Goal: Contribute content: Contribute content

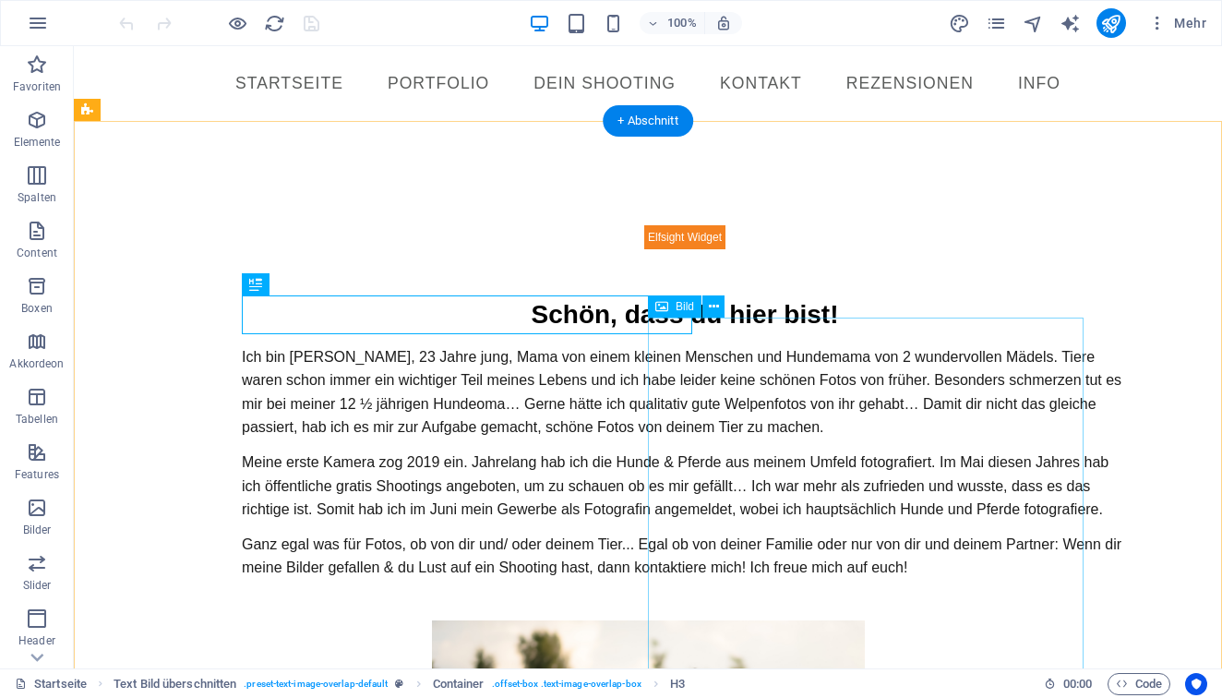
select select "px"
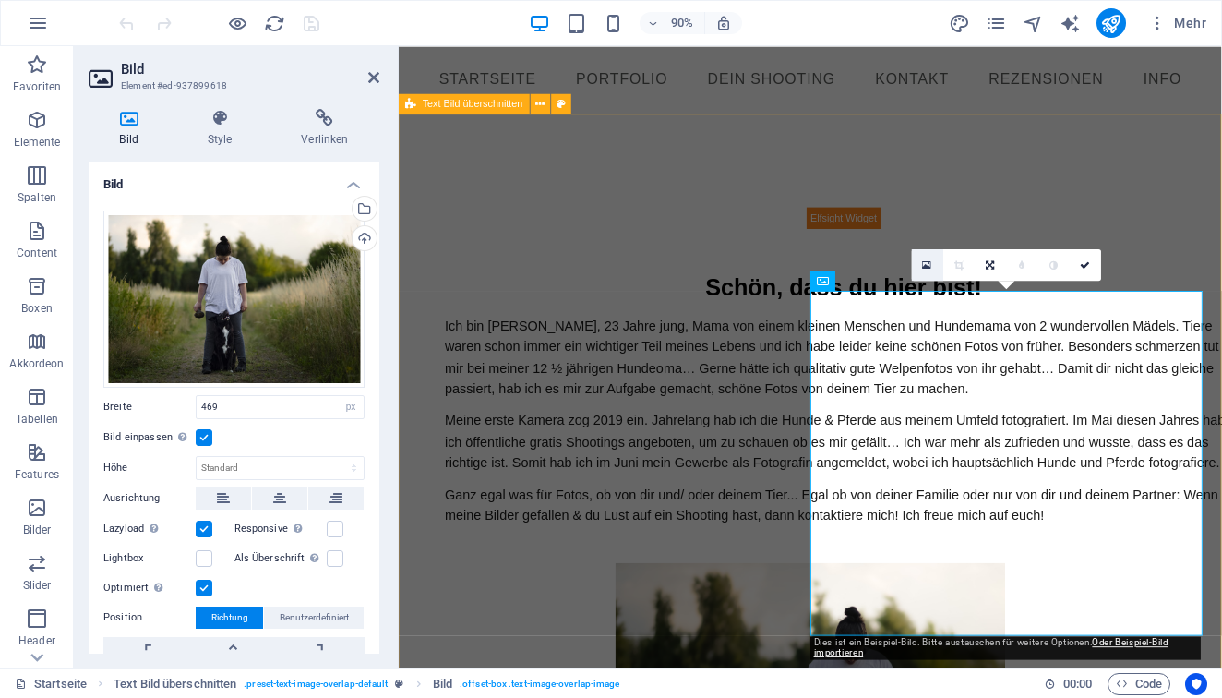
click at [927, 261] on icon at bounding box center [927, 264] width 9 height 12
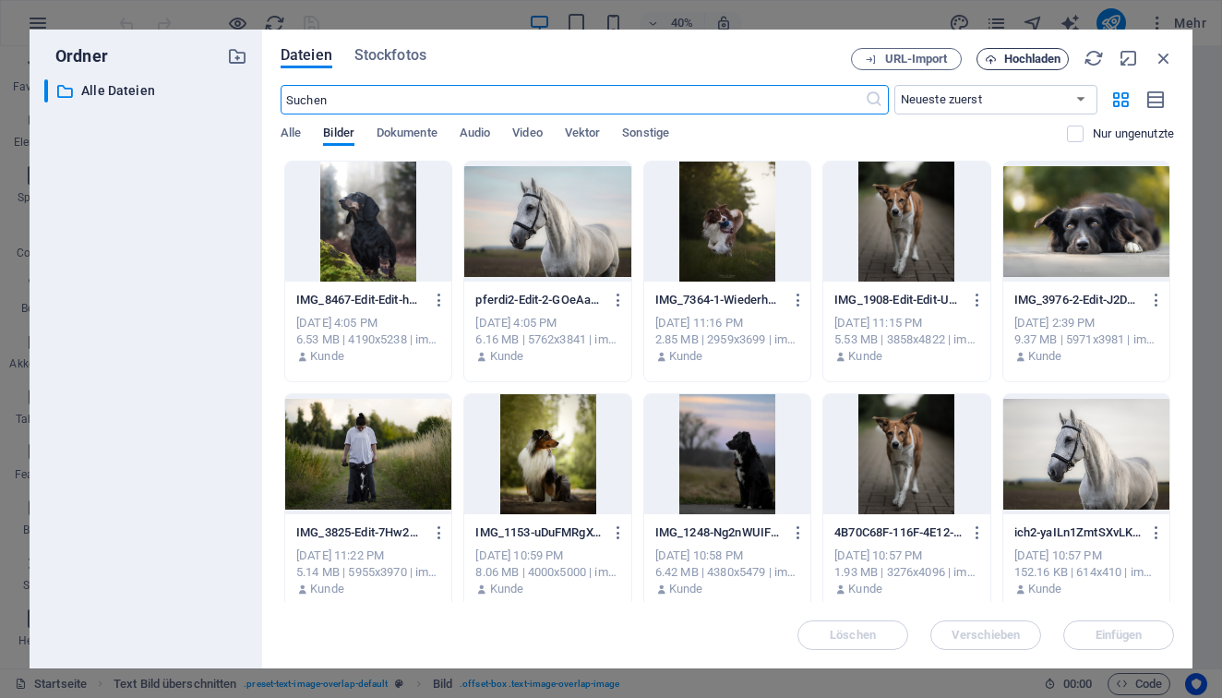
click at [1000, 55] on span "Hochladen" at bounding box center [1023, 60] width 76 height 12
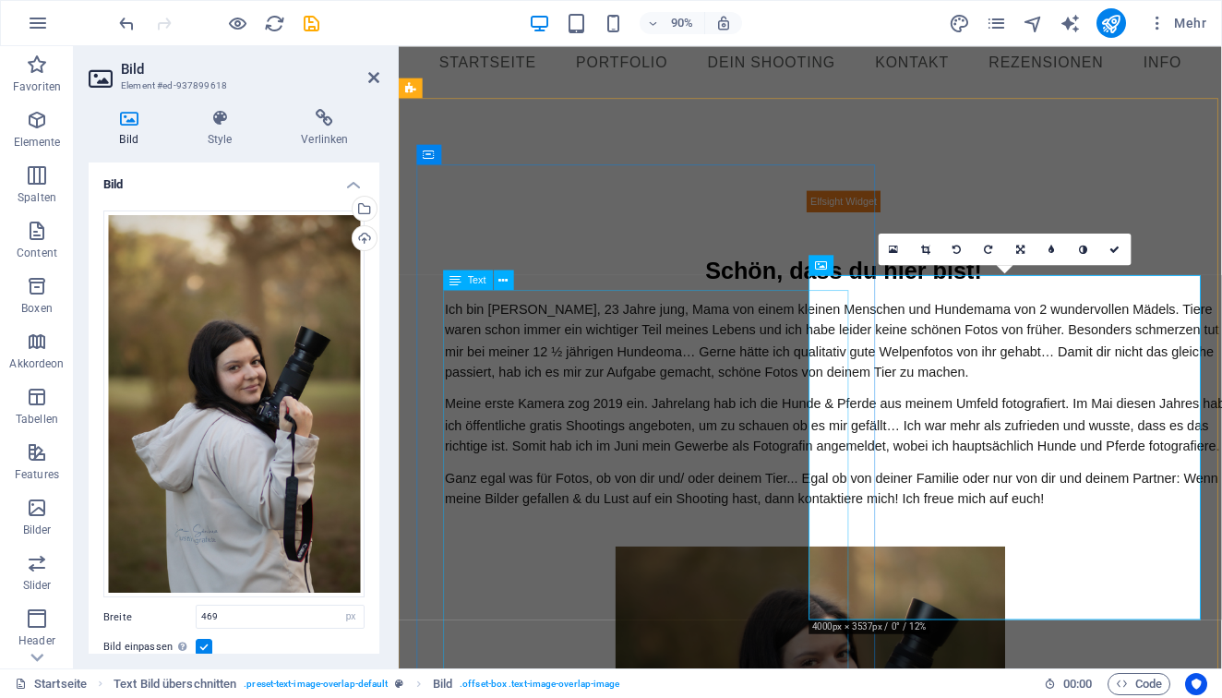
scroll to position [19, 0]
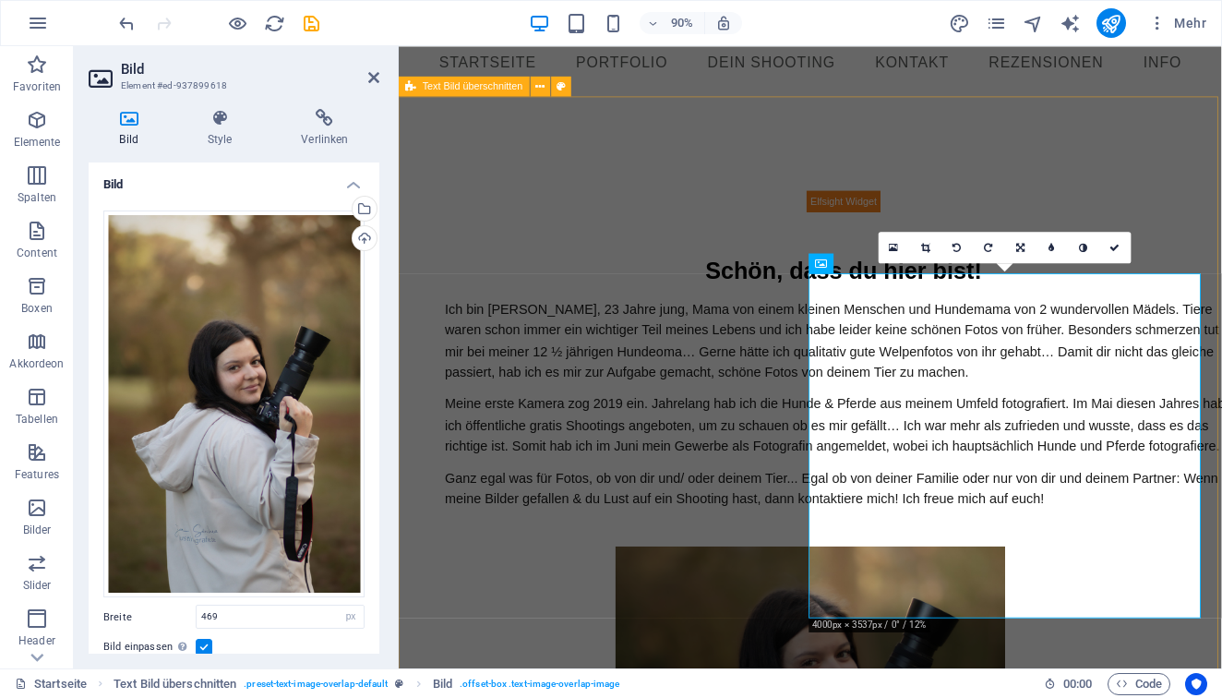
click at [1221, 210] on div "Schön, dass du hier bist! Ich bin Justina, 23 Jahre jung, Mama von einem kleine…" at bounding box center [856, 579] width 915 height 955
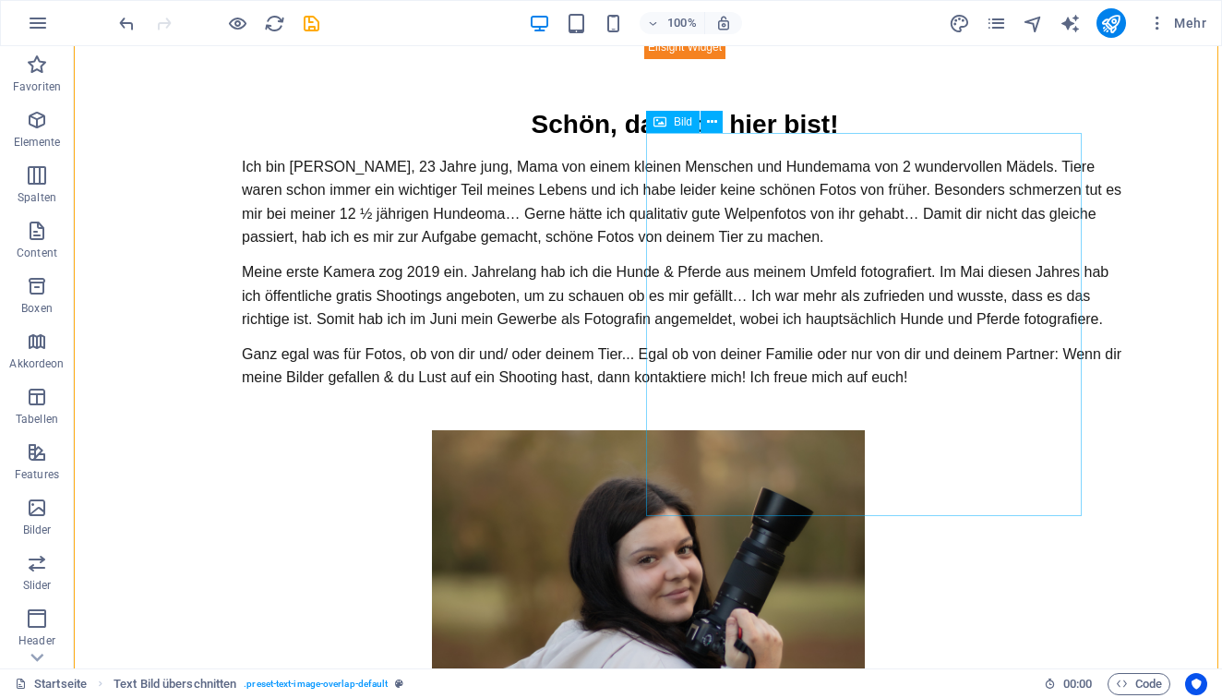
scroll to position [198, 0]
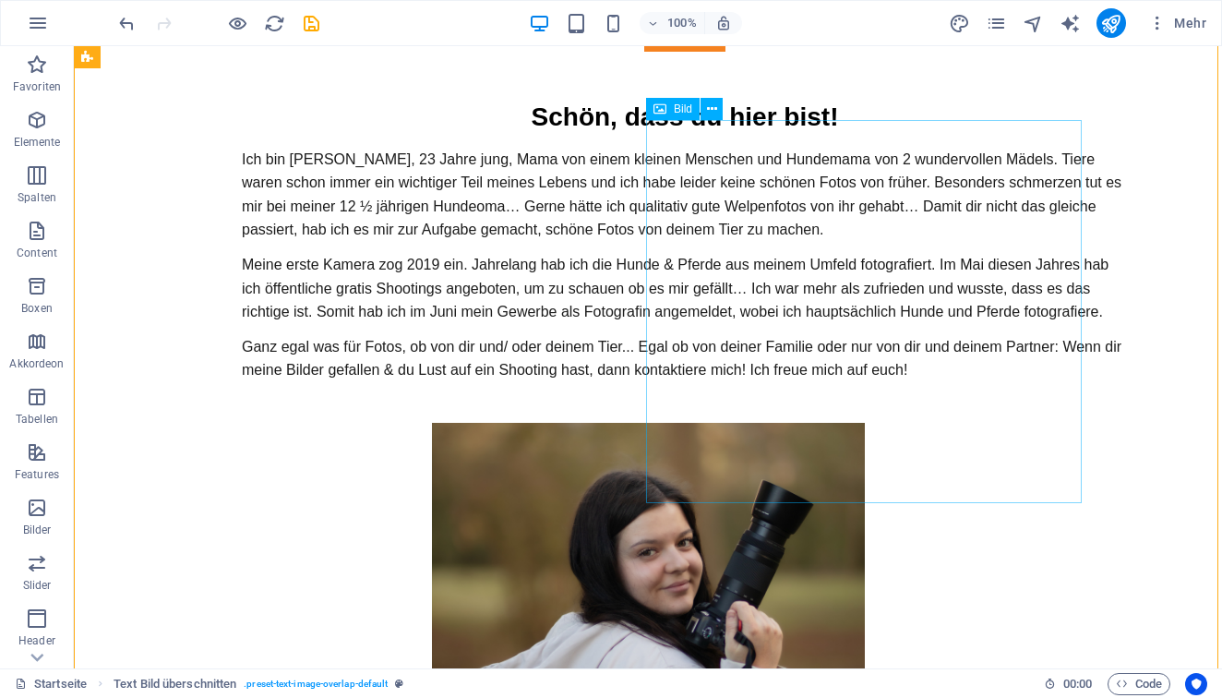
click at [910, 454] on figure at bounding box center [647, 614] width 871 height 383
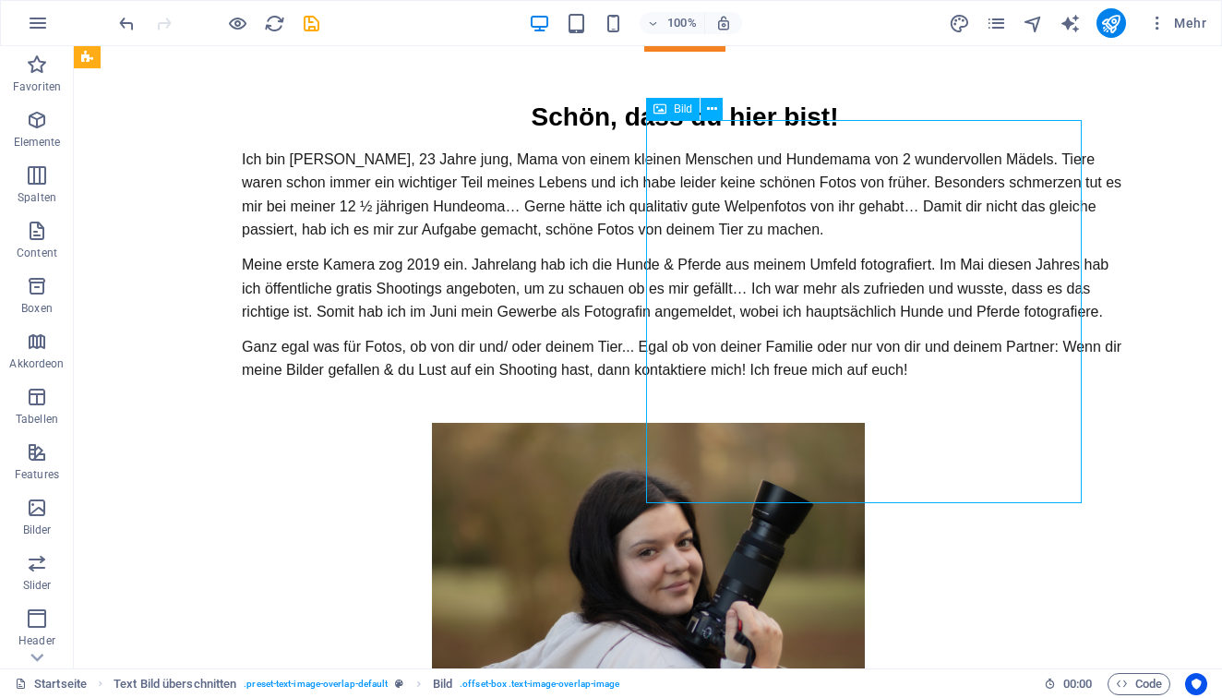
click at [910, 454] on figure at bounding box center [647, 614] width 871 height 383
select select "px"
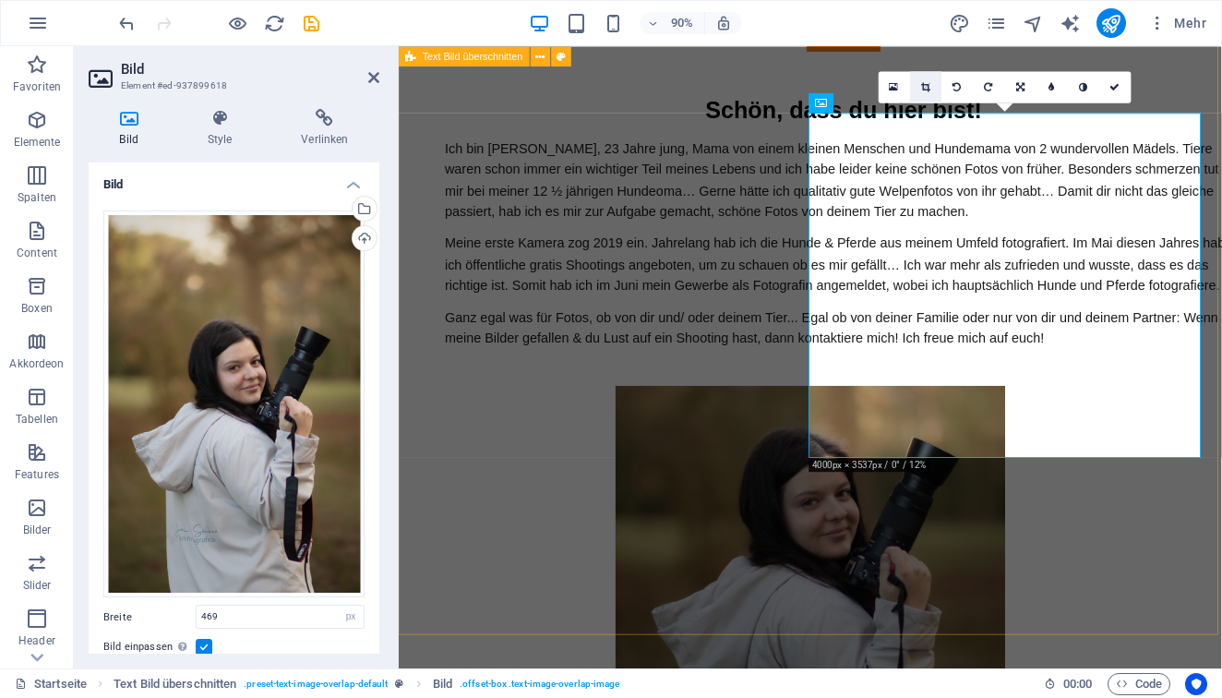
click at [931, 84] on link at bounding box center [925, 86] width 31 height 31
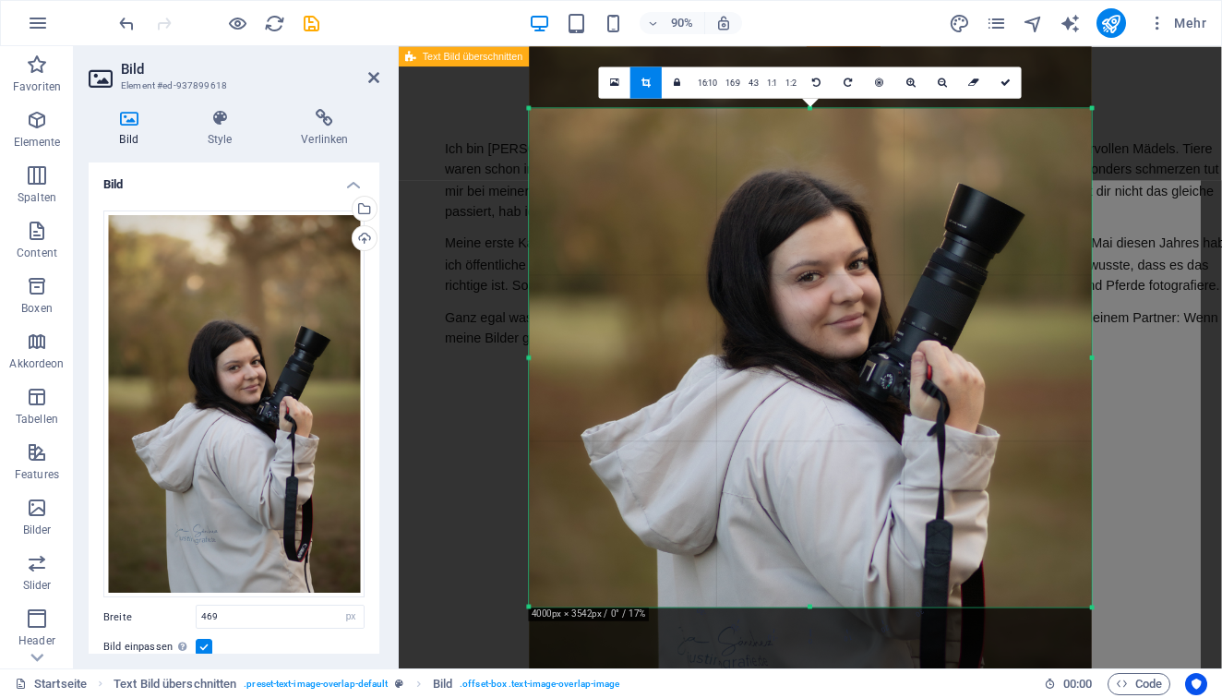
drag, startPoint x: 809, startPoint y: 607, endPoint x: 809, endPoint y: 698, distance: 90.5
click at [809, 697] on html "justinafotografie.de Startseite Favoriten Elemente Spalten Content Boxen Akkord…" at bounding box center [611, 349] width 1222 height 698
click at [681, 85] on icon at bounding box center [678, 83] width 6 height 10
click at [752, 81] on link "4:3" at bounding box center [754, 82] width 18 height 31
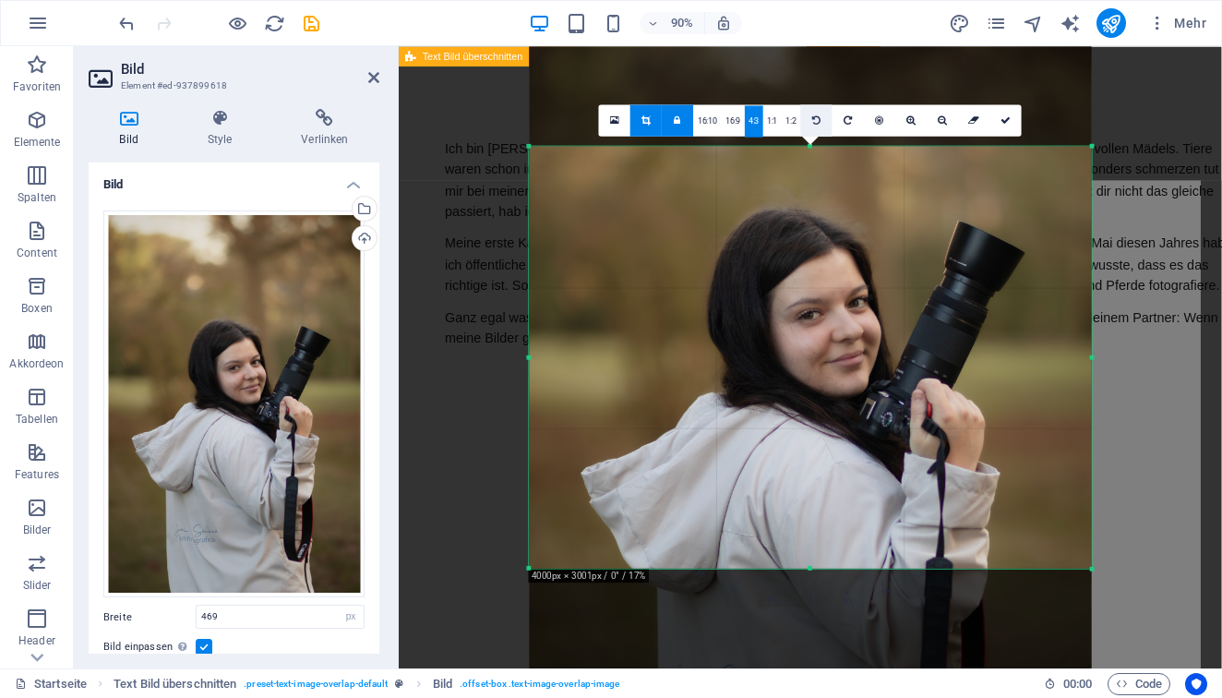
click at [821, 117] on link at bounding box center [816, 120] width 31 height 31
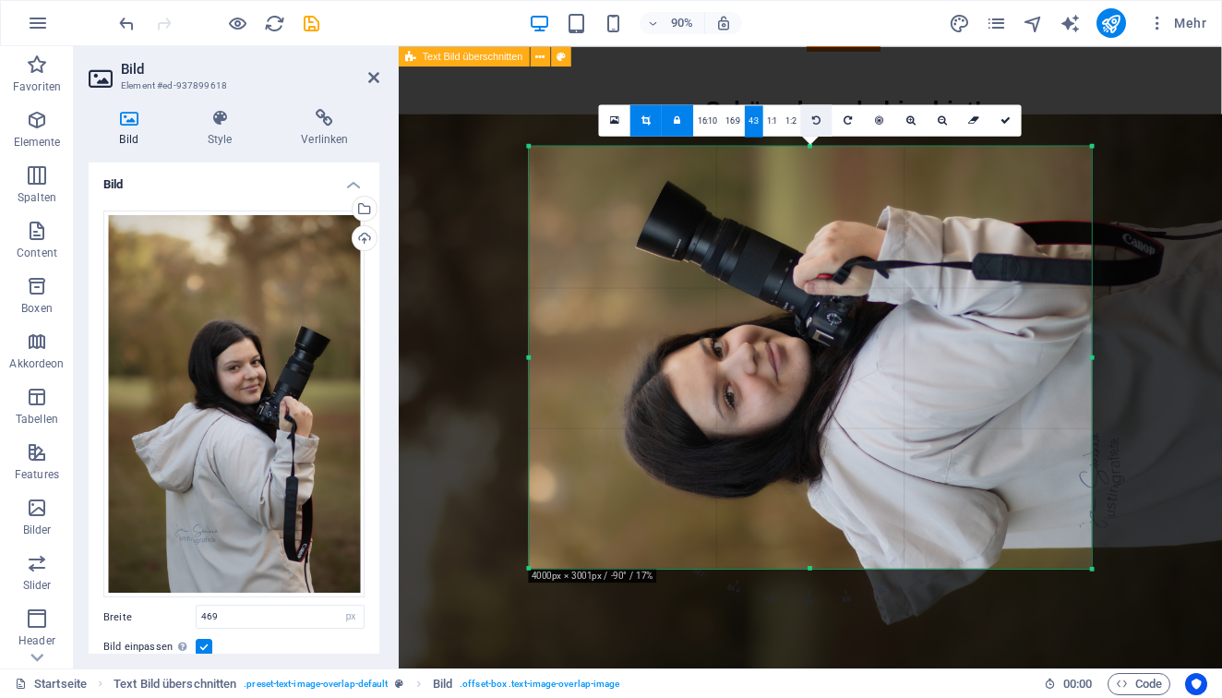
click at [821, 117] on link at bounding box center [816, 120] width 31 height 31
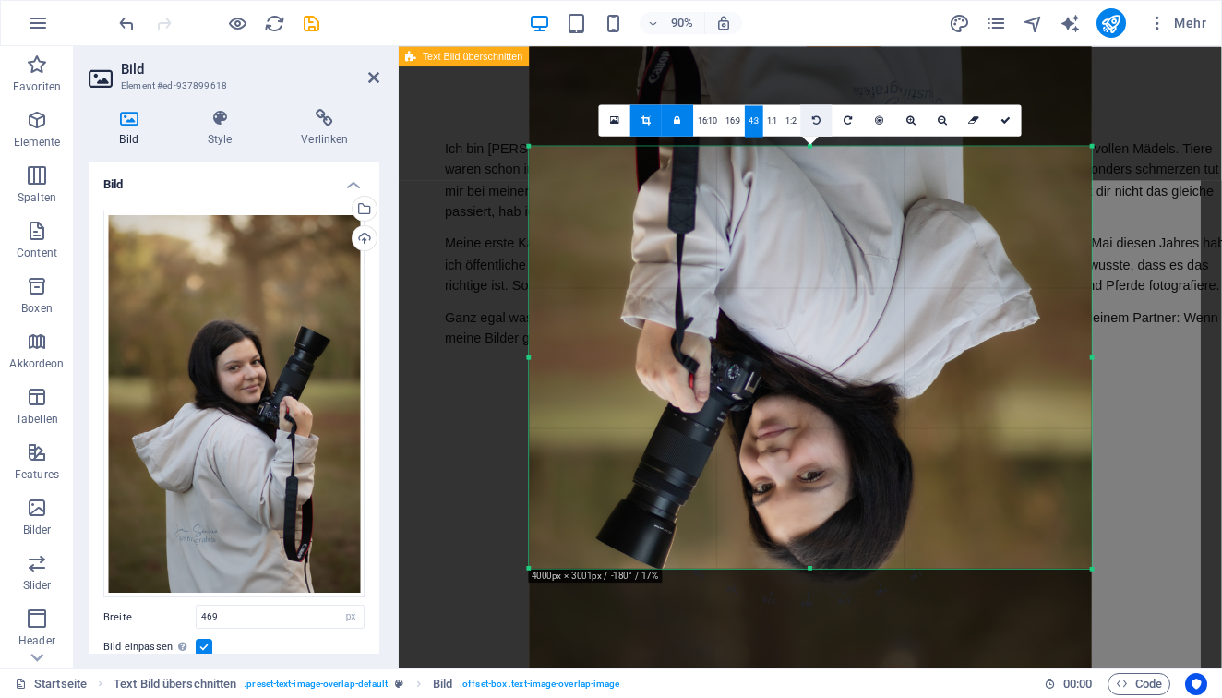
click at [821, 117] on link at bounding box center [816, 120] width 31 height 31
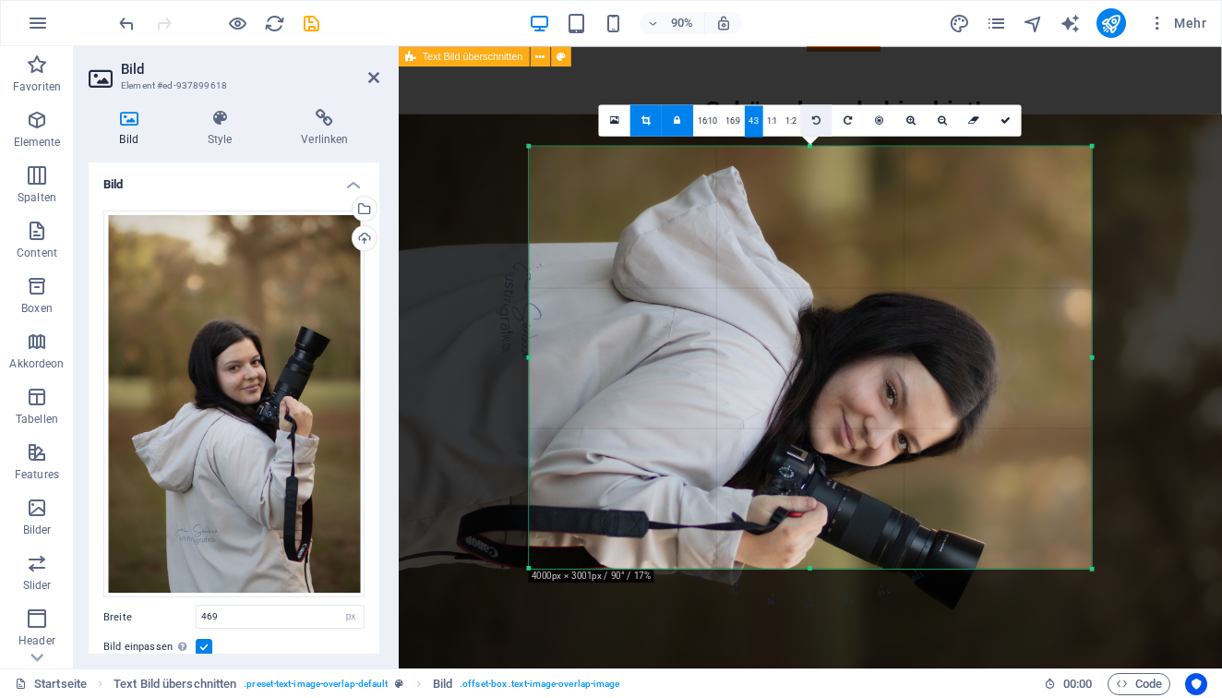
click at [821, 117] on link at bounding box center [816, 120] width 31 height 31
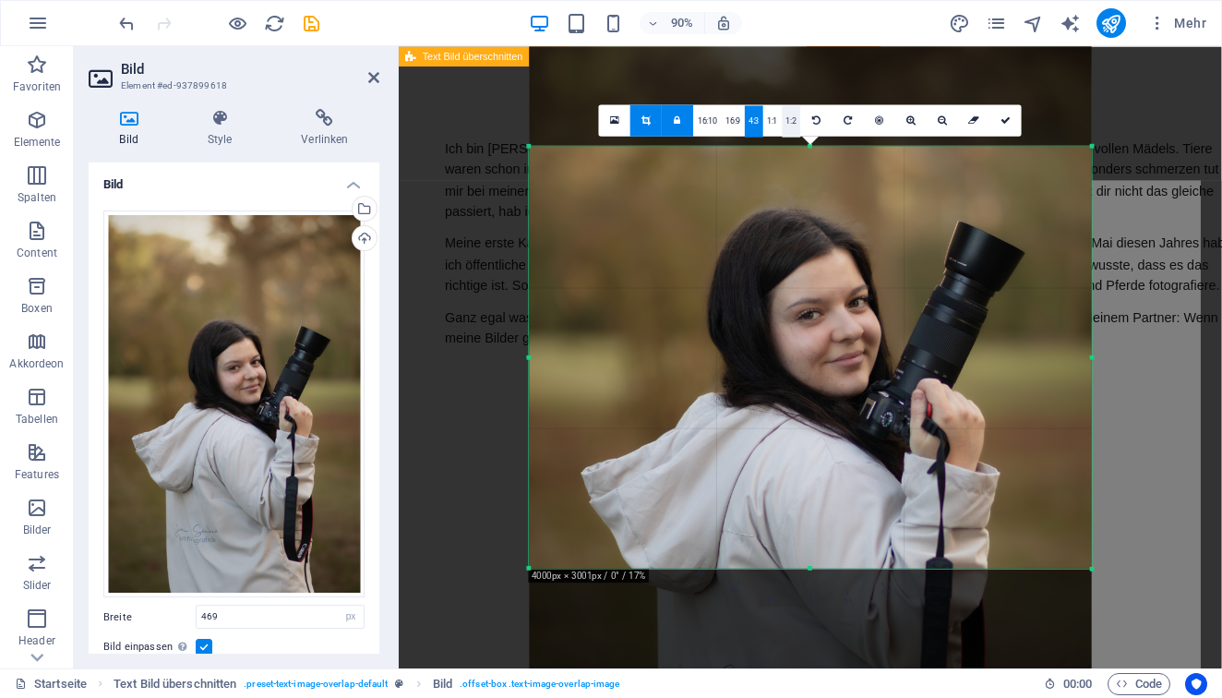
click at [797, 122] on link "1:2" at bounding box center [791, 120] width 18 height 31
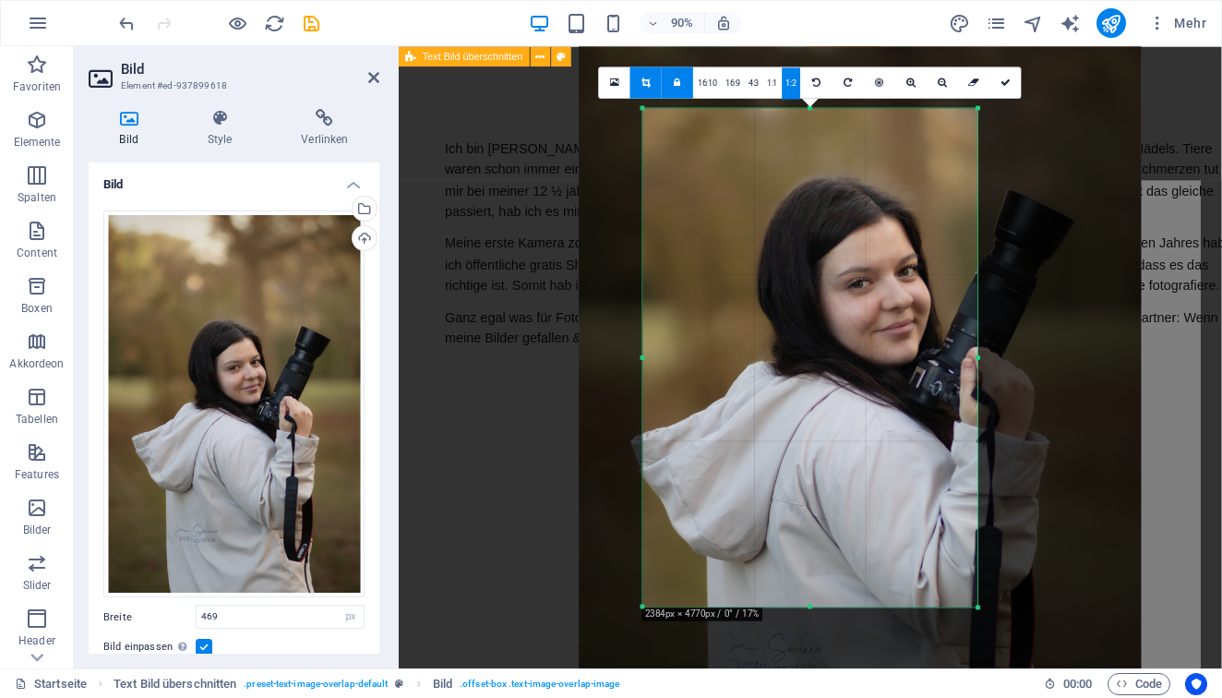
drag, startPoint x: 874, startPoint y: 265, endPoint x: 798, endPoint y: 250, distance: 77.1
click at [798, 250] on div at bounding box center [860, 364] width 562 height 844
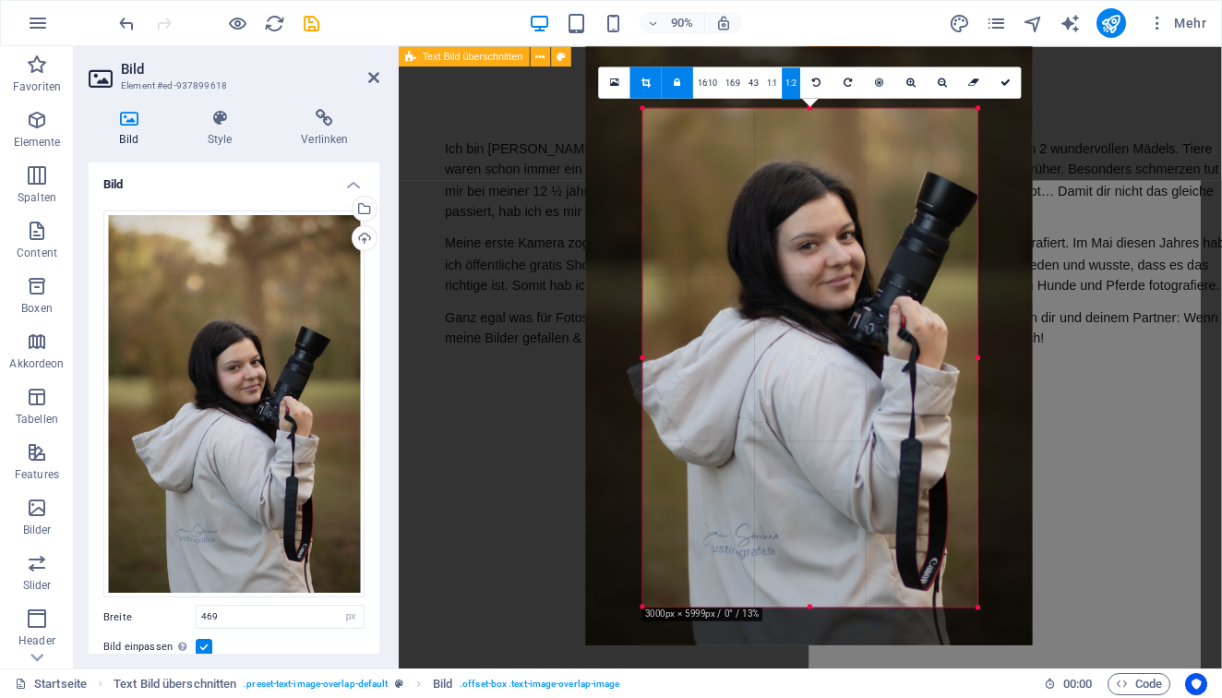
drag, startPoint x: 819, startPoint y: 367, endPoint x: 799, endPoint y: 218, distance: 150.8
click at [799, 219] on div at bounding box center [809, 309] width 447 height 670
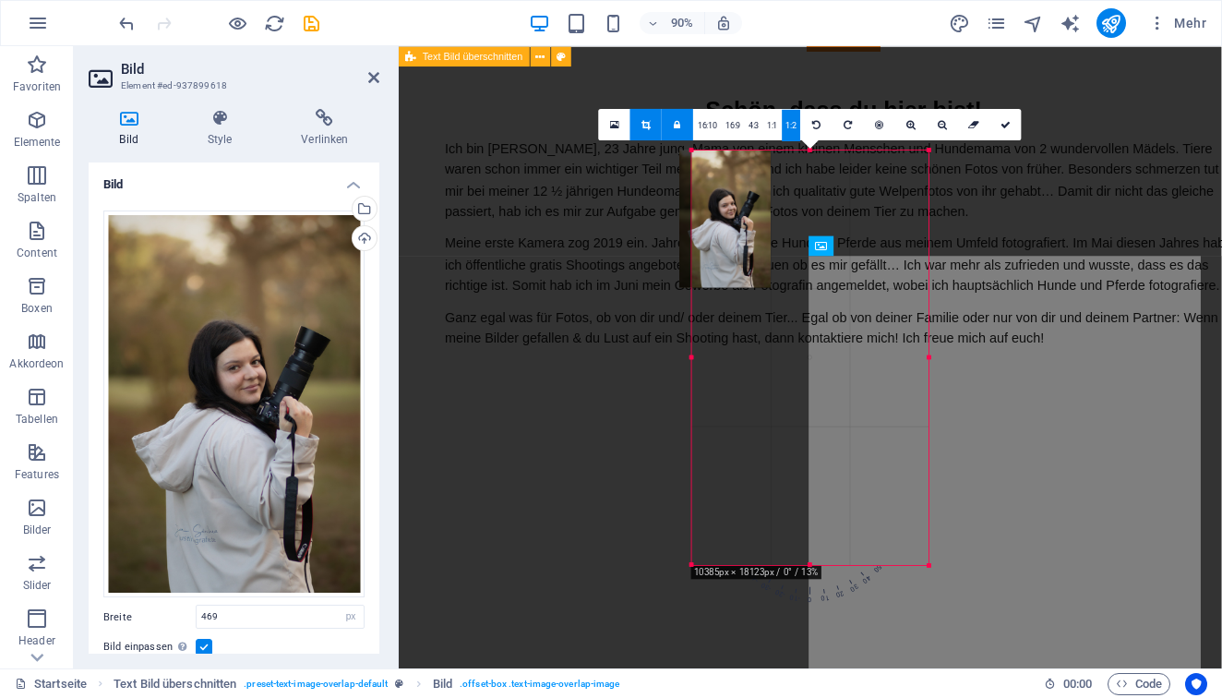
drag, startPoint x: 979, startPoint y: 604, endPoint x: 870, endPoint y: 510, distance: 143.4
click at [870, 510] on div "180 170 160 150 140 130 120 110 100 90 80 70 60 50 40 30 20 10 0 -10 -20 -30 -4…" at bounding box center [810, 356] width 237 height 413
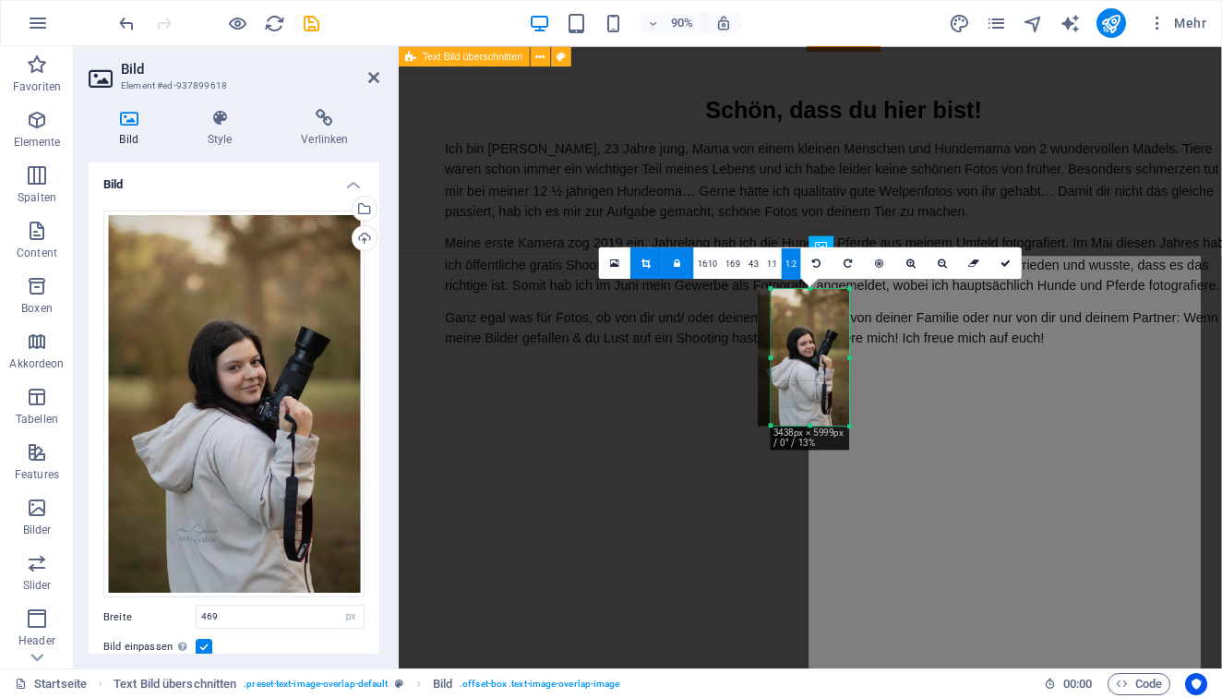
click at [823, 376] on div at bounding box center [804, 357] width 91 height 137
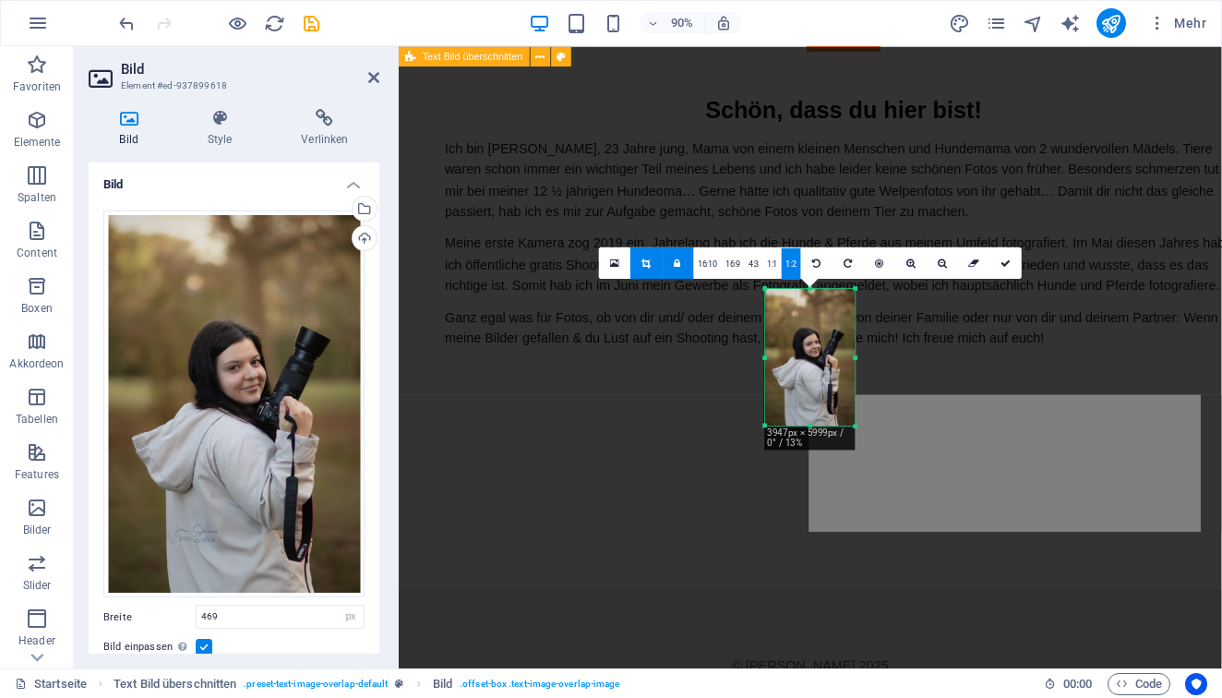
drag, startPoint x: 770, startPoint y: 422, endPoint x: 757, endPoint y: 422, distance: 12.9
click at [765, 422] on div "180 170 160 150 140 130 120 110 100 90 80 70 60 50 40 30 20 10 0 -10 -20 -30 -4…" at bounding box center [810, 357] width 90 height 137
click at [1086, 503] on div at bounding box center [810, 357] width 823 height 622
click at [1000, 260] on link at bounding box center [1005, 262] width 31 height 31
type input "108"
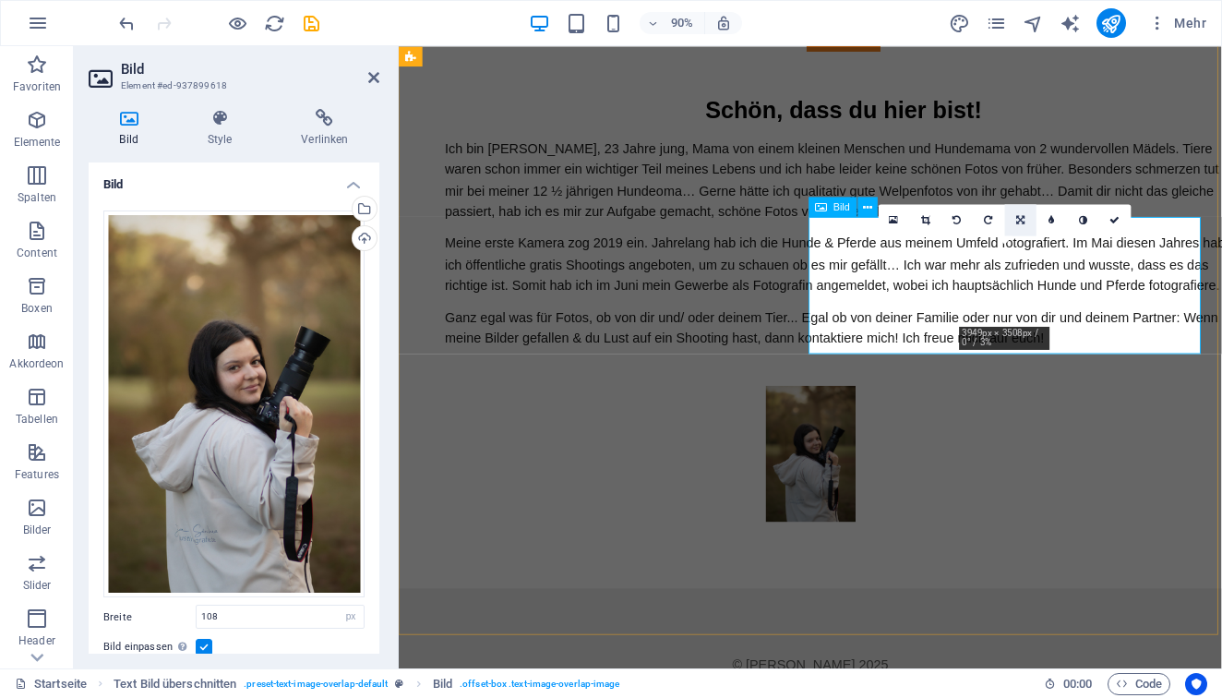
click at [1020, 221] on icon at bounding box center [1020, 219] width 8 height 10
click at [1046, 219] on link at bounding box center [1052, 219] width 31 height 31
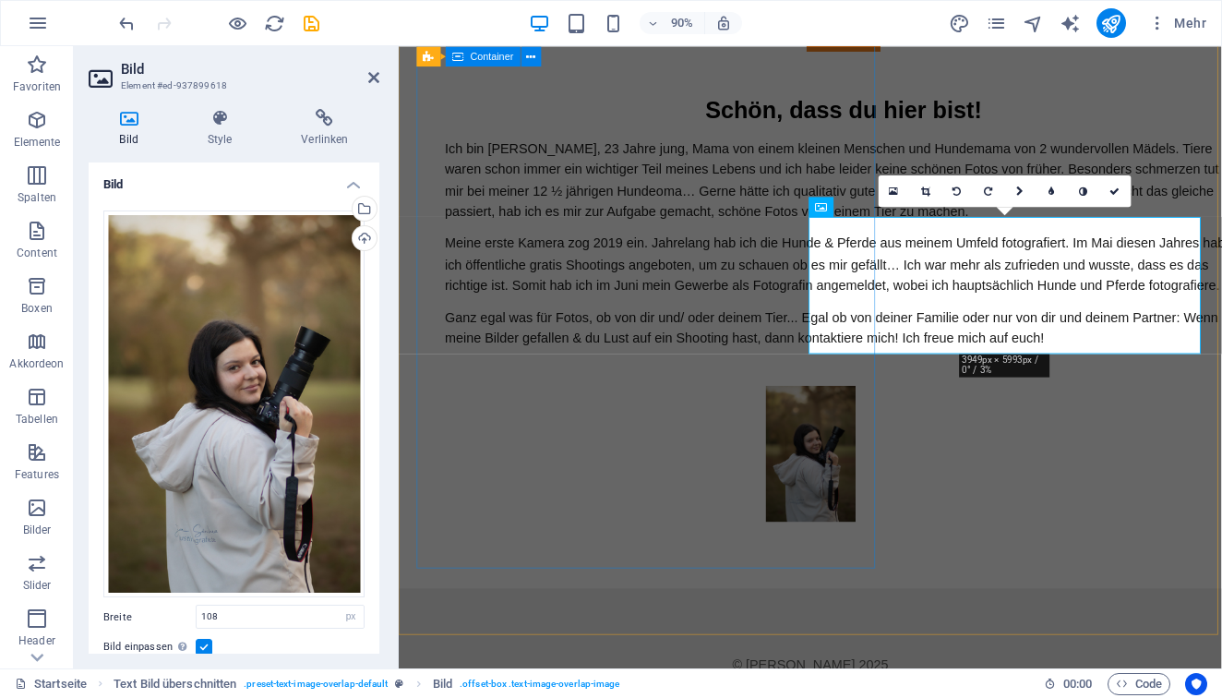
click at [910, 352] on div "Schön, dass du hier bist! Ich bin Justina, 23 Jahre jung, Mama von einem kleine…" at bounding box center [893, 210] width 945 height 425
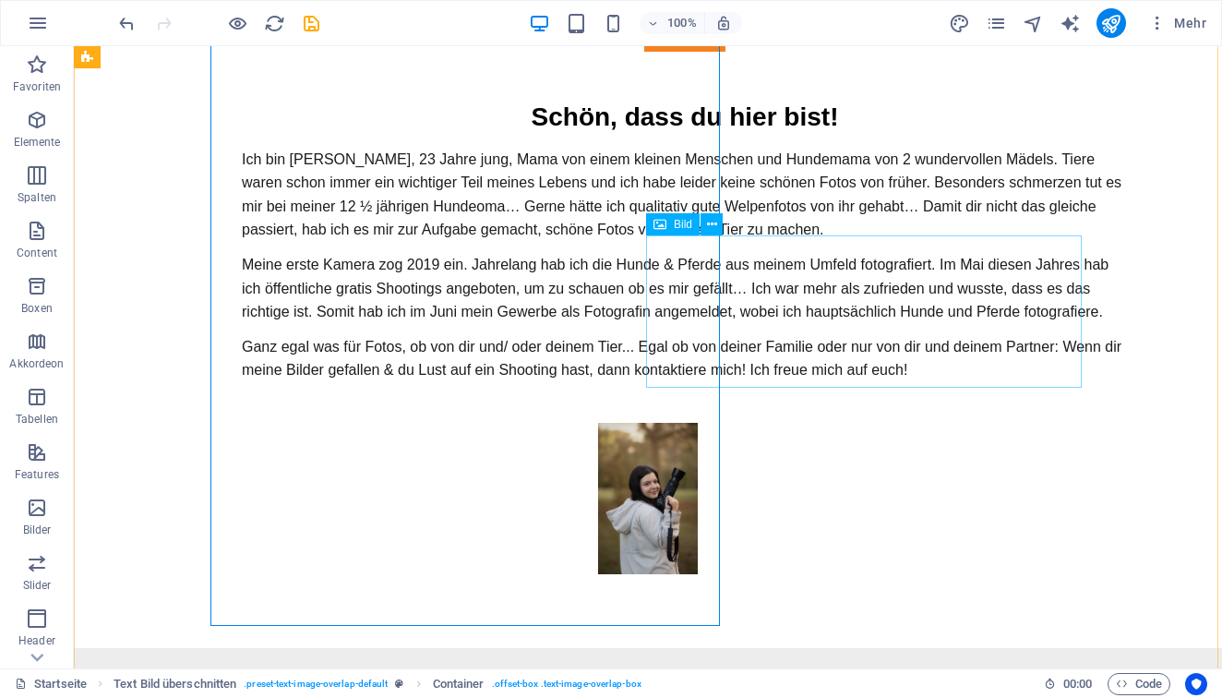
click at [849, 423] on figure at bounding box center [647, 498] width 871 height 151
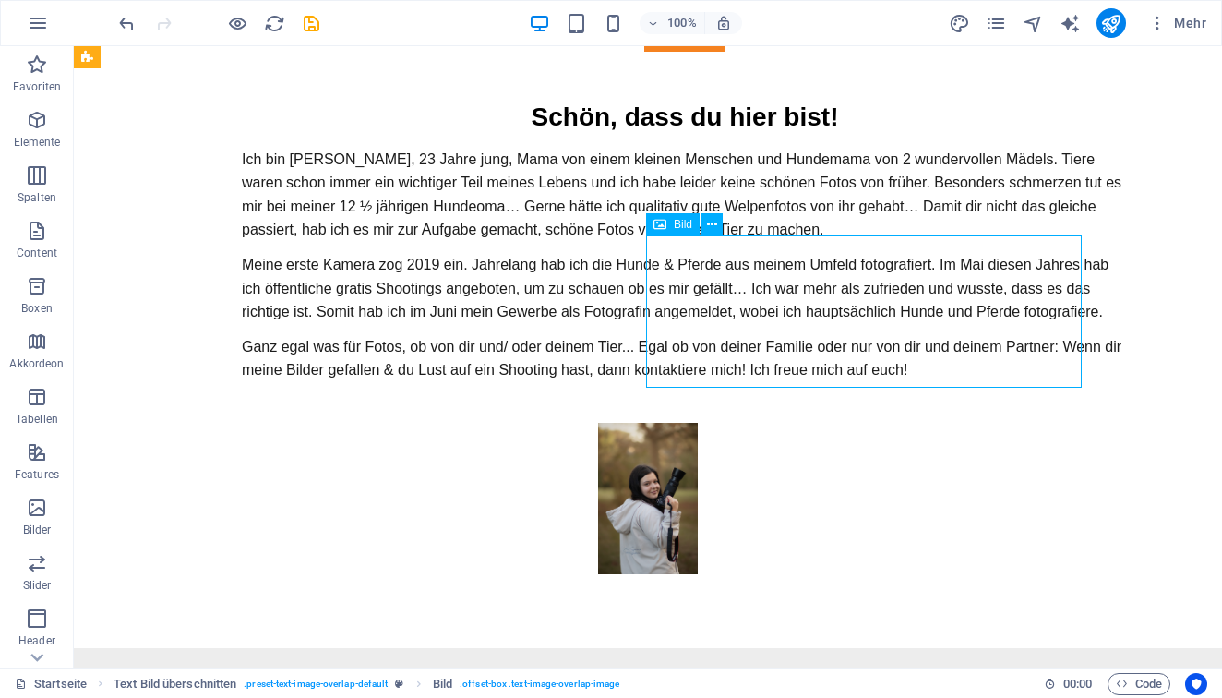
click at [849, 423] on figure at bounding box center [647, 498] width 871 height 151
select select "px"
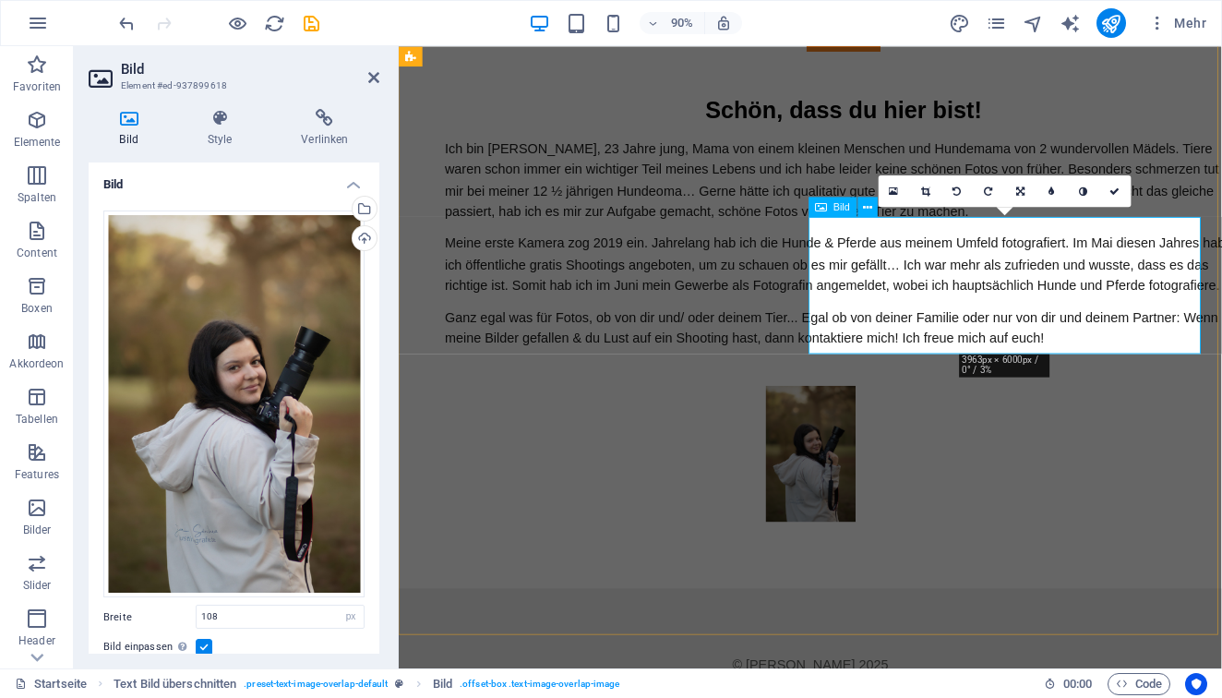
click at [1065, 423] on figure at bounding box center [856, 498] width 871 height 151
click at [873, 209] on button at bounding box center [867, 207] width 20 height 20
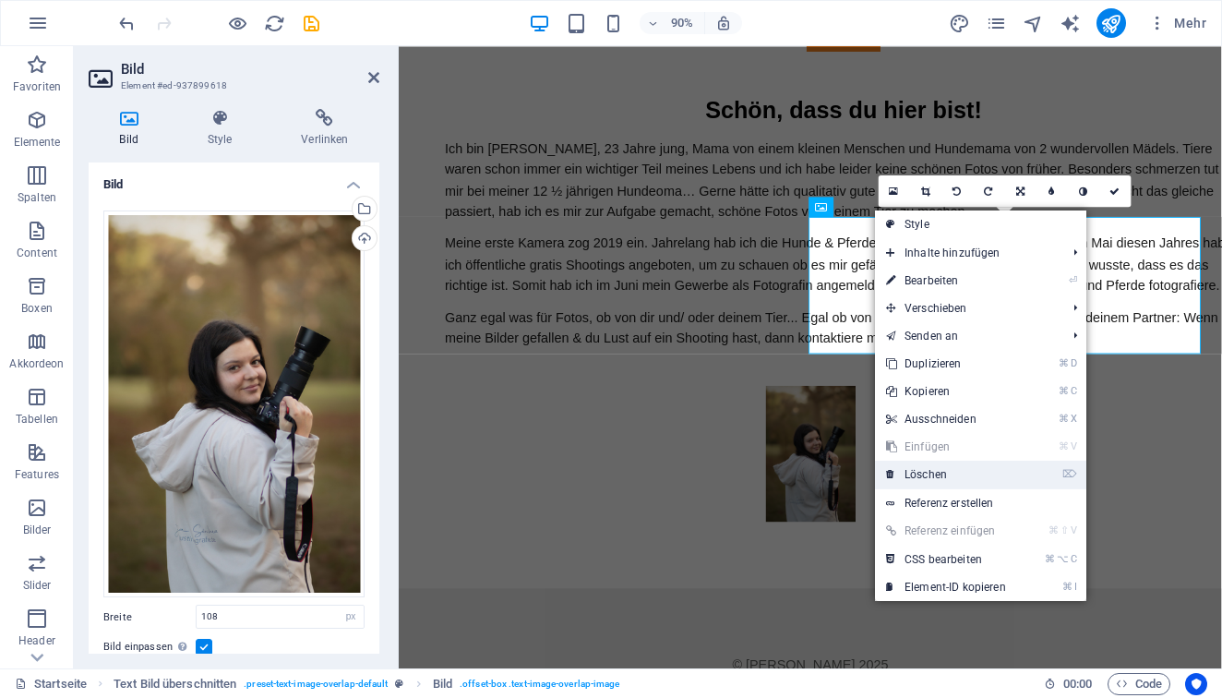
click at [953, 474] on link "⌦ Löschen" at bounding box center [946, 475] width 142 height 28
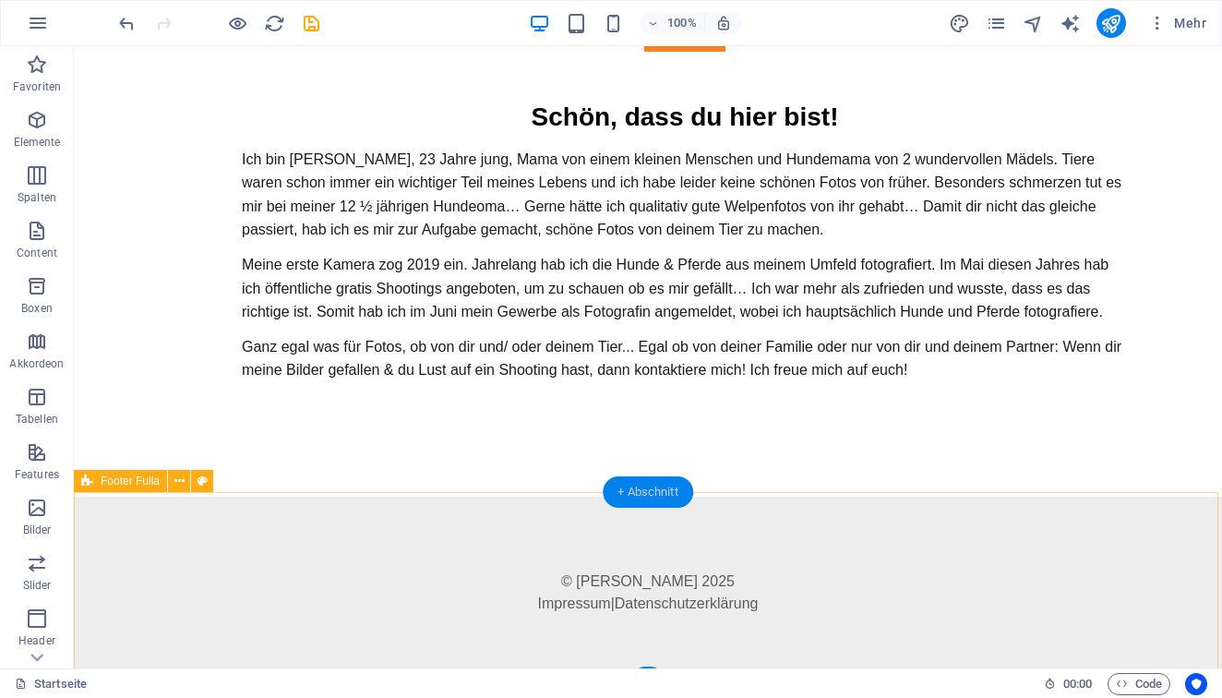
click at [656, 490] on div "+ Abschnitt" at bounding box center [648, 491] width 90 height 31
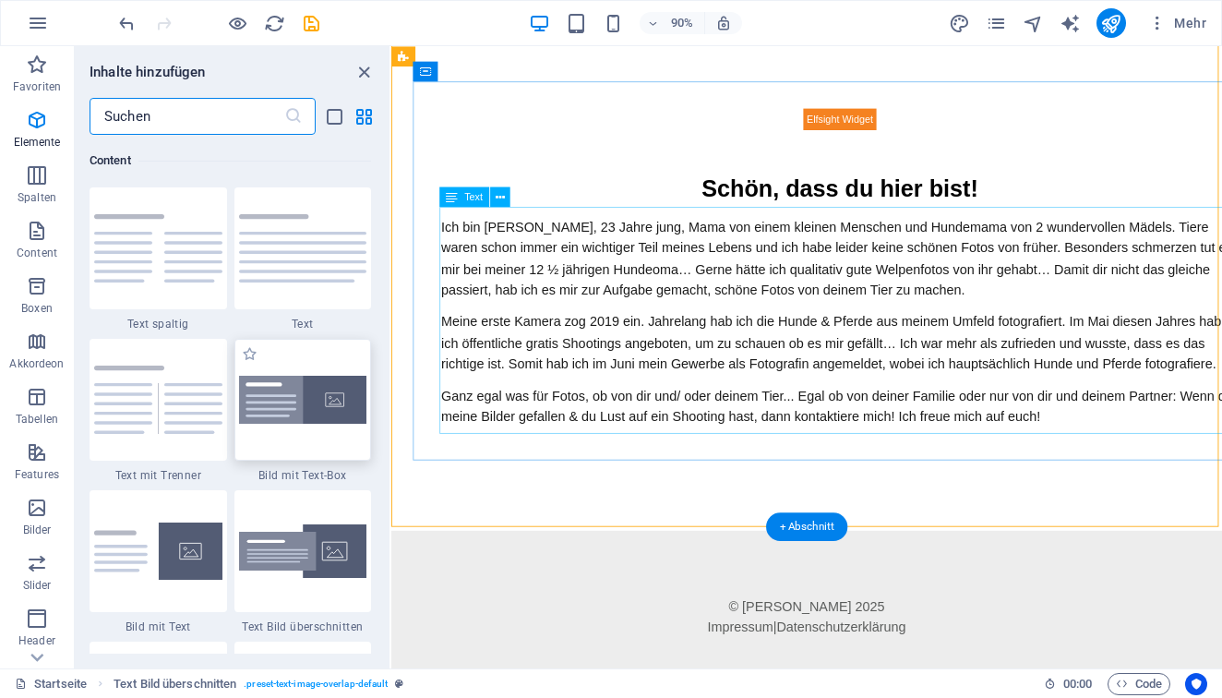
scroll to position [3230, 0]
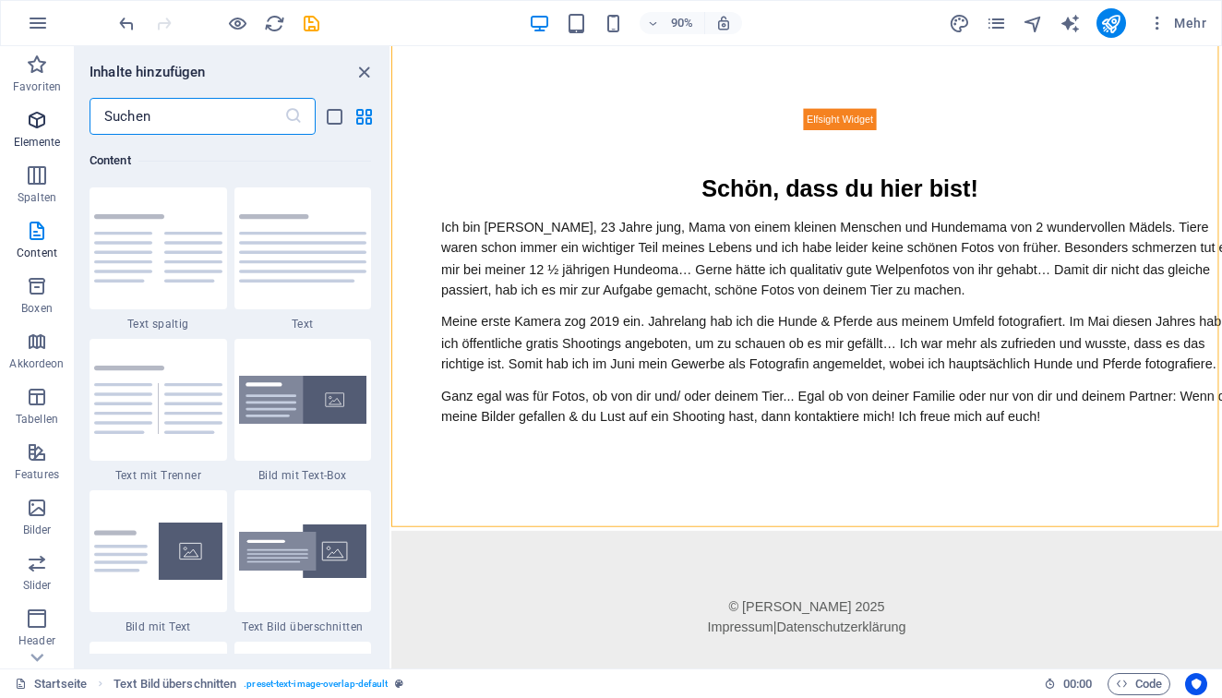
click at [29, 138] on p "Elemente" at bounding box center [37, 142] width 47 height 15
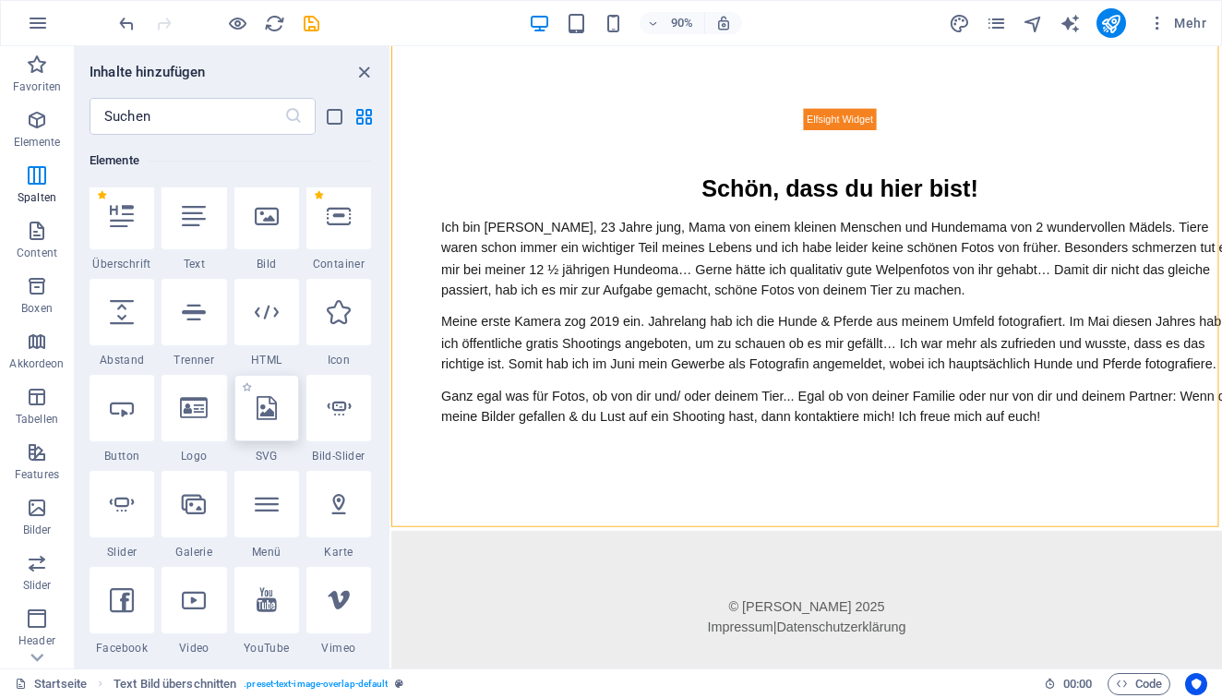
scroll to position [197, 0]
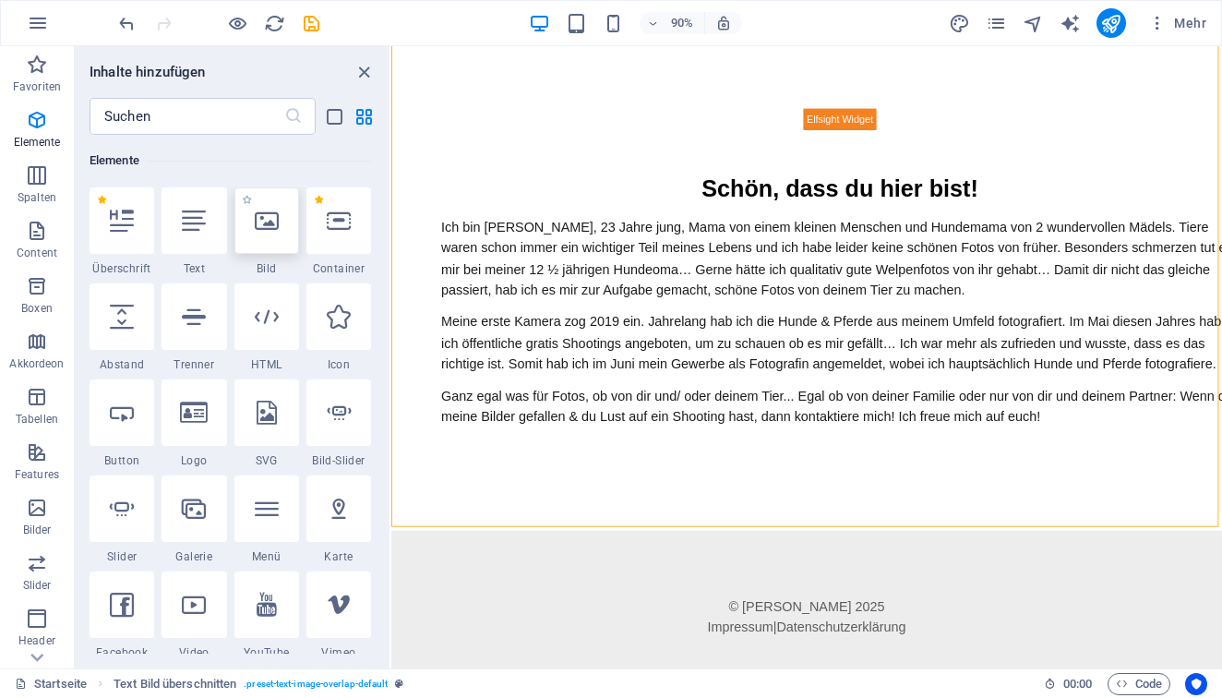
click at [271, 242] on div at bounding box center [266, 220] width 65 height 66
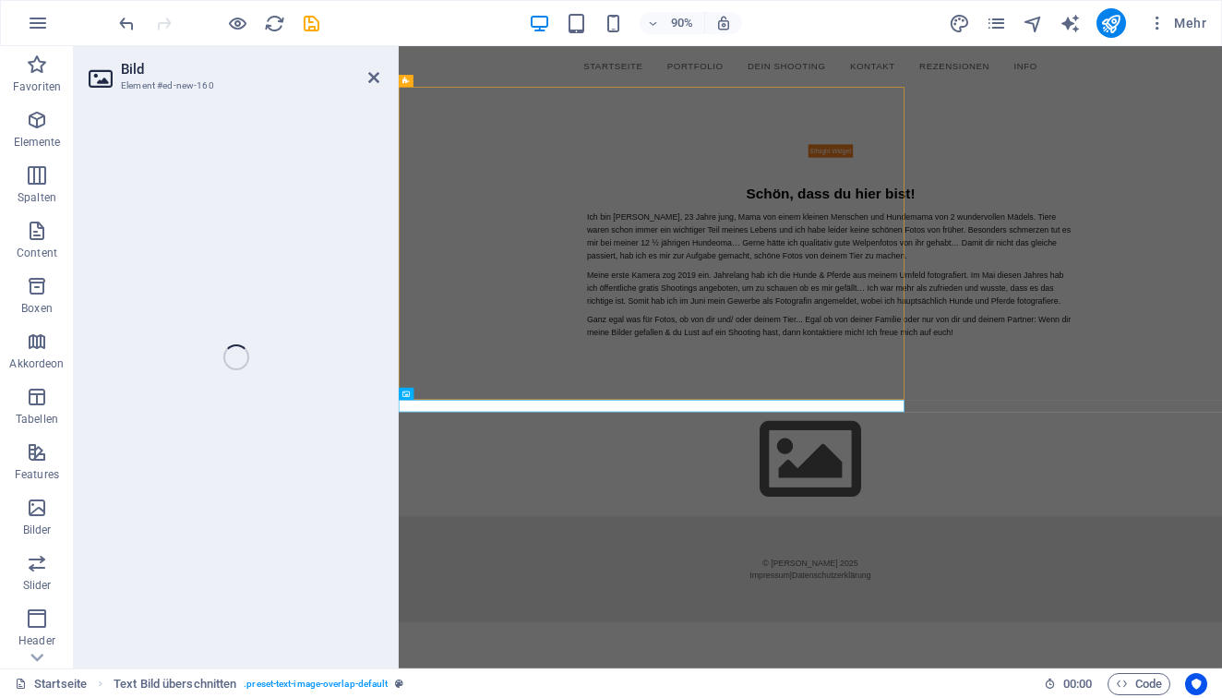
scroll to position [0, 0]
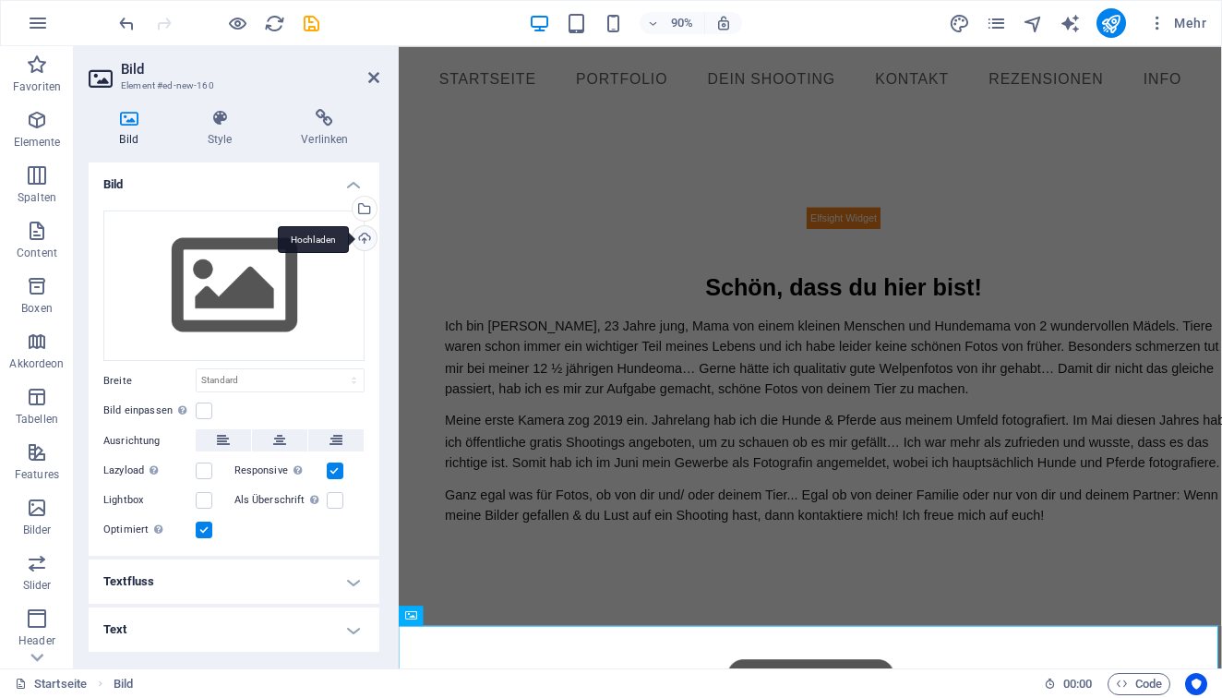
click at [364, 234] on div "Hochladen" at bounding box center [363, 240] width 28 height 28
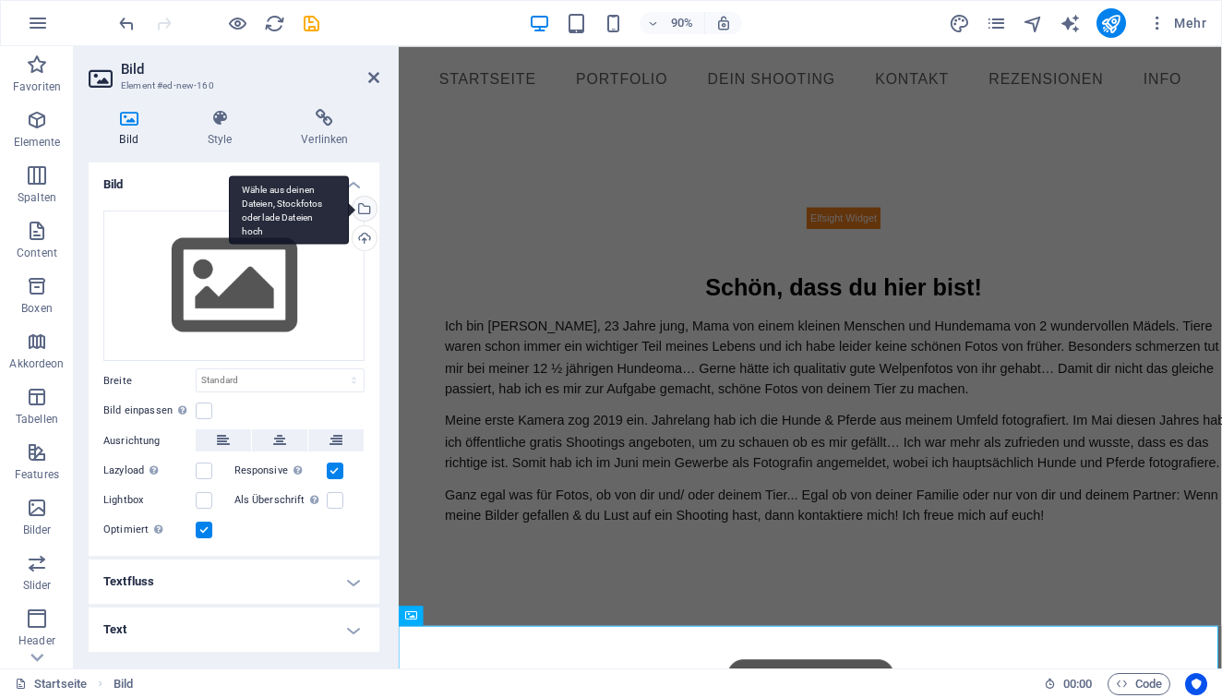
click at [368, 201] on div "Wähle aus deinen Dateien, Stockfotos oder lade Dateien hoch" at bounding box center [363, 211] width 28 height 28
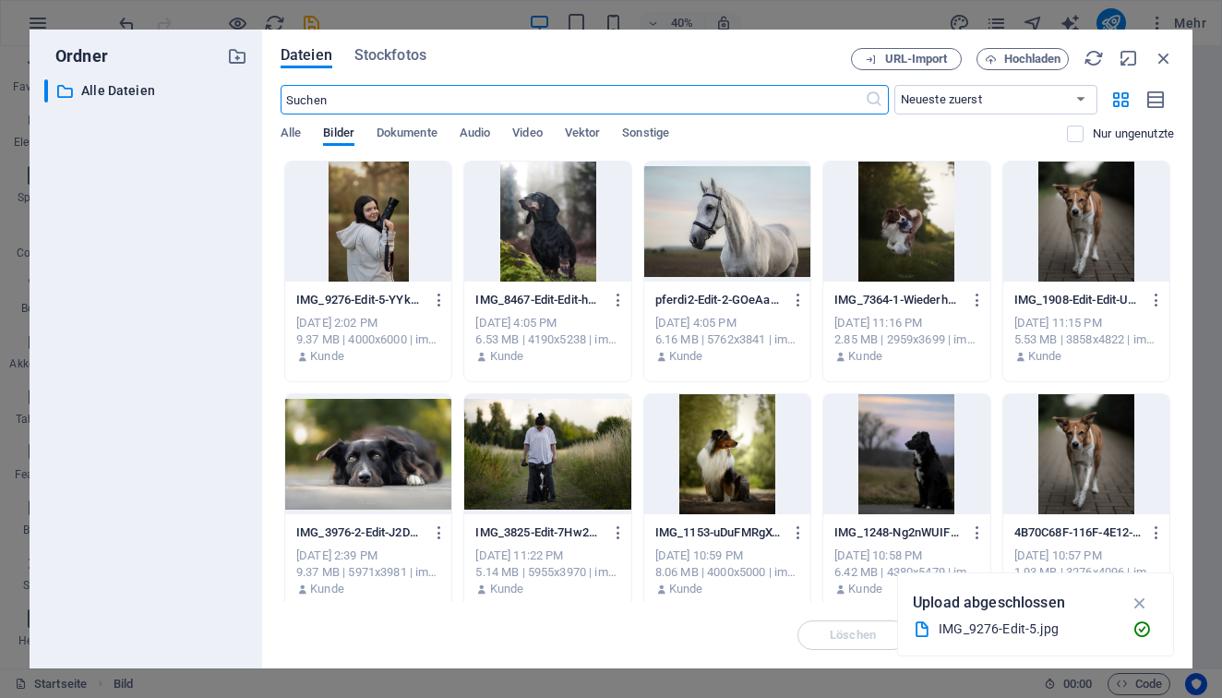
click at [359, 212] on div at bounding box center [368, 222] width 166 height 120
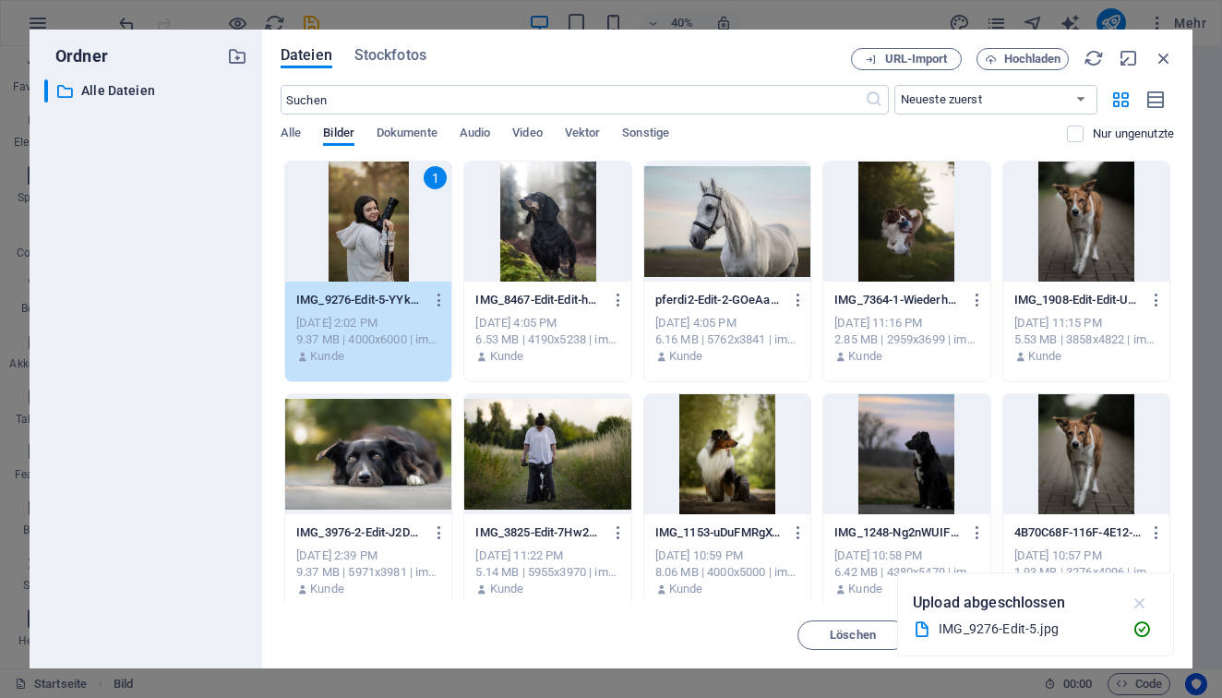
click at [1141, 600] on icon "button" at bounding box center [1140, 603] width 21 height 20
click at [1126, 636] on span "Einfügen" at bounding box center [1119, 634] width 47 height 11
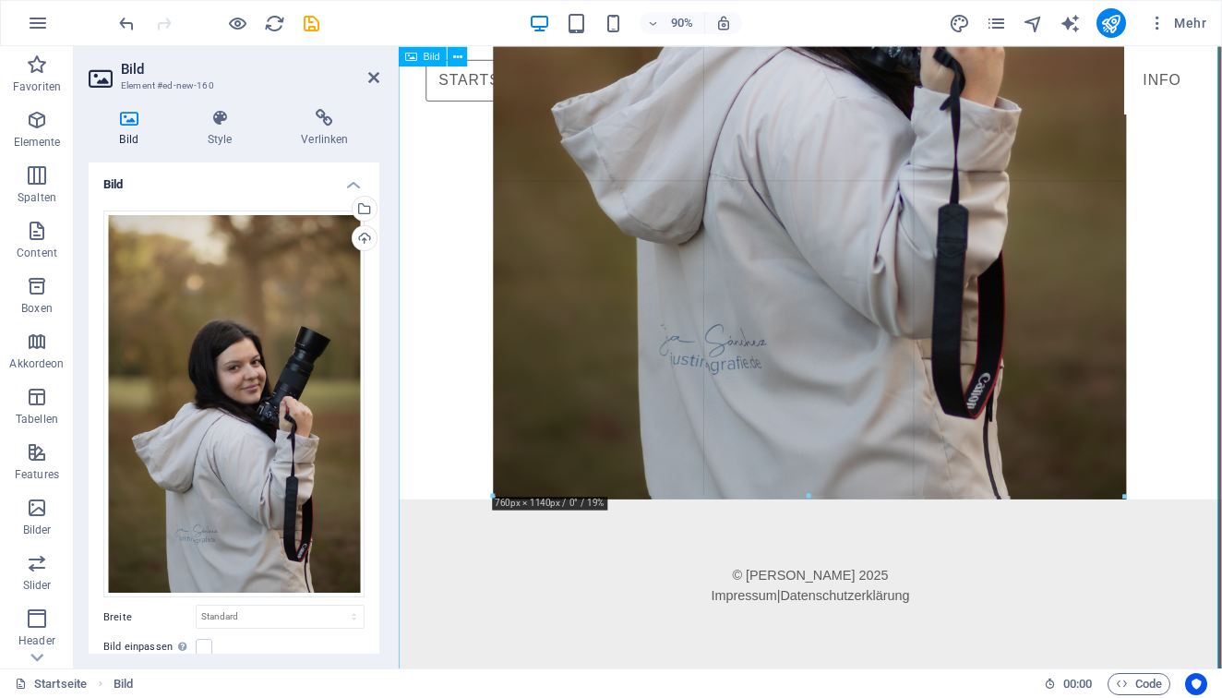
scroll to position [1187, 0]
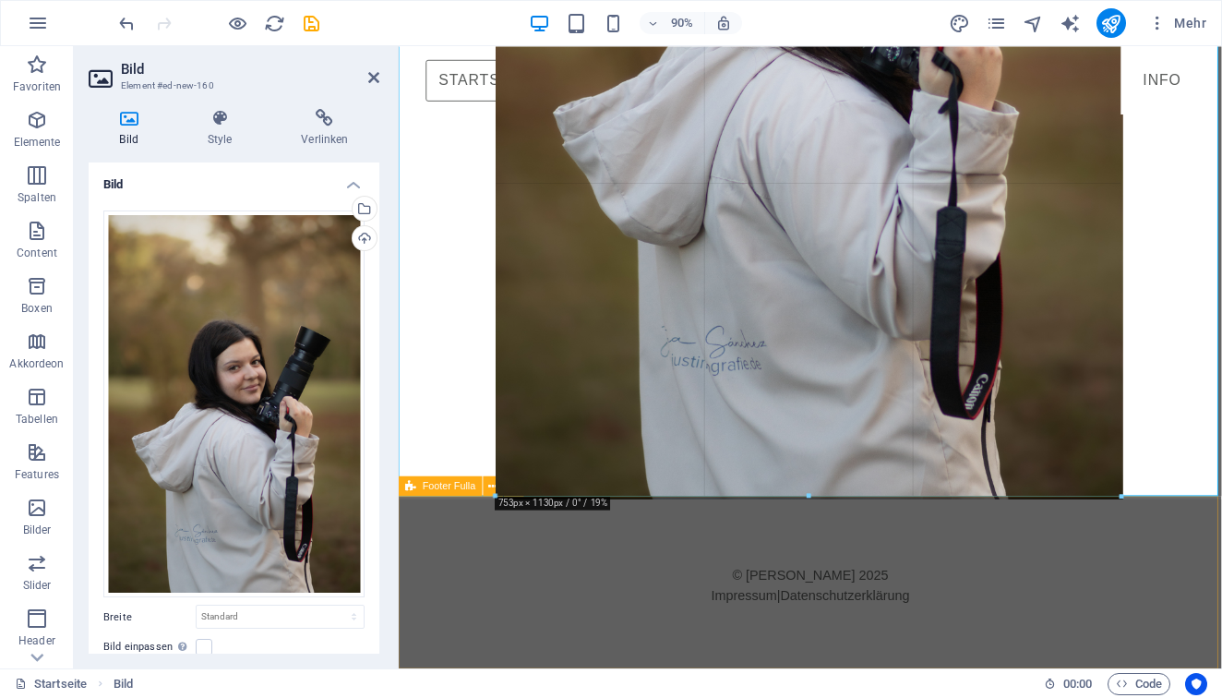
drag, startPoint x: 401, startPoint y: 508, endPoint x: 617, endPoint y: 338, distance: 275.5
type input "753"
select select "px"
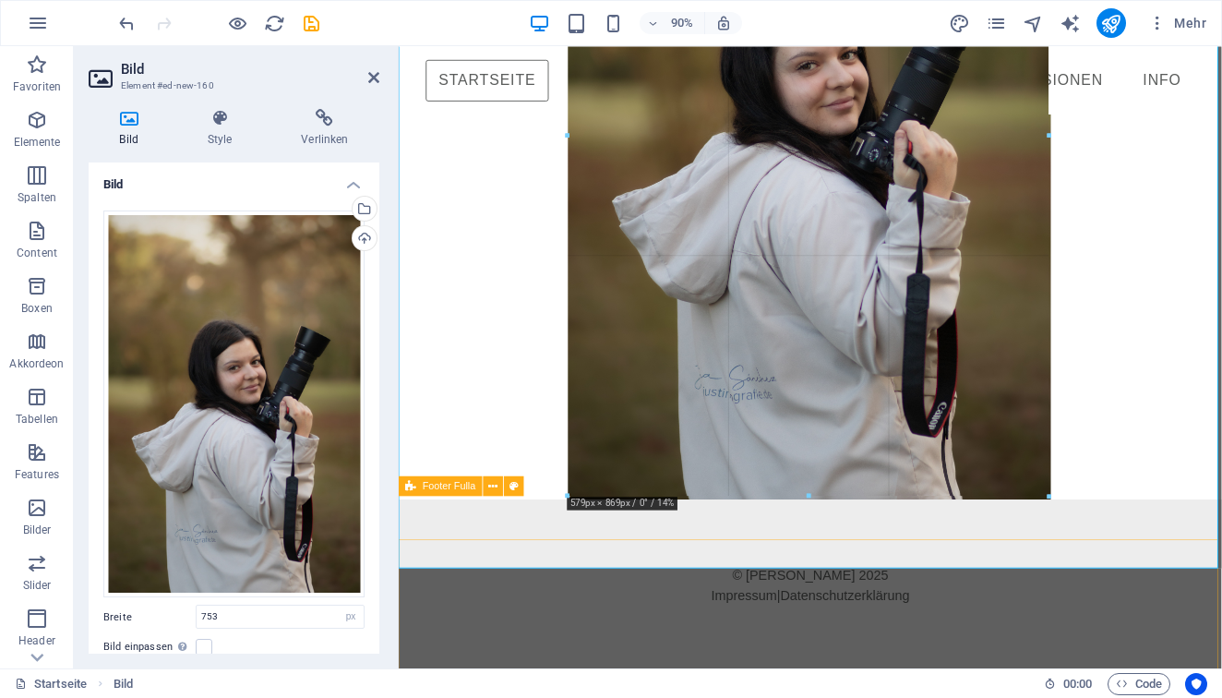
scroll to position [936, 0]
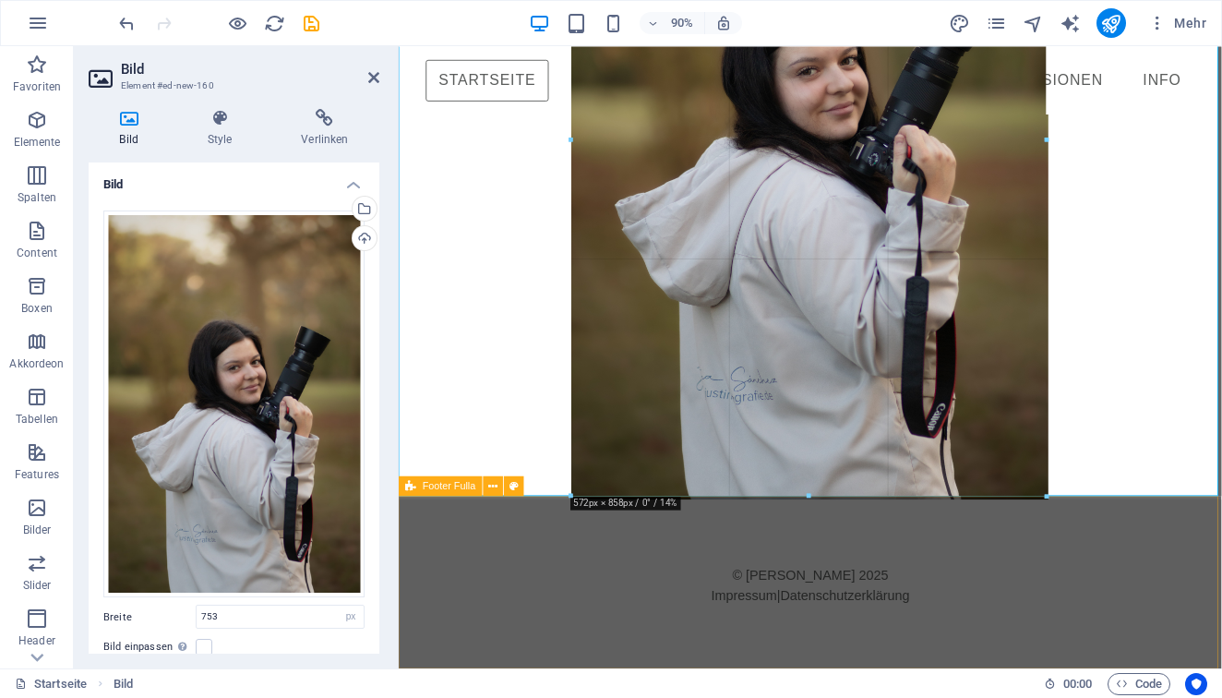
drag, startPoint x: 495, startPoint y: 523, endPoint x: 663, endPoint y: 244, distance: 326.2
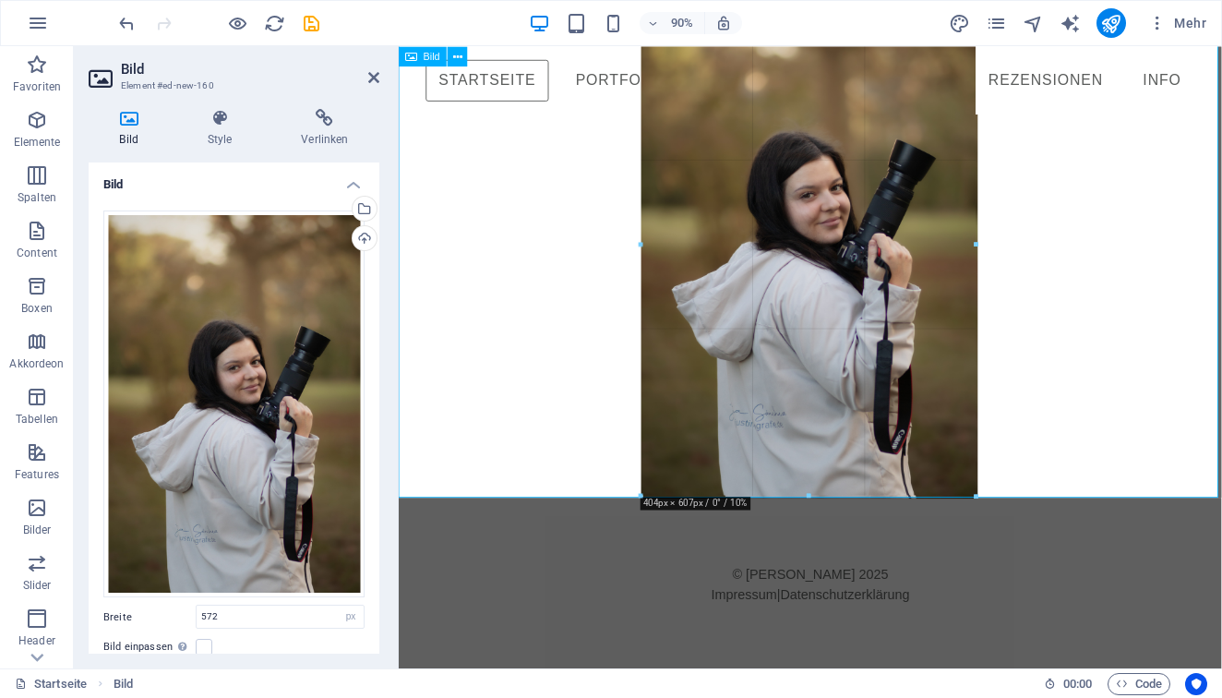
scroll to position [704, 0]
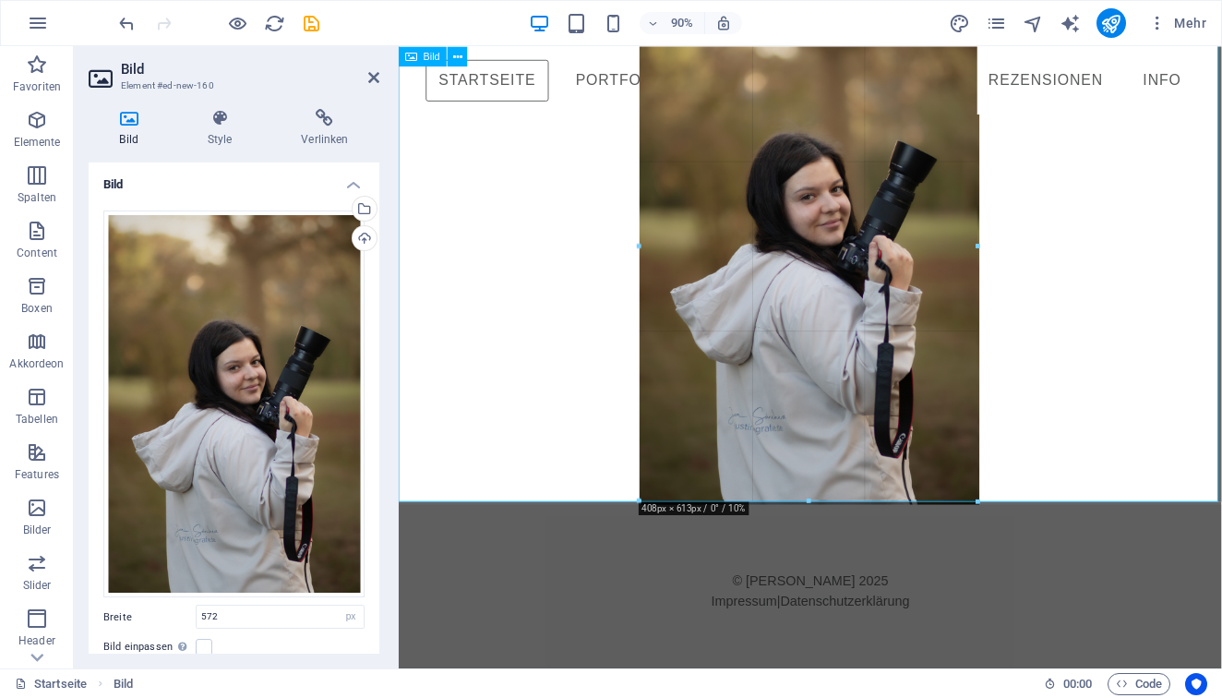
drag, startPoint x: 570, startPoint y: 494, endPoint x: 813, endPoint y: 269, distance: 331.1
type input "407"
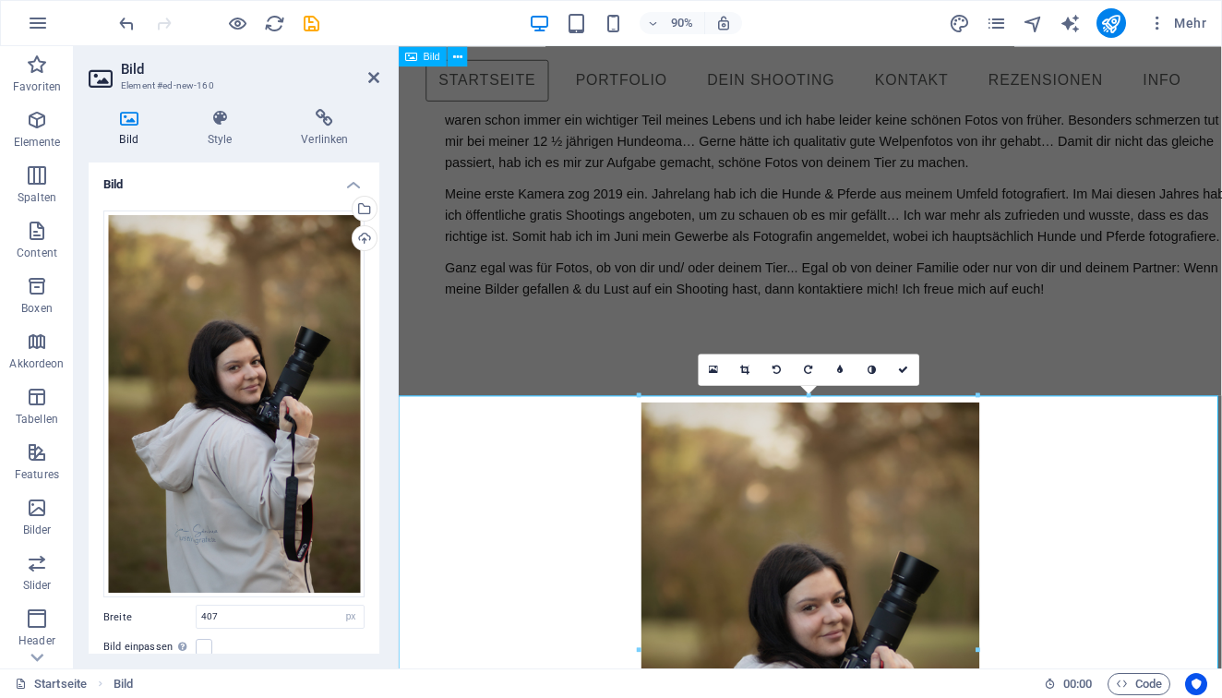
scroll to position [246, 0]
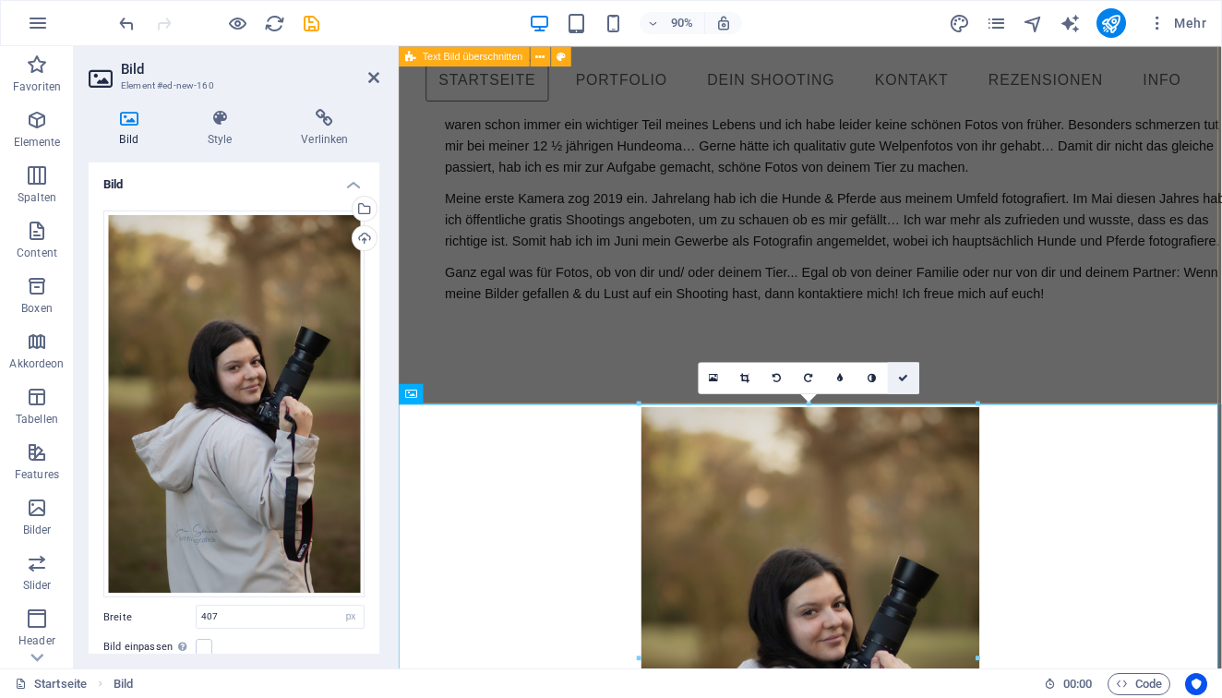
click at [903, 376] on icon at bounding box center [903, 378] width 10 height 10
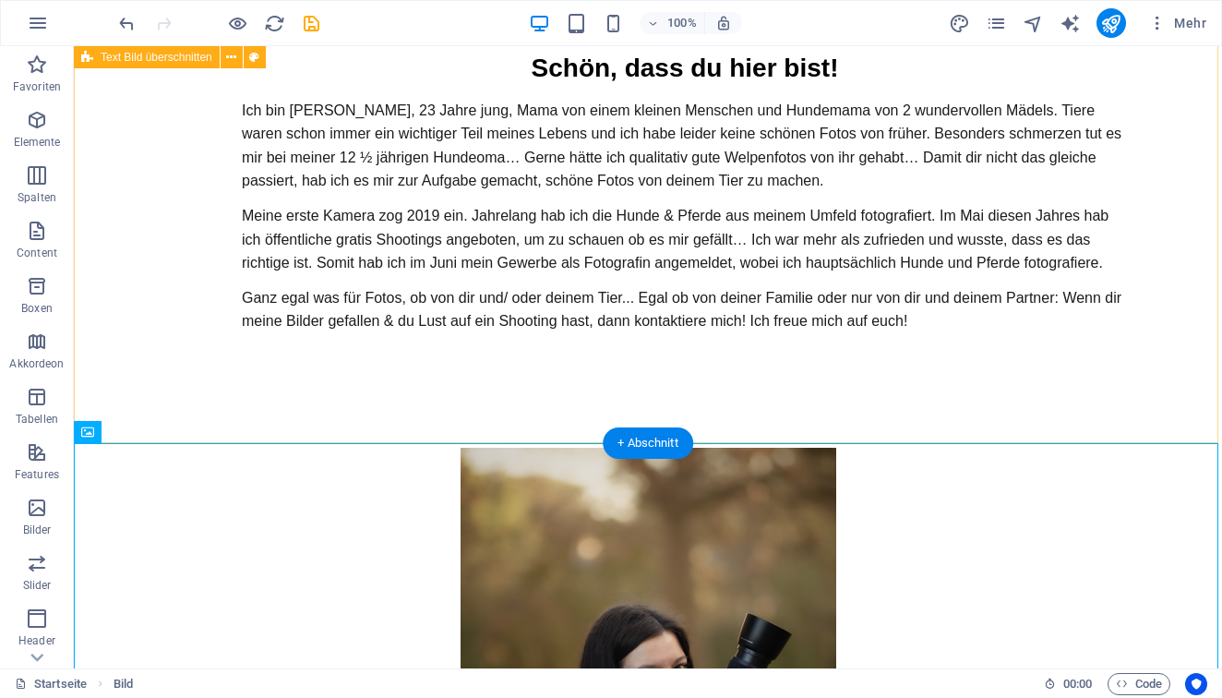
click at [678, 392] on div "Schön, dass du hier bist! Ich bin Justina, 23 Jahre jung, Mama von einem kleine…" at bounding box center [648, 161] width 1148 height 572
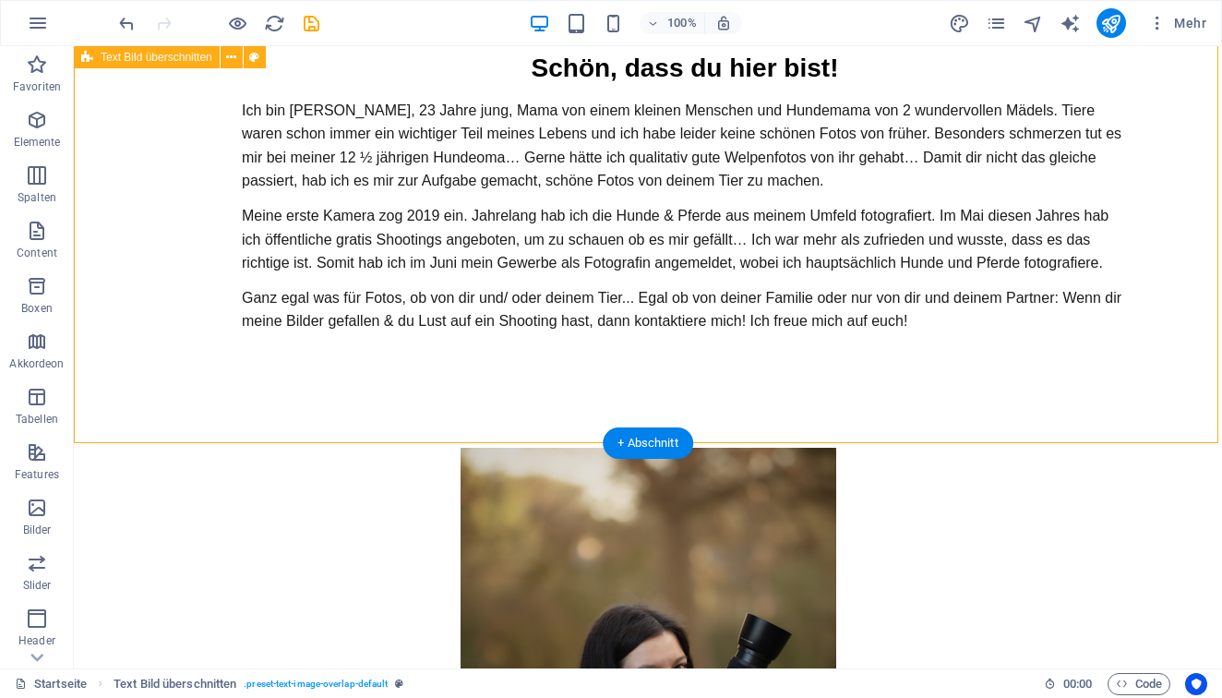
click at [678, 392] on div "Schön, dass du hier bist! Ich bin Justina, 23 Jahre jung, Mama von einem kleine…" at bounding box center [648, 161] width 1148 height 572
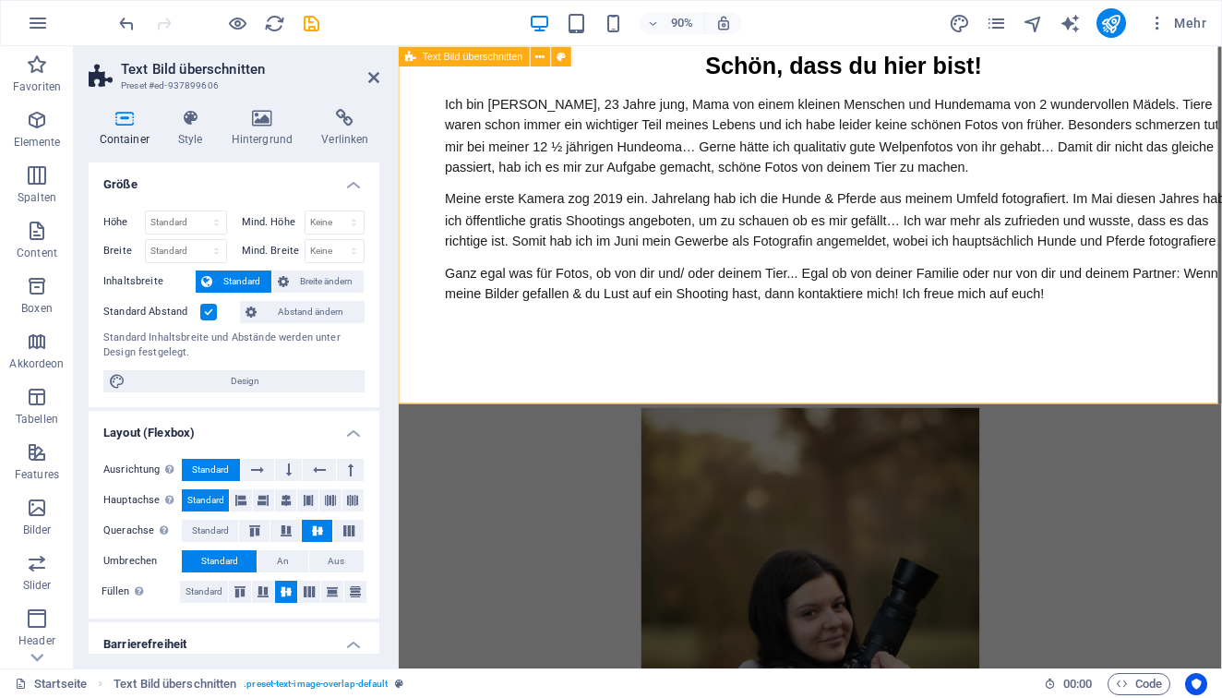
click at [556, 415] on div "Schön, dass du hier bist! Ich bin Justina, 23 Jahre jung, Mama von einem kleine…" at bounding box center [856, 161] width 915 height 572
click at [469, 99] on div "Ich bin Justina, 23 Jahre jung, Mama von einem kleinen Menschen und Hundemama v…" at bounding box center [893, 216] width 886 height 234
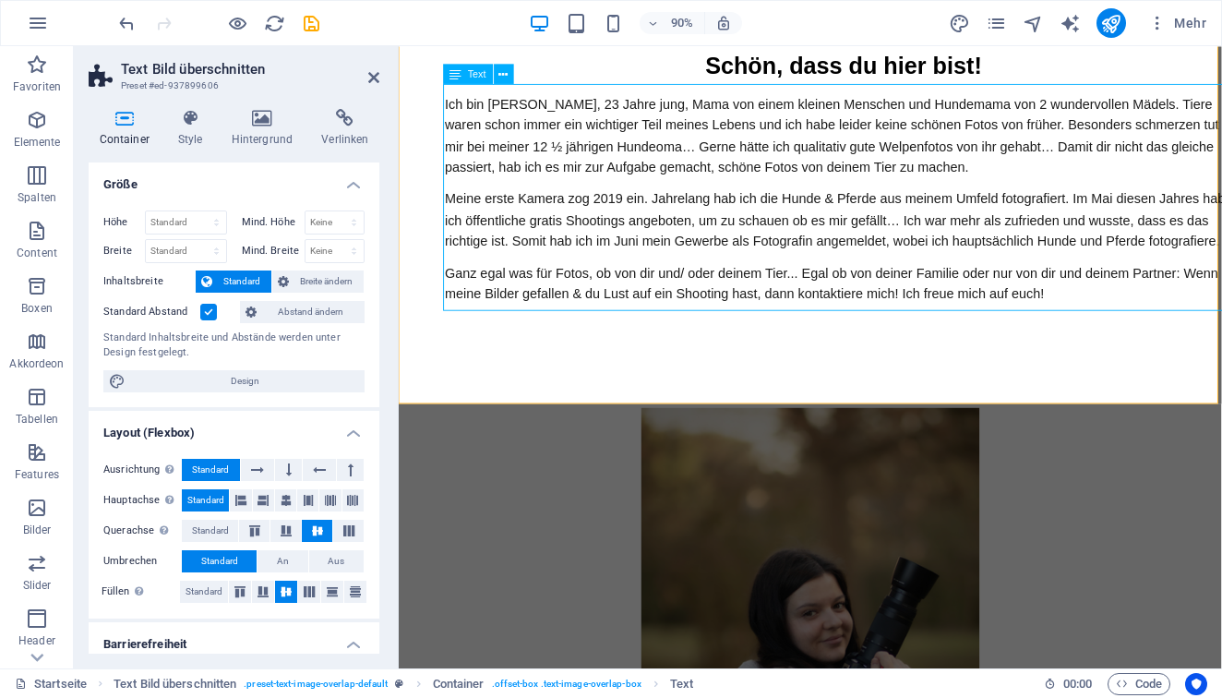
click at [469, 119] on div "Ich bin Justina, 23 Jahre jung, Mama von einem kleinen Menschen und Hundemama v…" at bounding box center [893, 216] width 886 height 234
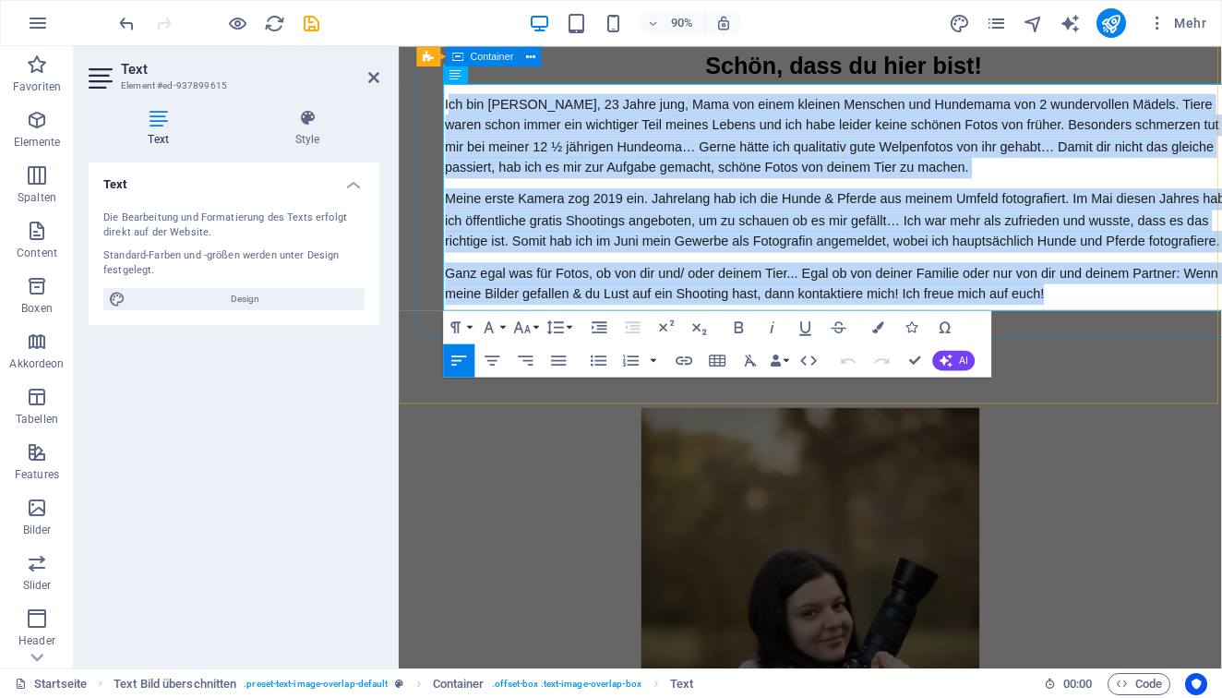
drag, startPoint x: 451, startPoint y: 105, endPoint x: 1115, endPoint y: 359, distance: 710.5
click at [1115, 359] on div "Schön, dass du hier bist! Ich bin Justina, 23 Jahre jung, Mama von einem kleine…" at bounding box center [893, 161] width 945 height 425
copy div "ch bin Justina, 23 Jahre jung, Mama von einem kleinen Menschen und Hundemama vo…"
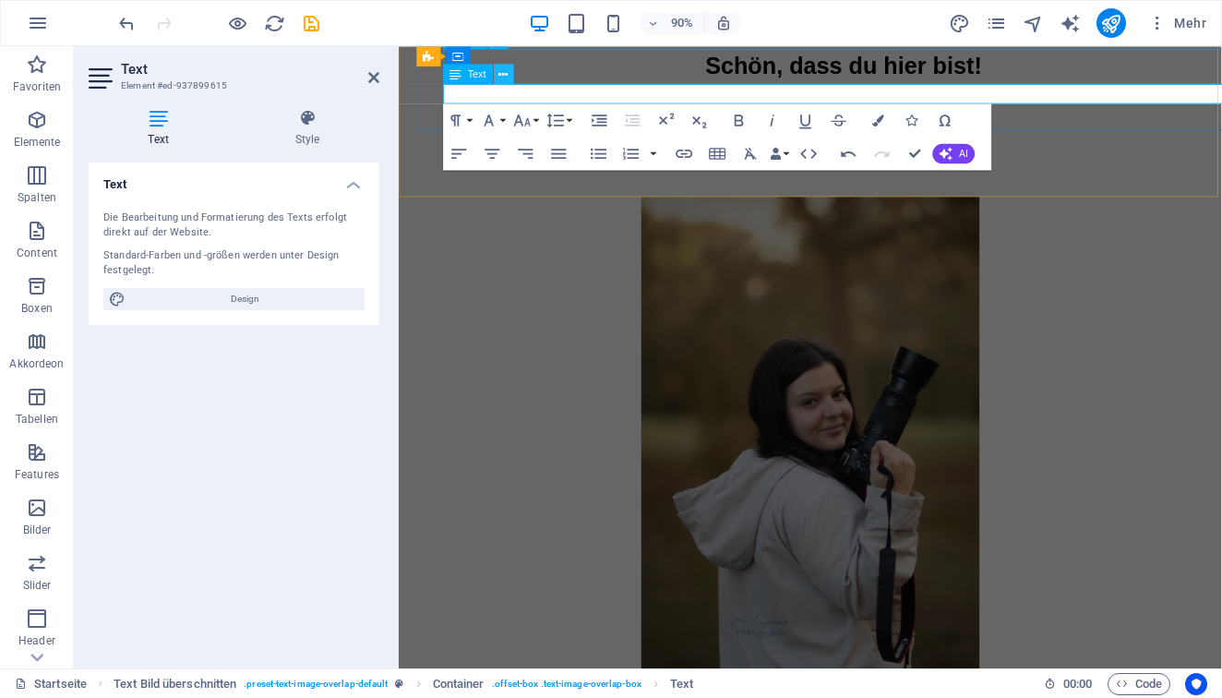
click at [508, 77] on icon at bounding box center [503, 74] width 9 height 18
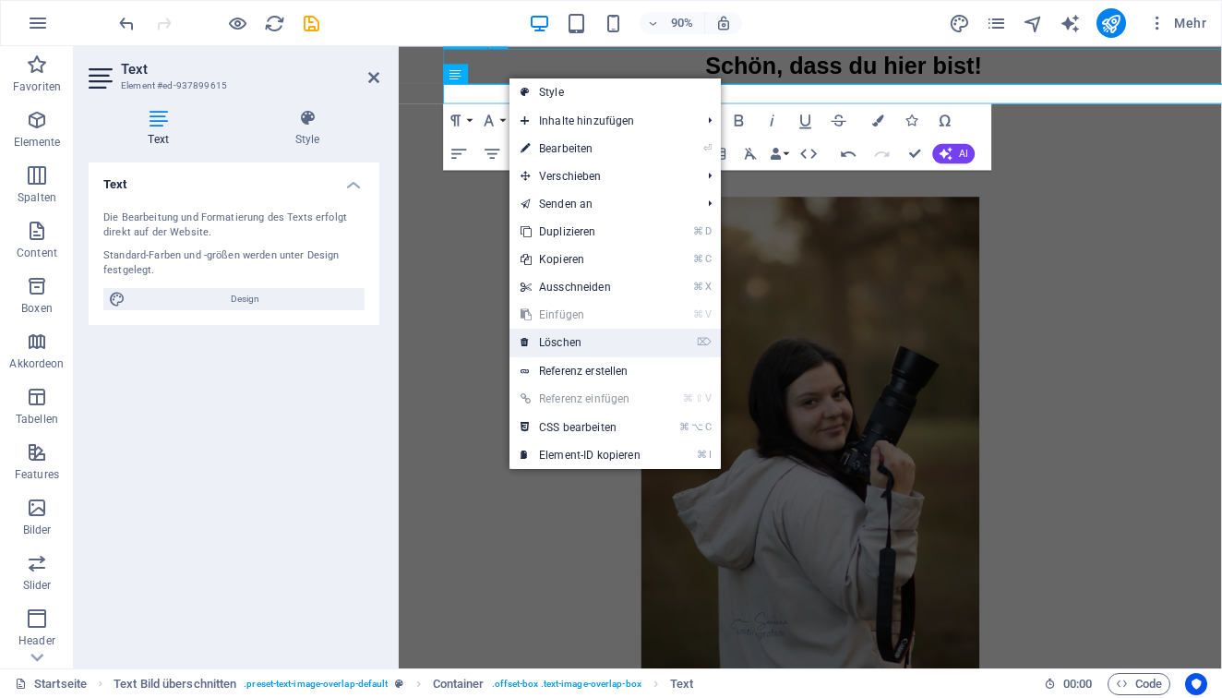
click at [575, 344] on link "⌦ Löschen" at bounding box center [580, 343] width 142 height 28
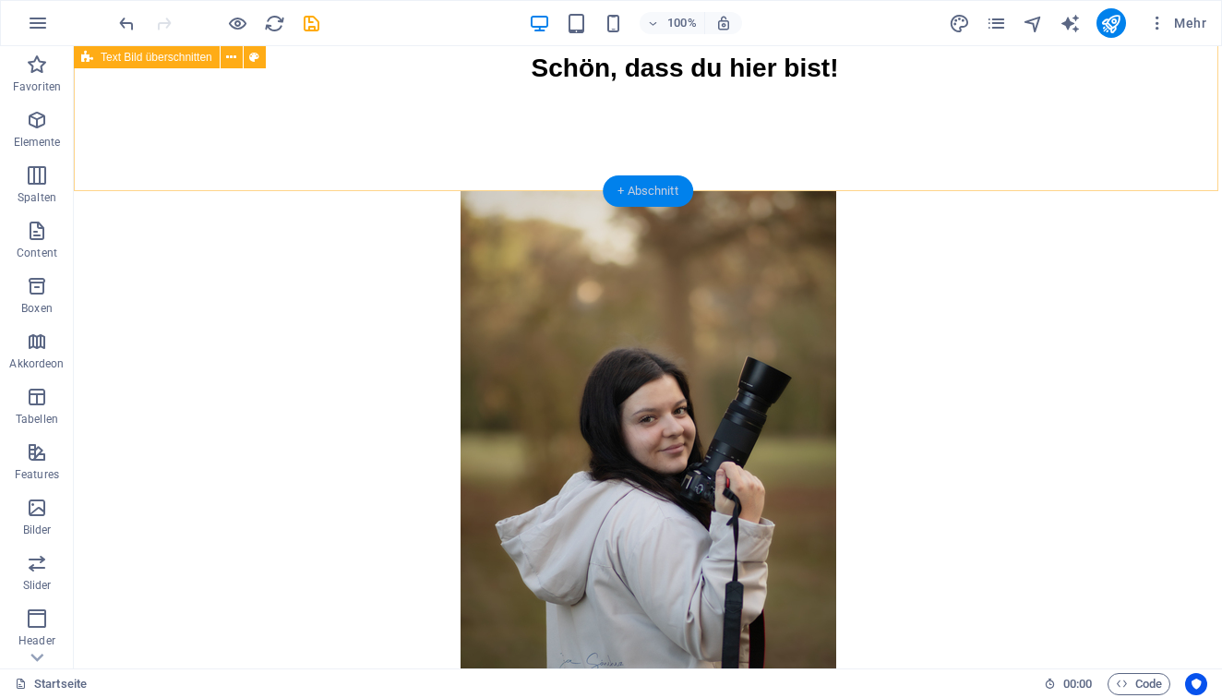
click at [651, 193] on div "+ Abschnitt" at bounding box center [648, 190] width 90 height 31
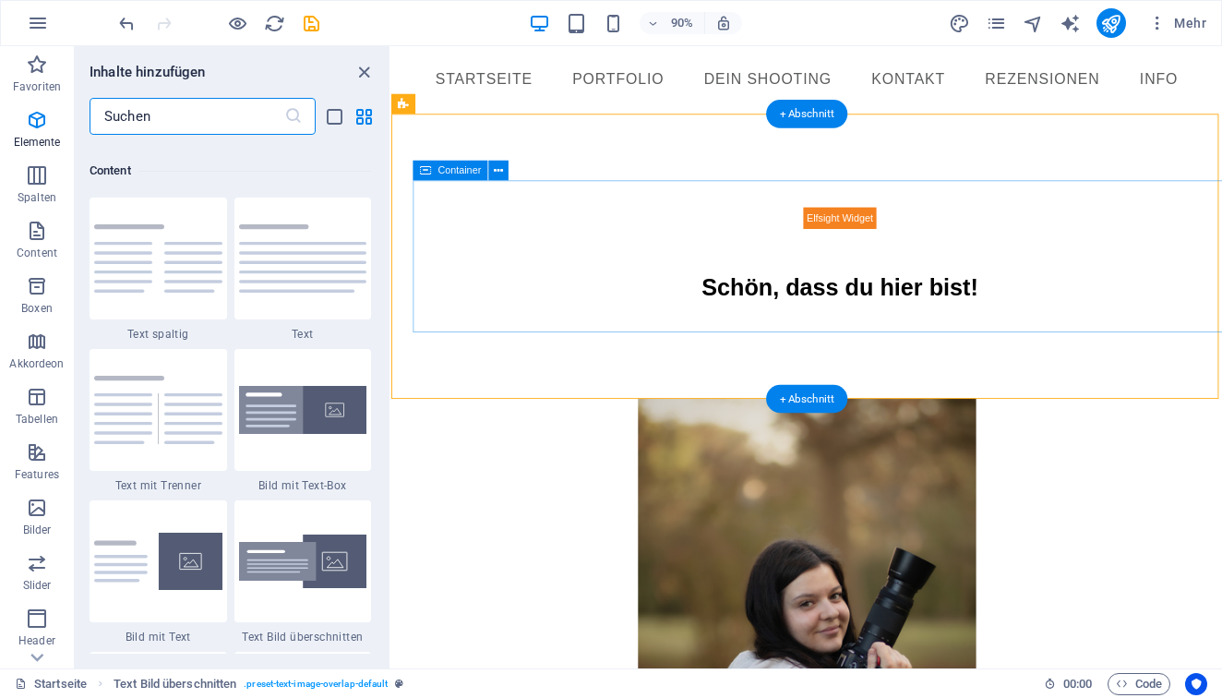
scroll to position [3230, 0]
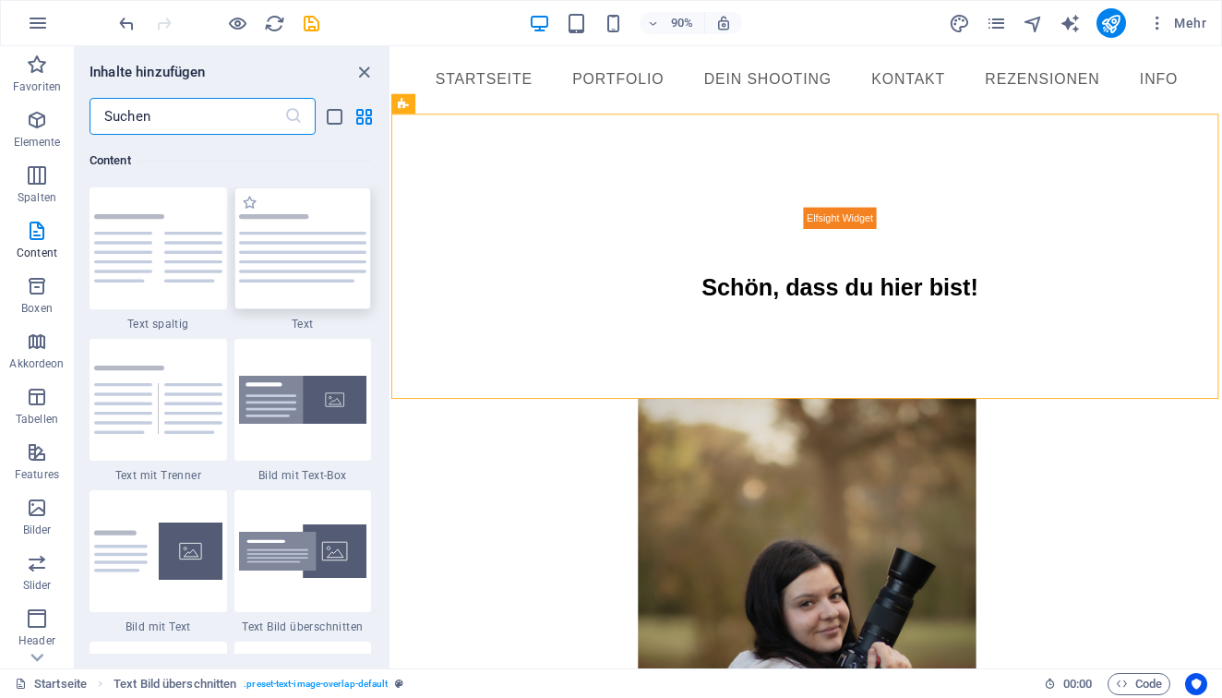
click at [304, 260] on img at bounding box center [303, 248] width 128 height 68
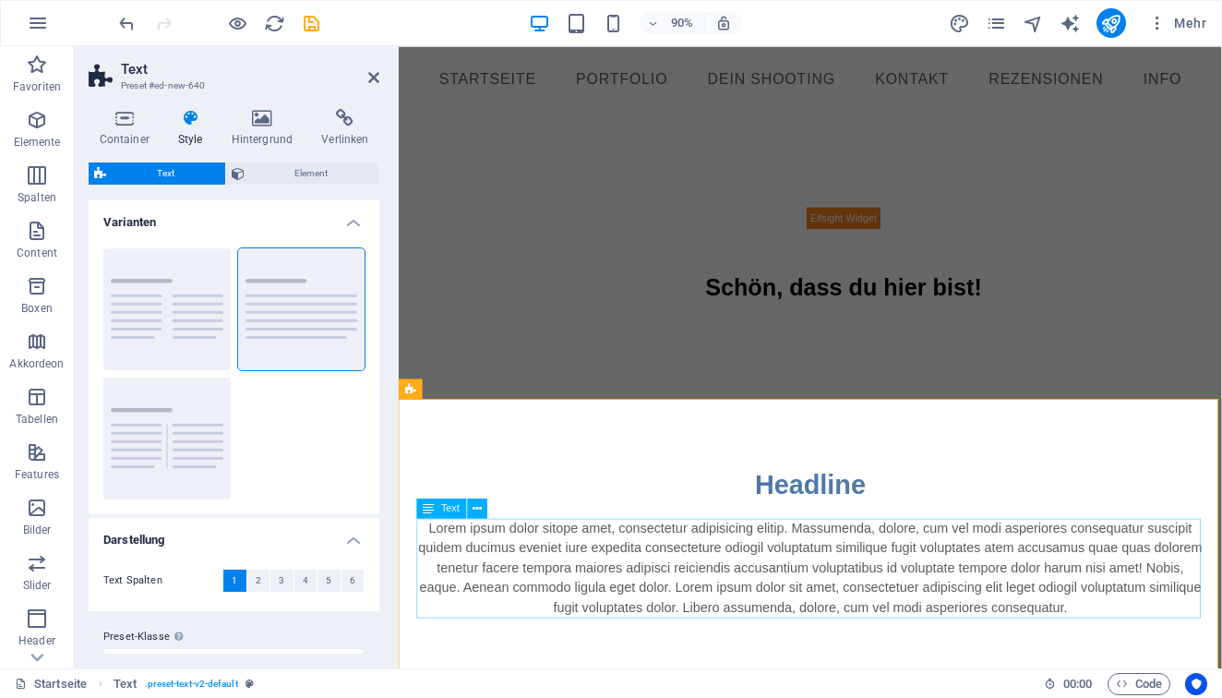
click at [813, 615] on div "Lorem ipsum dolor sitope amet, consectetur adipisicing elitip. Massumenda, dolo…" at bounding box center [856, 625] width 871 height 111
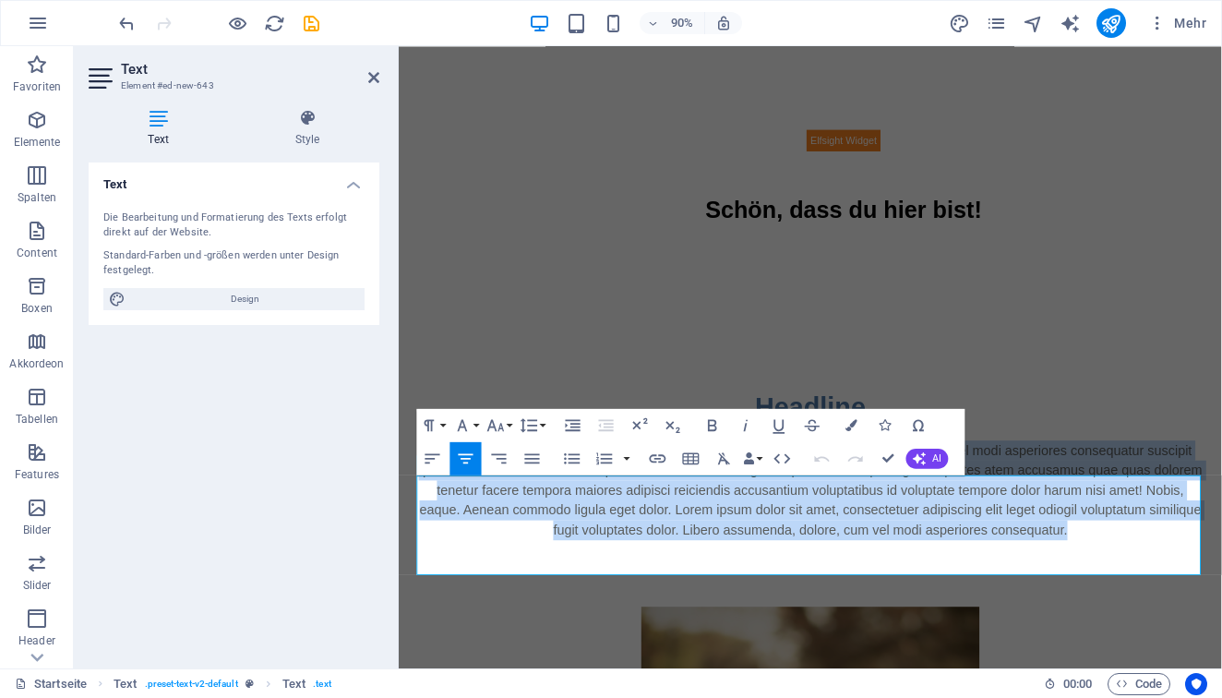
drag, startPoint x: 420, startPoint y: 581, endPoint x: 1087, endPoint y: 820, distance: 708.8
click at [1087, 697] on html "Skip to main content Menu Startseite Portfolio Dein Shooting Kontakt Rezensione…" at bounding box center [856, 691] width 915 height 1465
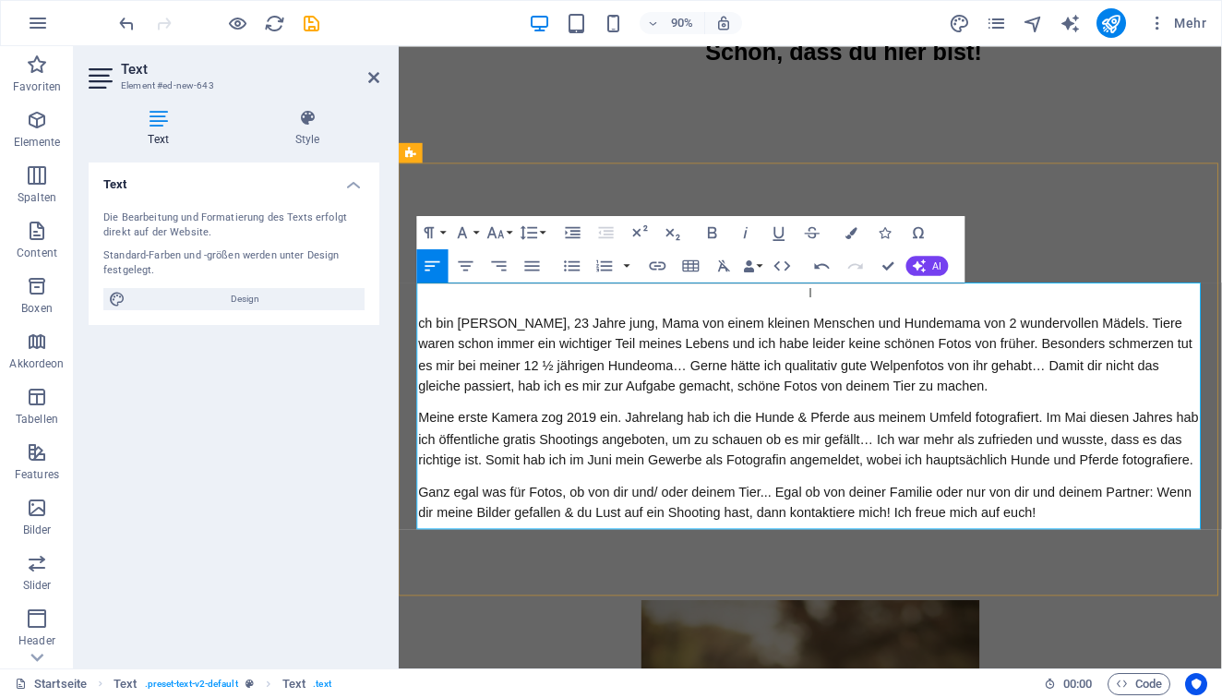
click at [421, 352] on p "ch bin Justina, 23 Jahre jung, Mama von einem kleinen Menschen und Hundemama vo…" at bounding box center [856, 389] width 871 height 94
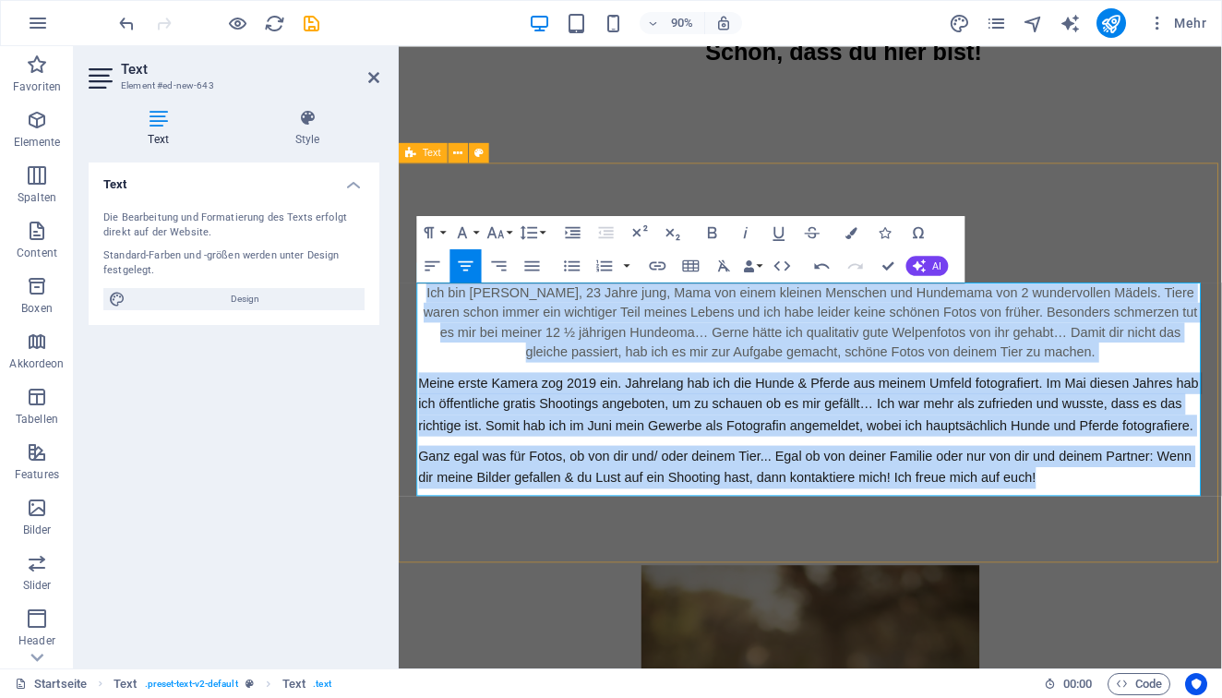
drag, startPoint x: 436, startPoint y: 317, endPoint x: 963, endPoint y: 556, distance: 578.7
click at [963, 556] on div "Headline Ich bin Justina, 23 Jahre jung, Mama von einem kleinen Menschen und Hu…" at bounding box center [856, 398] width 915 height 447
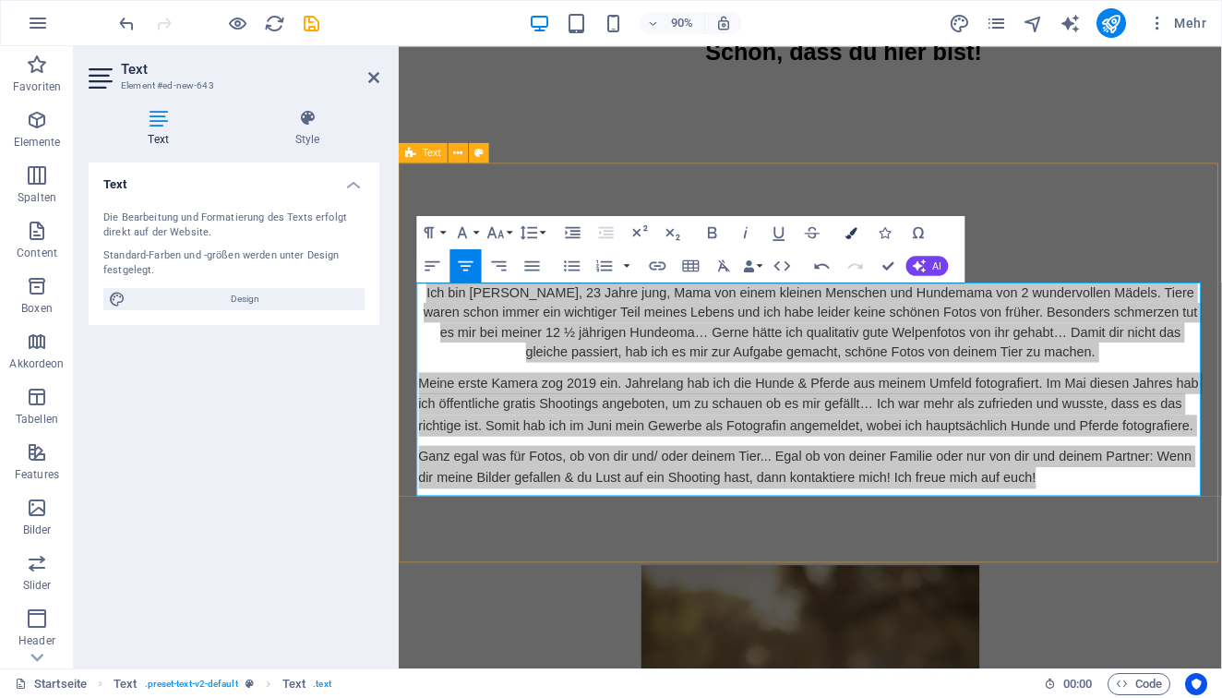
click at [847, 236] on icon "button" at bounding box center [852, 232] width 12 height 12
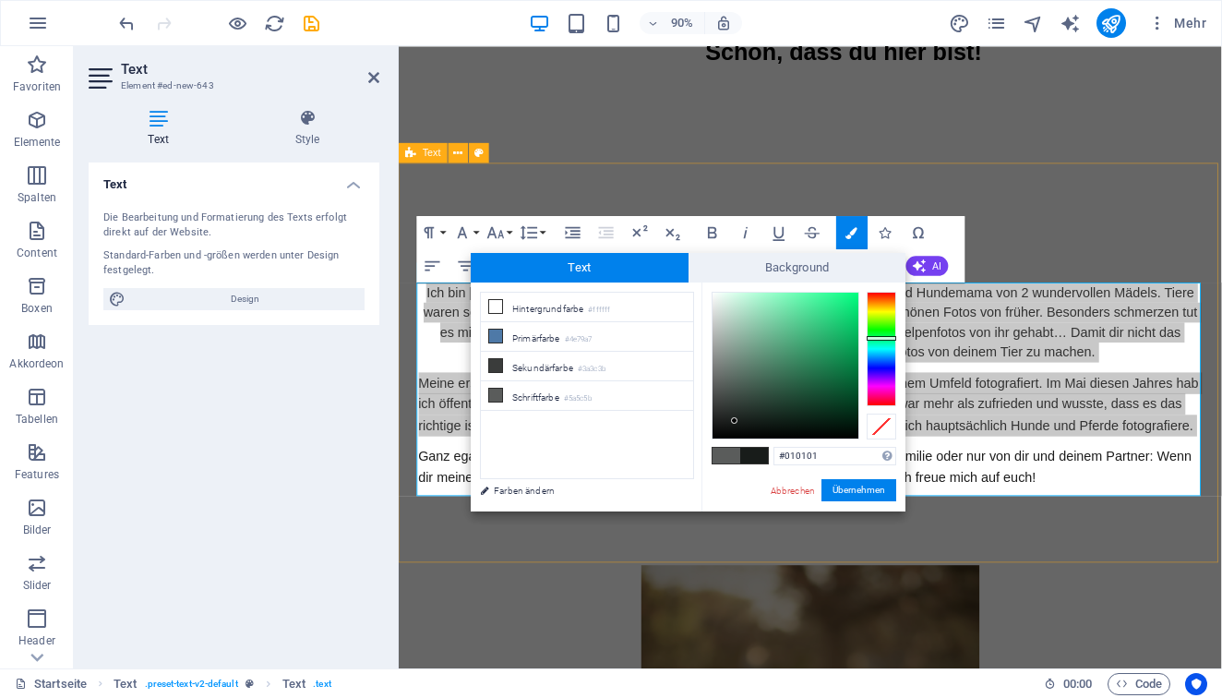
type input "#000000"
drag, startPoint x: 735, startPoint y: 421, endPoint x: 669, endPoint y: 496, distance: 99.4
click at [669, 496] on div "less Hintergrundfarbe #ffffff Primärfarbe #4e79a7 Sekundärfarbe #3a3c3b Schrift…" at bounding box center [688, 396] width 435 height 229
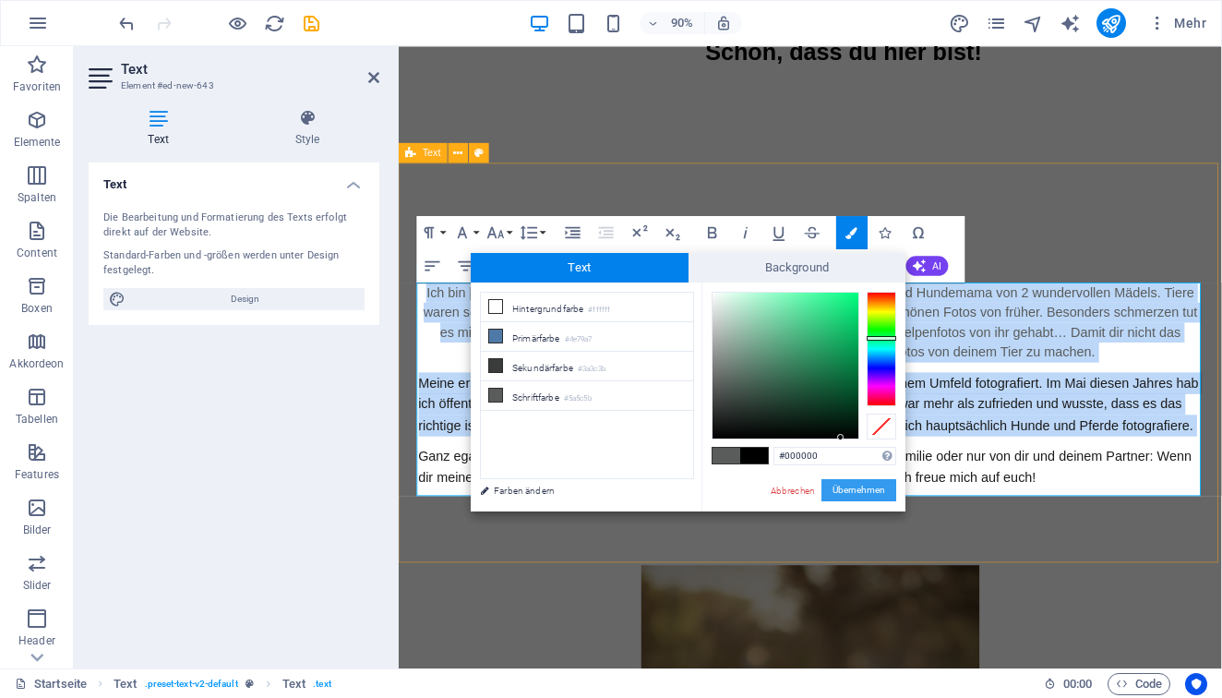
click at [841, 494] on button "Übernehmen" at bounding box center [858, 490] width 75 height 22
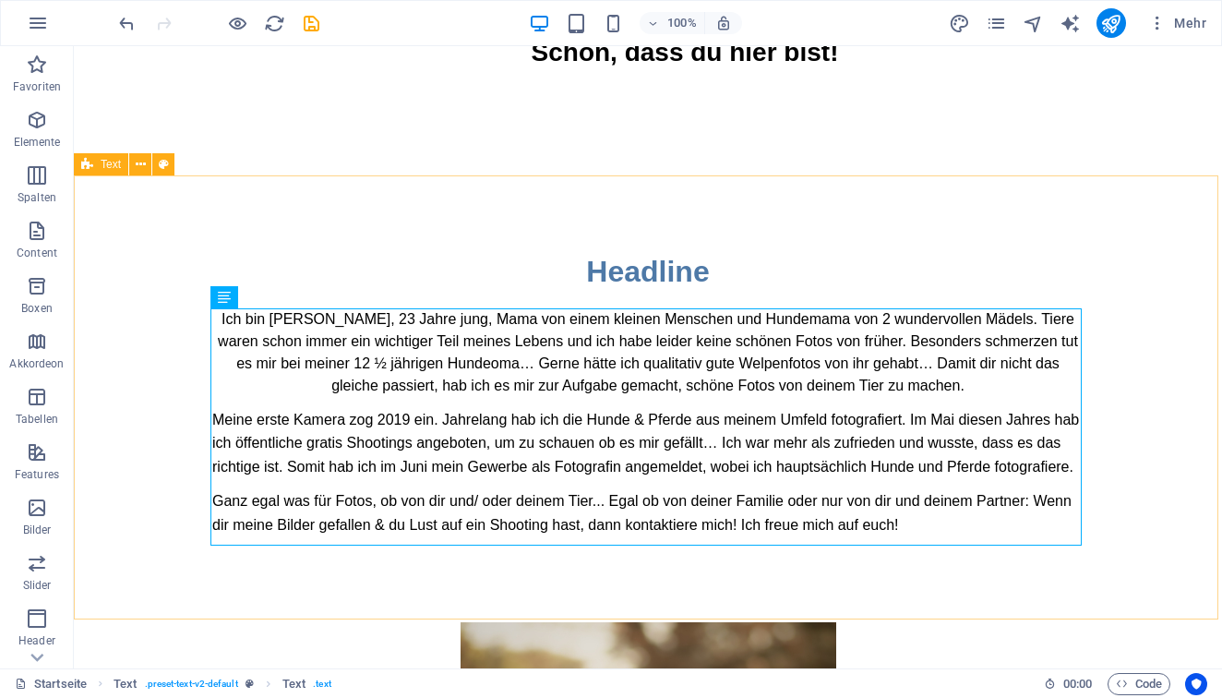
click at [519, 414] on div "Ziehe hier rein, um den vorhandenen Inhalt zu ersetzen. Drücke "Strg", wenn du …" at bounding box center [648, 357] width 1148 height 622
click at [519, 414] on div "Ich bin Justina, 23 Jahre jung, Mama von einem kleinen Menschen und Hundemama v…" at bounding box center [647, 428] width 871 height 240
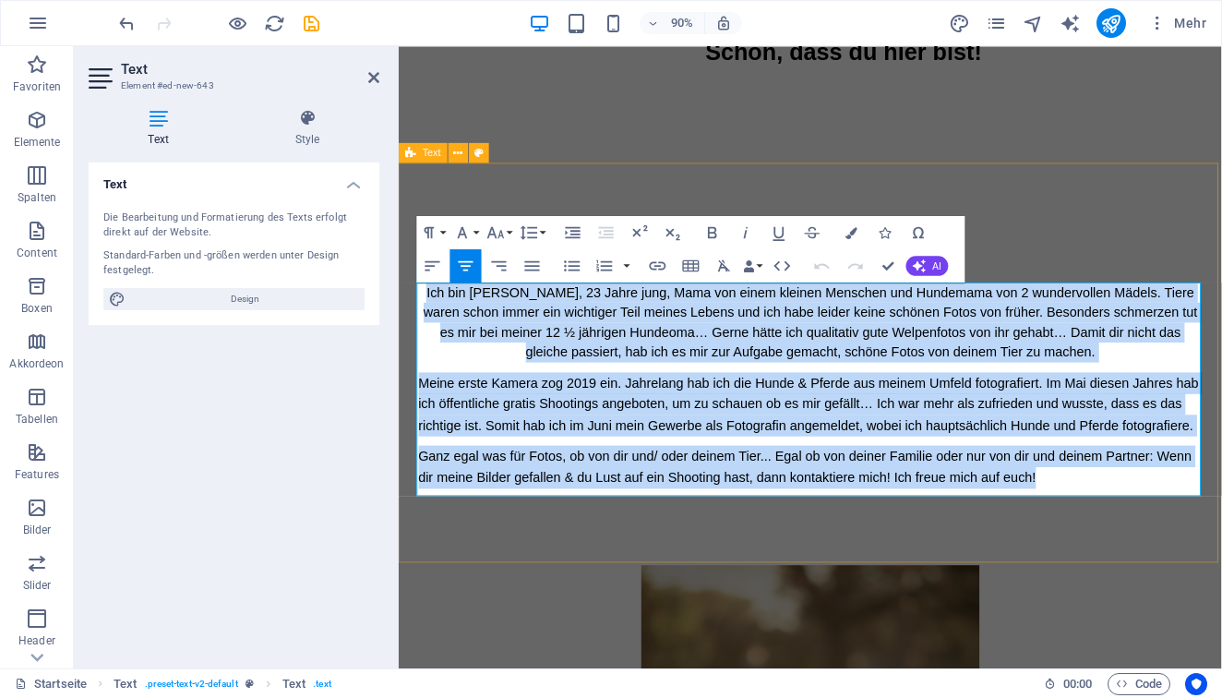
drag, startPoint x: 433, startPoint y: 316, endPoint x: 1032, endPoint y: 587, distance: 657.6
click at [1032, 587] on div "Headline Ich bin Justina, 23 Jahre jung, Mama von einem kleinen Menschen und Hu…" at bounding box center [856, 398] width 915 height 447
click at [524, 265] on icon "button" at bounding box center [532, 266] width 20 height 20
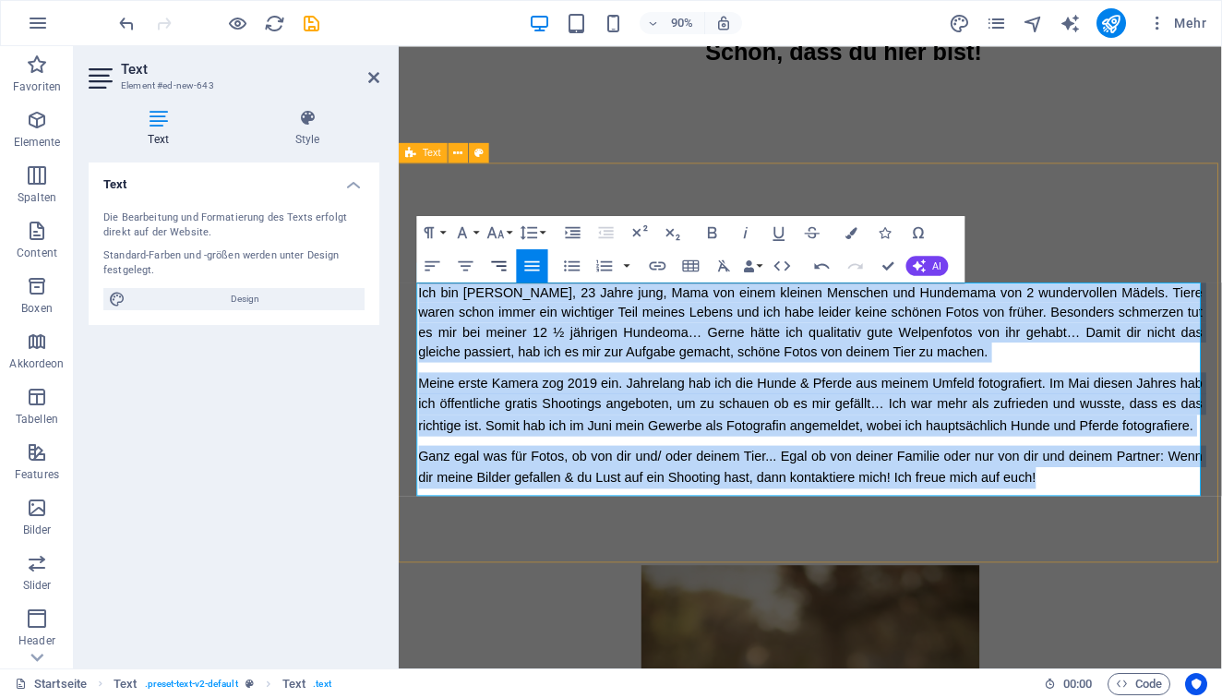
click at [502, 263] on icon "button" at bounding box center [499, 266] width 20 height 20
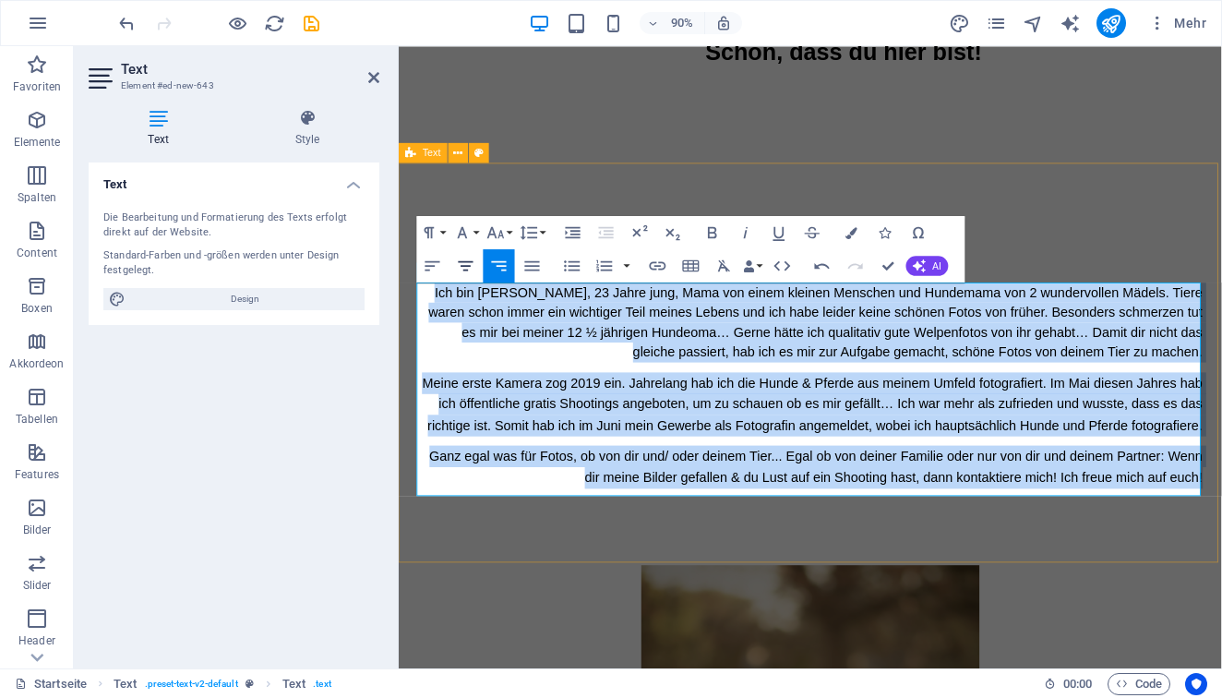
click at [472, 258] on icon "button" at bounding box center [466, 266] width 20 height 20
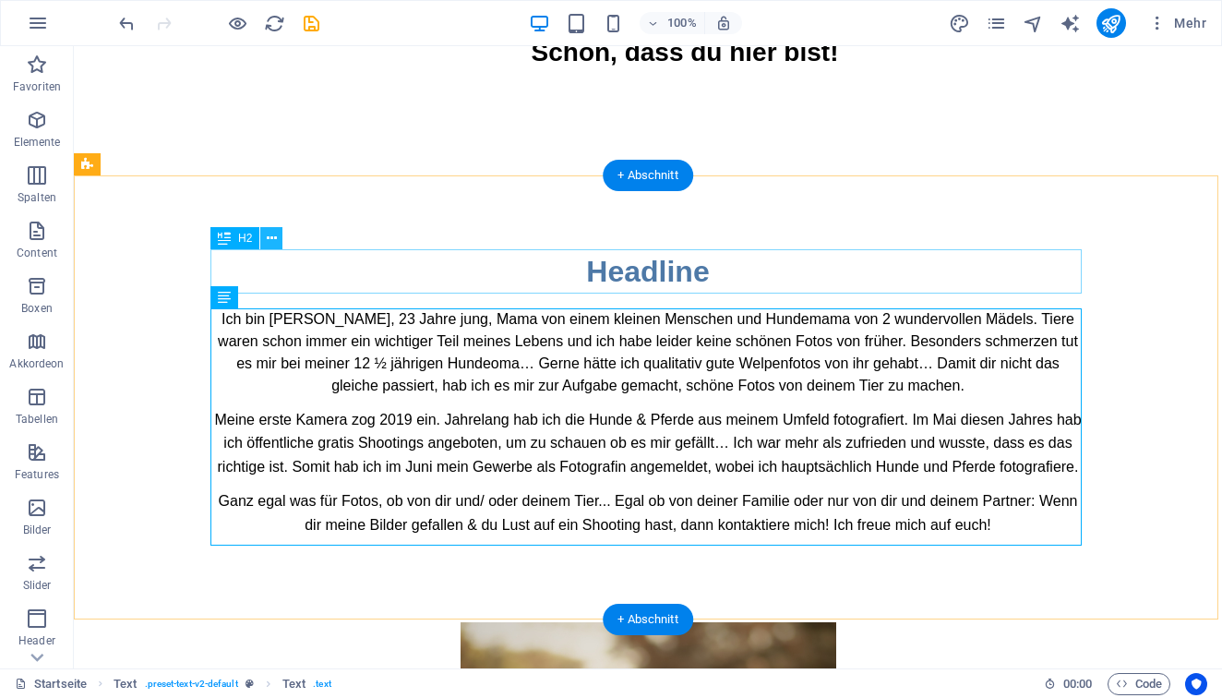
click at [271, 245] on icon at bounding box center [272, 238] width 10 height 19
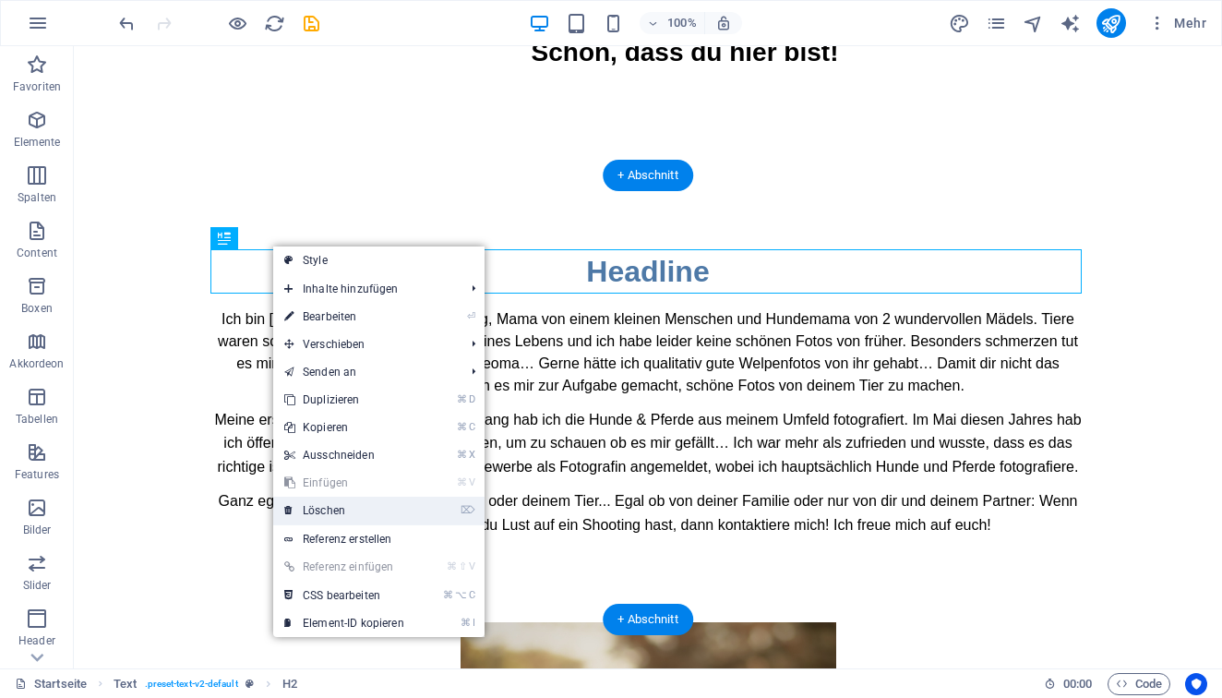
click at [377, 505] on link "⌦ Löschen" at bounding box center [344, 511] width 142 height 28
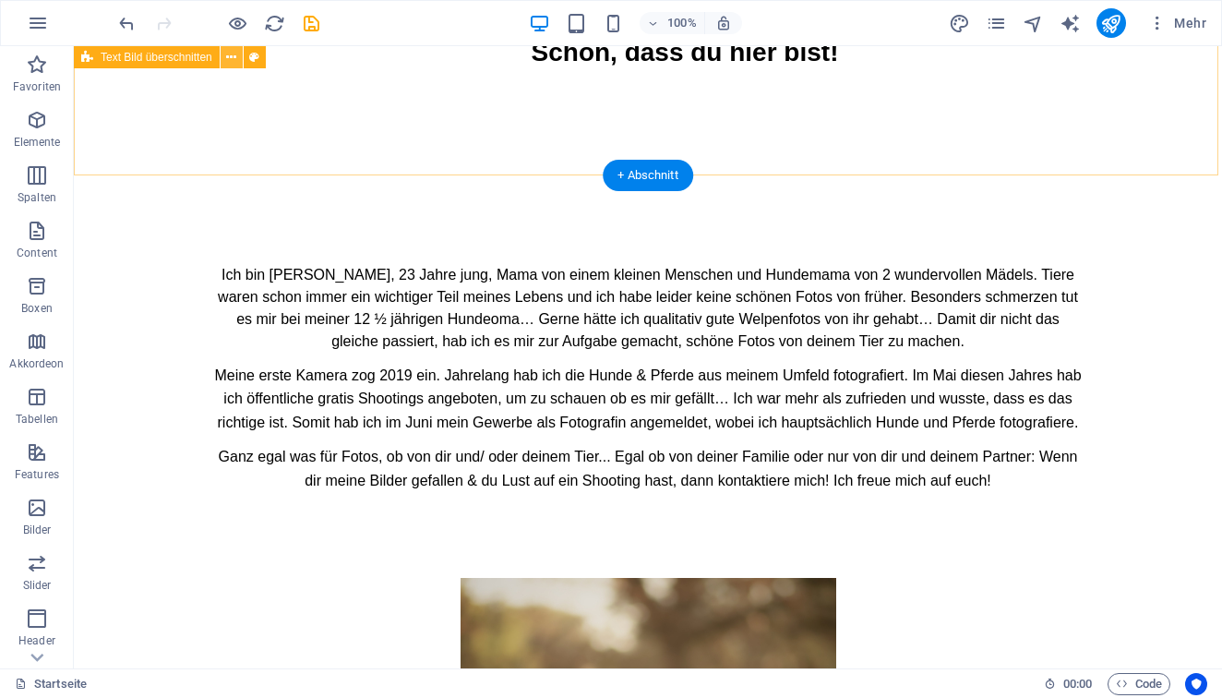
click at [231, 60] on icon at bounding box center [231, 57] width 10 height 19
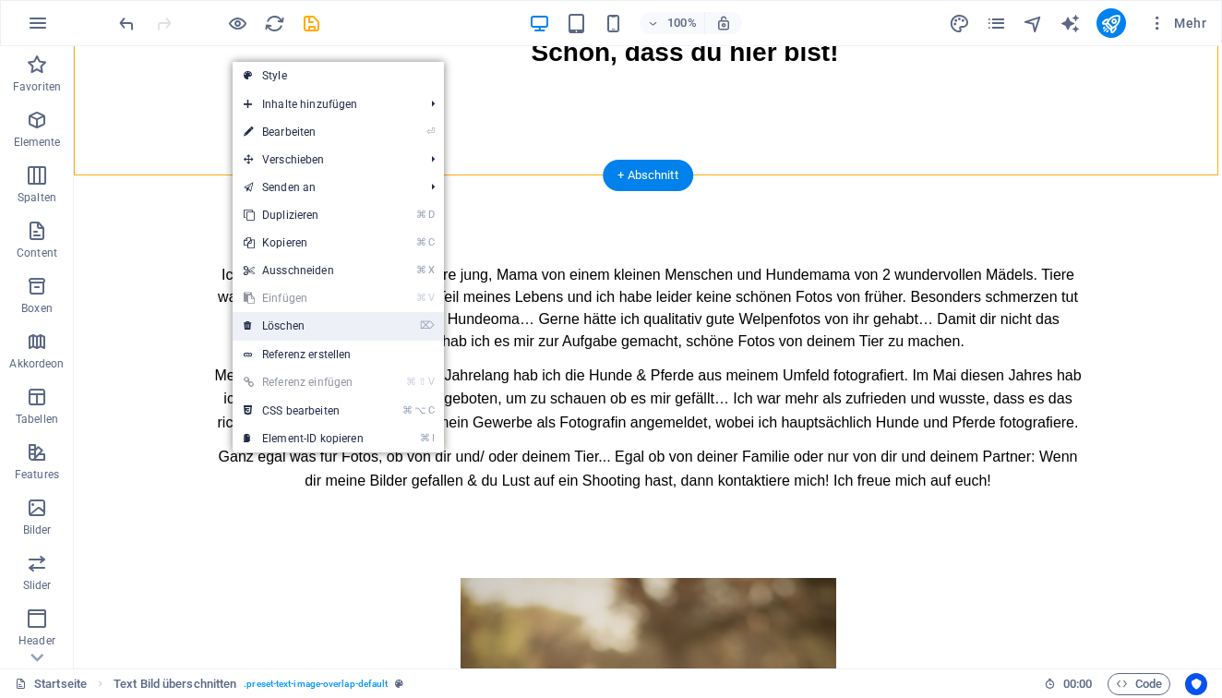
click at [300, 324] on link "⌦ Löschen" at bounding box center [304, 326] width 142 height 28
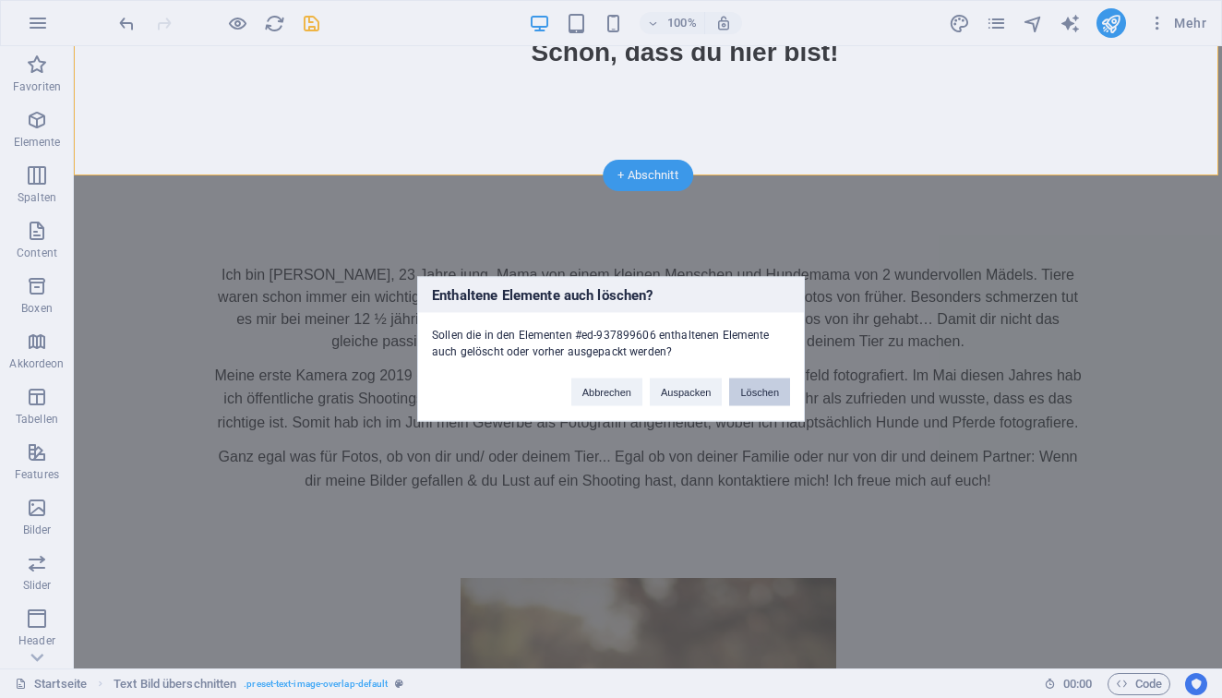
click at [752, 389] on button "Löschen" at bounding box center [759, 392] width 61 height 28
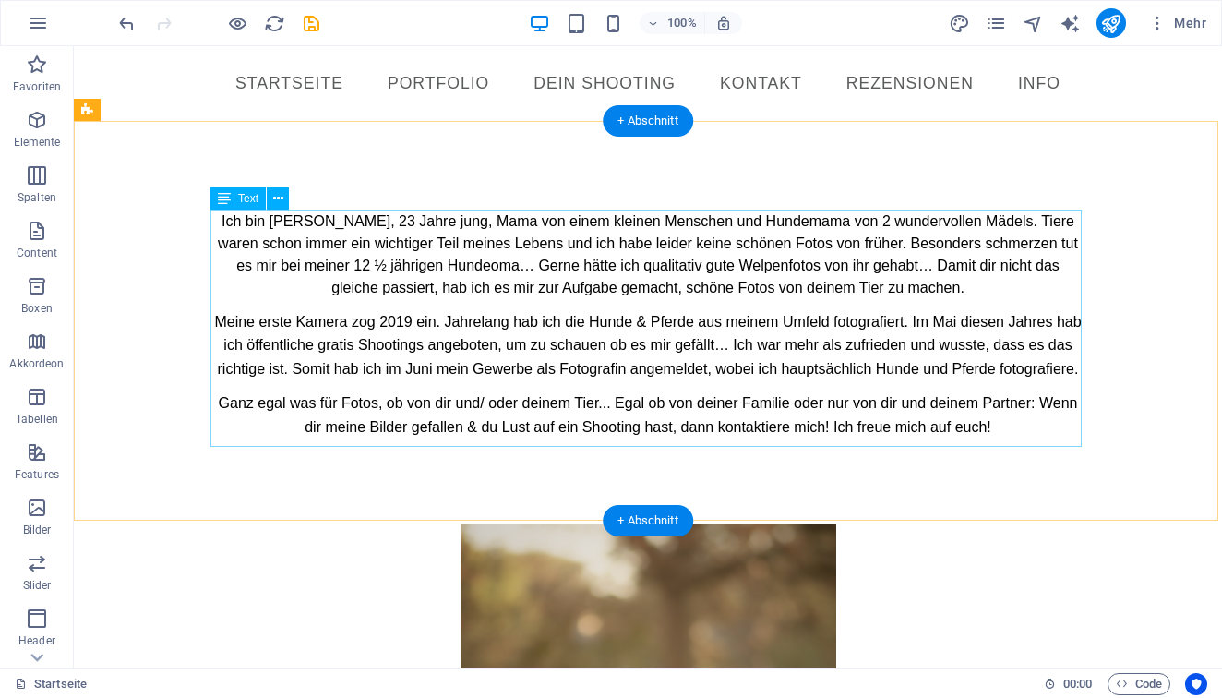
scroll to position [0, 0]
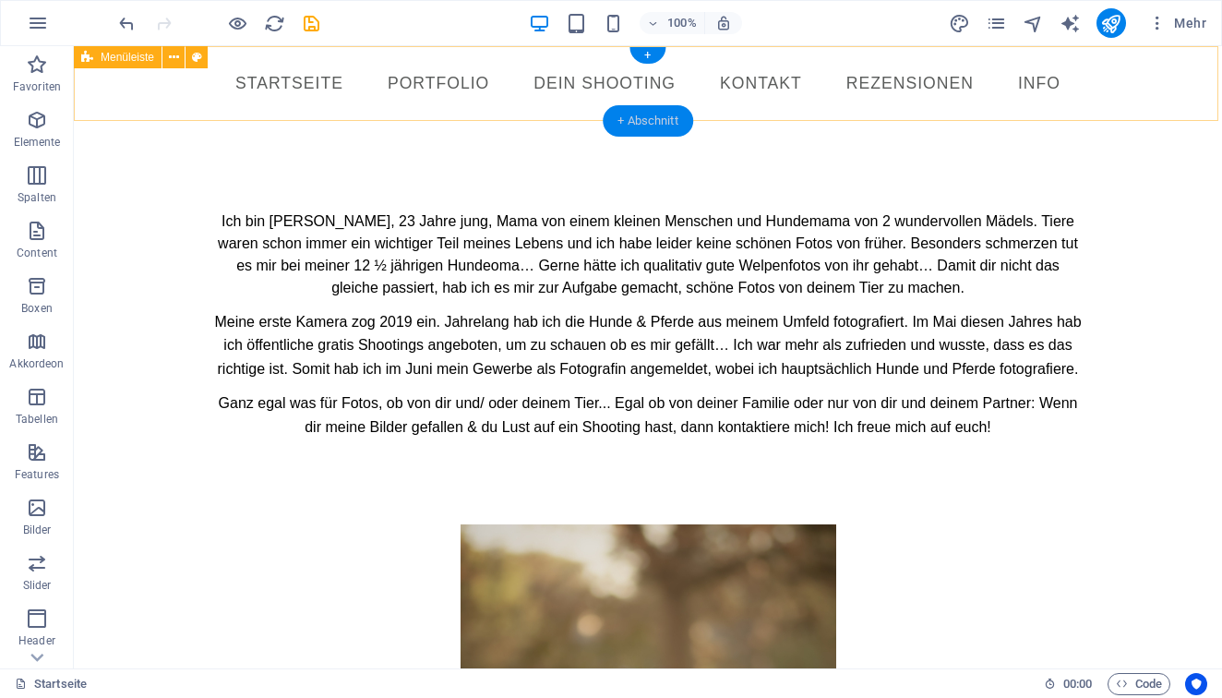
click at [653, 125] on div "+ Abschnitt" at bounding box center [648, 120] width 90 height 31
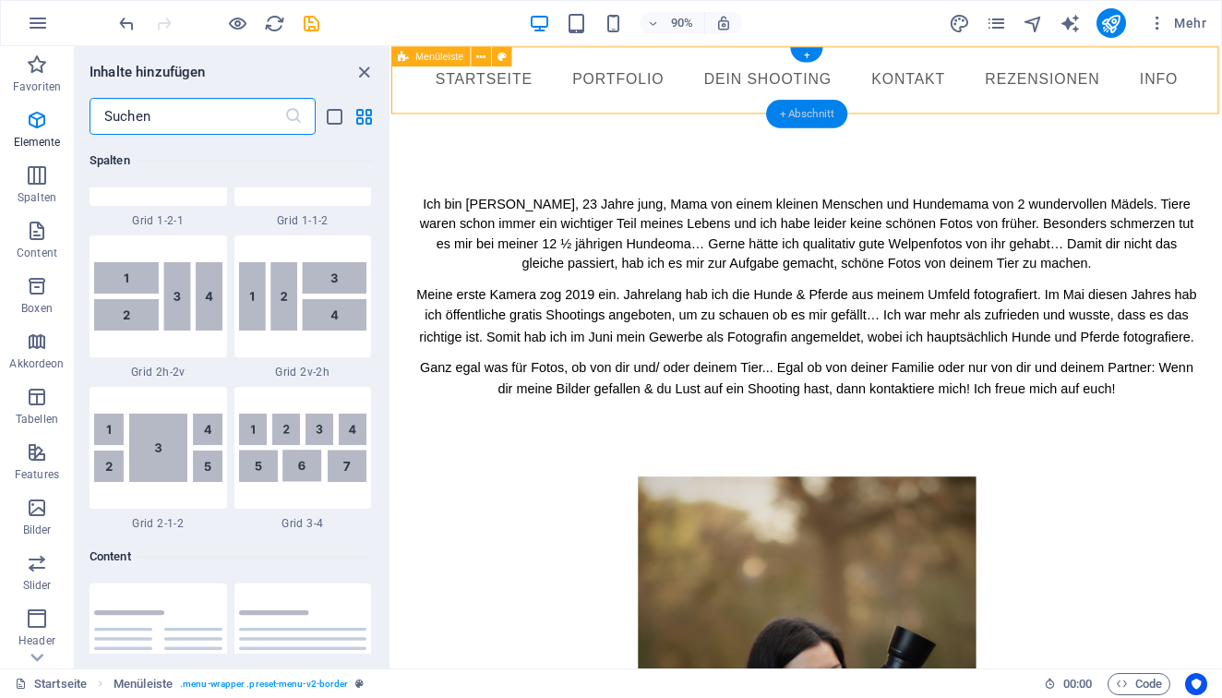
scroll to position [3230, 0]
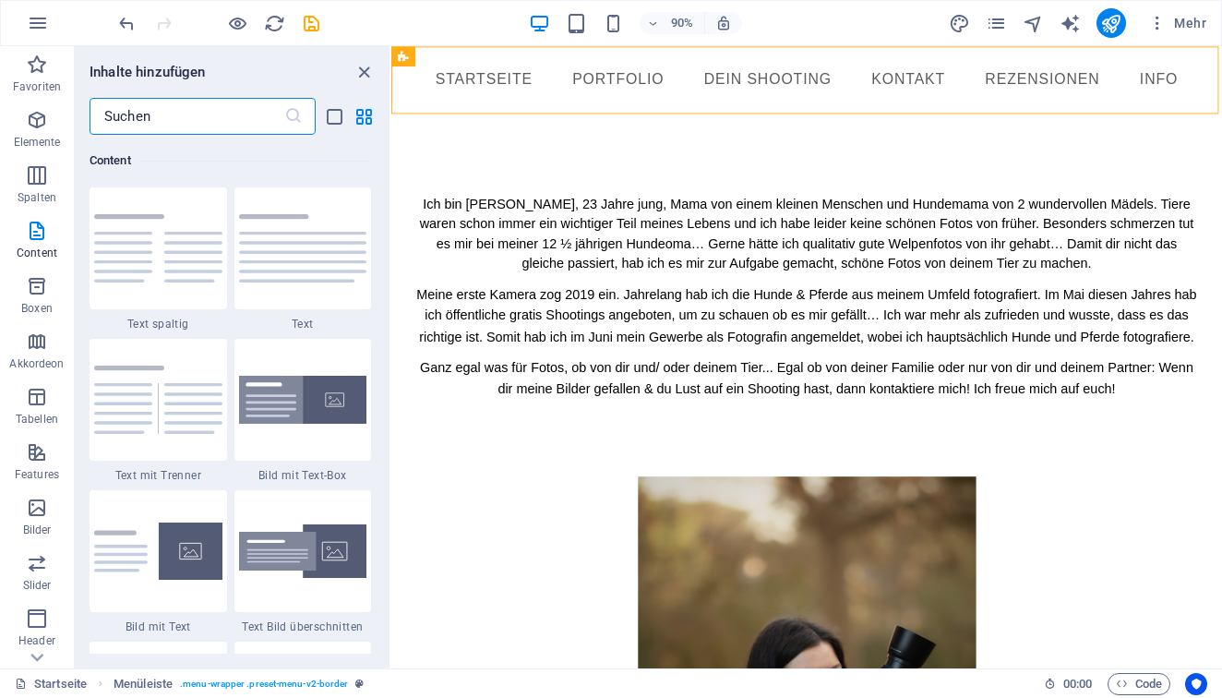
click at [193, 114] on input "text" at bounding box center [187, 116] width 195 height 37
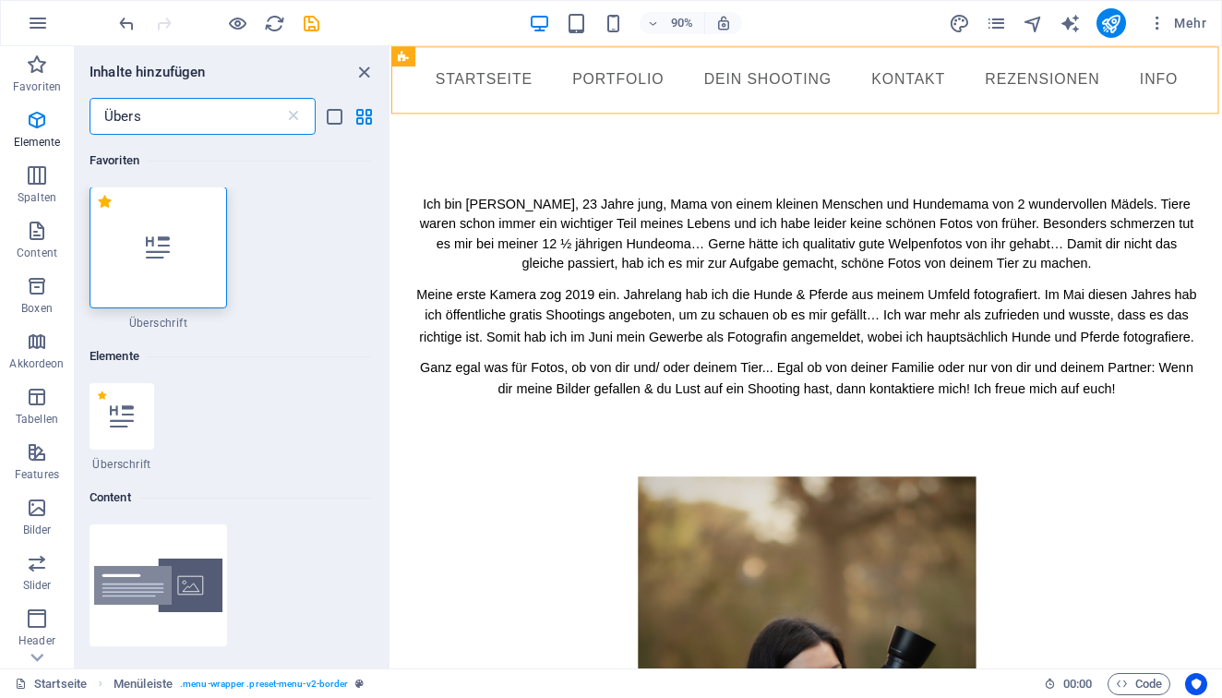
scroll to position [0, 0]
type input "Übers"
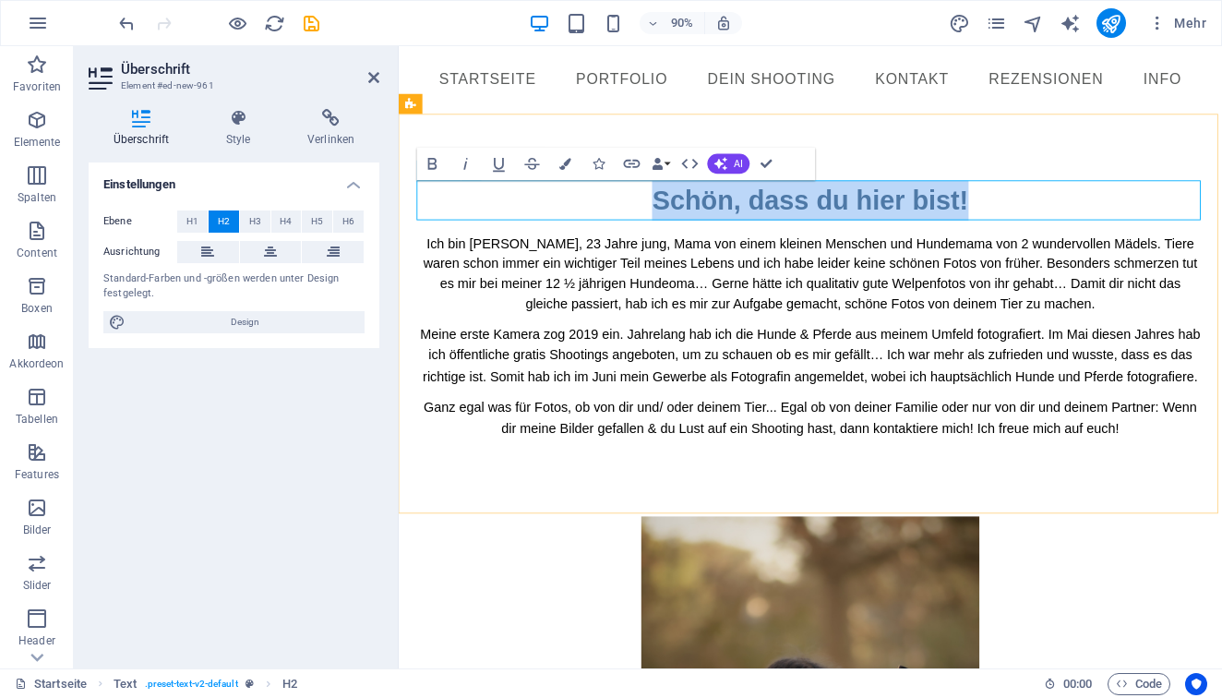
drag, startPoint x: 1028, startPoint y: 213, endPoint x: 673, endPoint y: 213, distance: 355.3
click at [673, 213] on h2 "Schön, dass du hier bist!" at bounding box center [856, 218] width 871 height 44
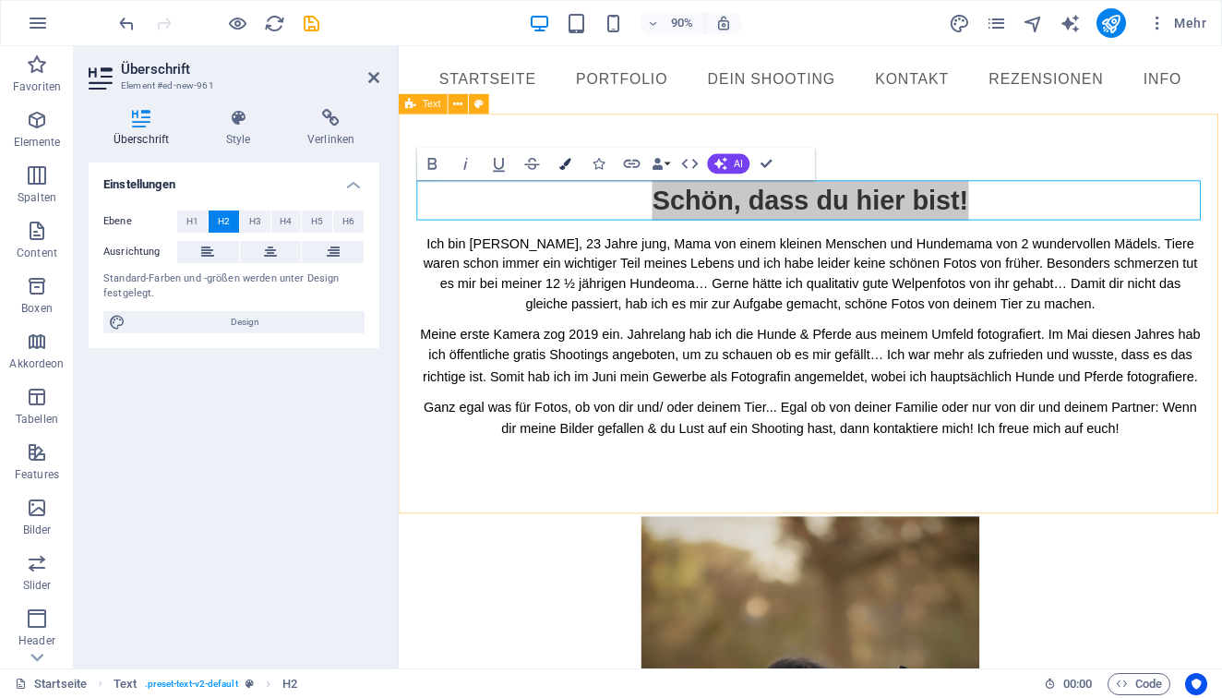
click at [560, 166] on icon "button" at bounding box center [565, 164] width 12 height 12
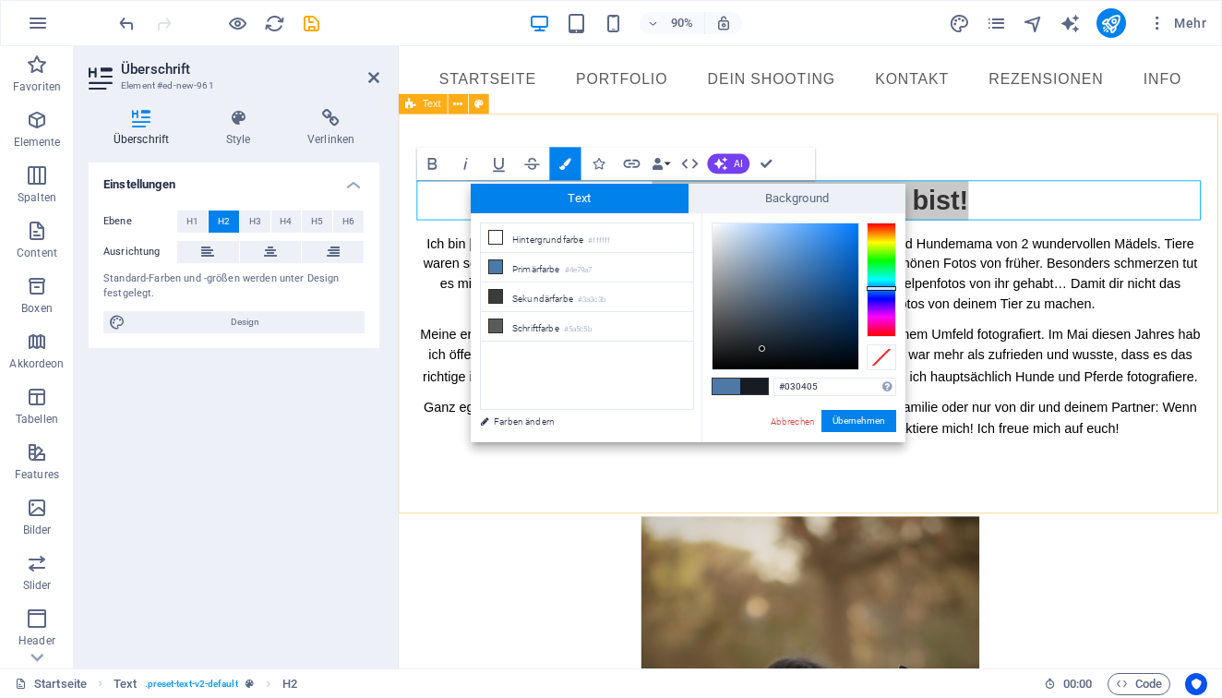
type input "#000000"
drag, startPoint x: 762, startPoint y: 349, endPoint x: 744, endPoint y: 407, distance: 61.0
click at [745, 401] on div "#000000 Unterstützte Formate: #0852ed rgb(8, 82, 237) rgba(8, 82, 237, 90%) hsv…" at bounding box center [803, 461] width 204 height 497
click at [871, 419] on button "Übernehmen" at bounding box center [858, 421] width 75 height 22
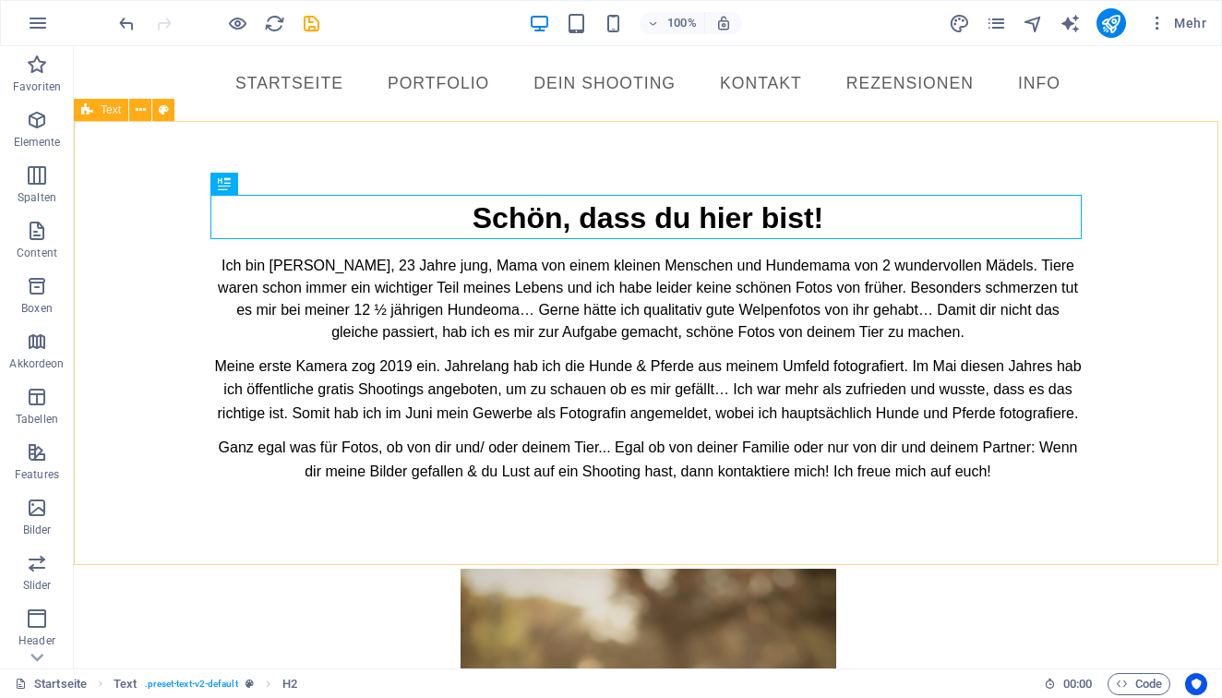
click at [1111, 506] on div "H3 Text Bild überschnitten Container Bild Menü Menüleiste Text Abstand Footer F…" at bounding box center [648, 357] width 1148 height 622
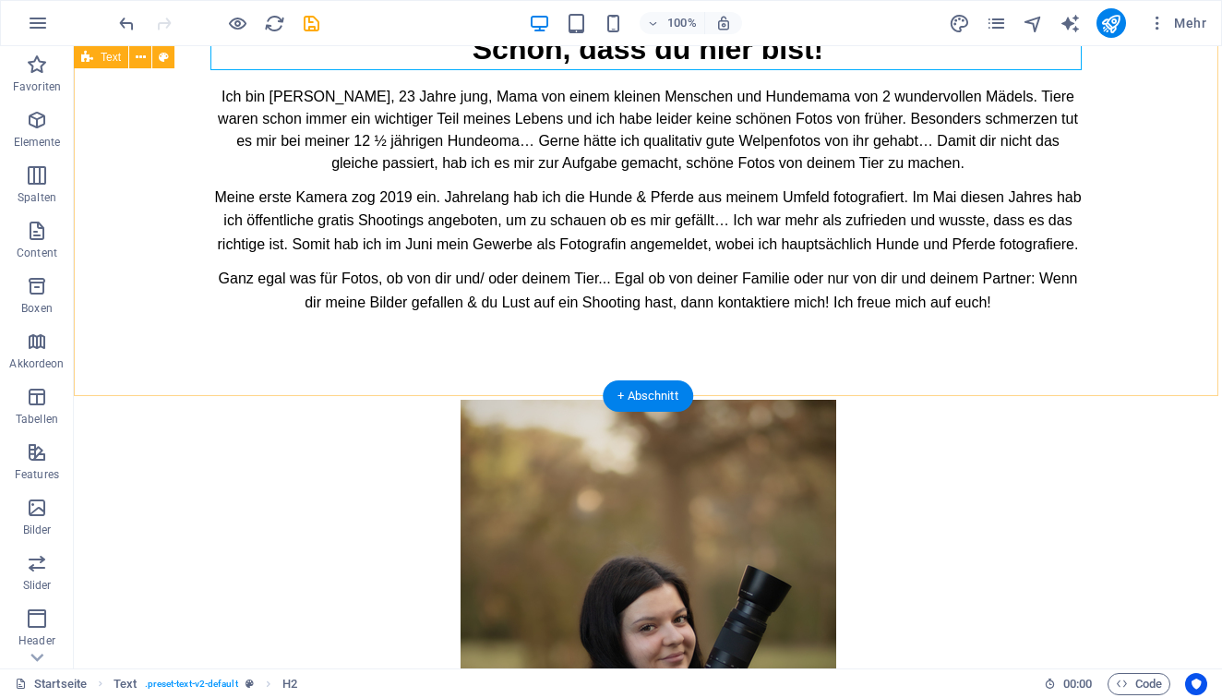
scroll to position [173, 0]
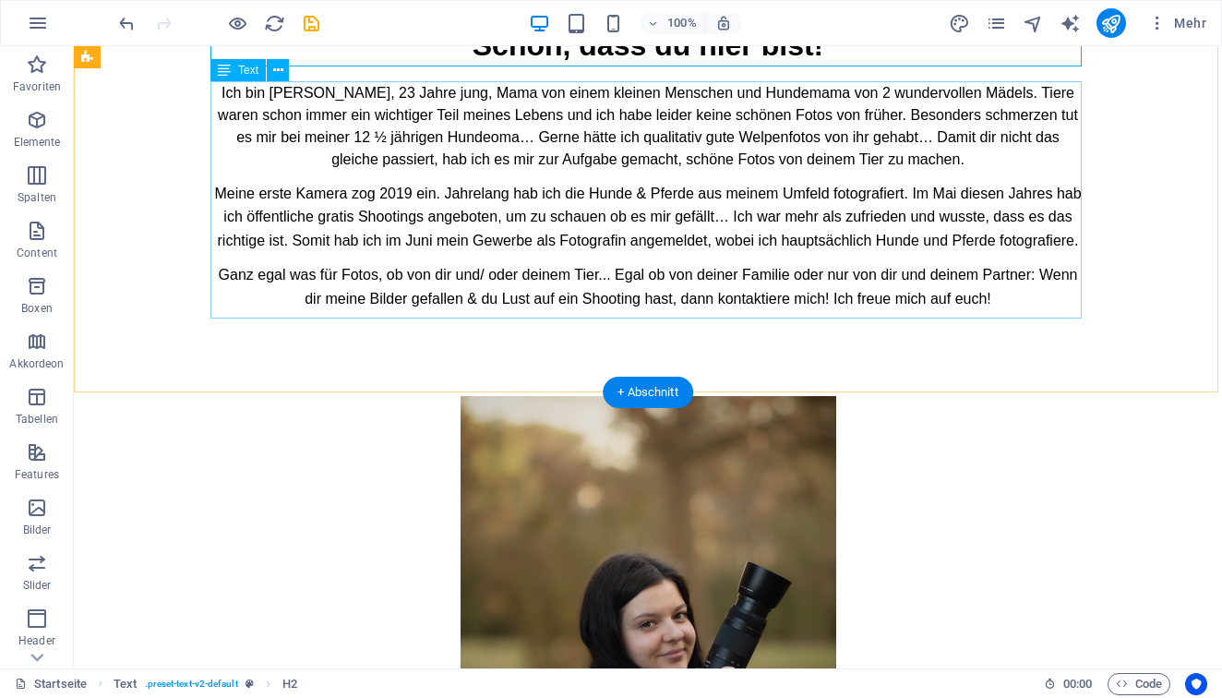
click at [588, 188] on div "Ich bin Justina, 23 Jahre jung, Mama von einem kleinen Menschen und Hundemama v…" at bounding box center [647, 202] width 871 height 240
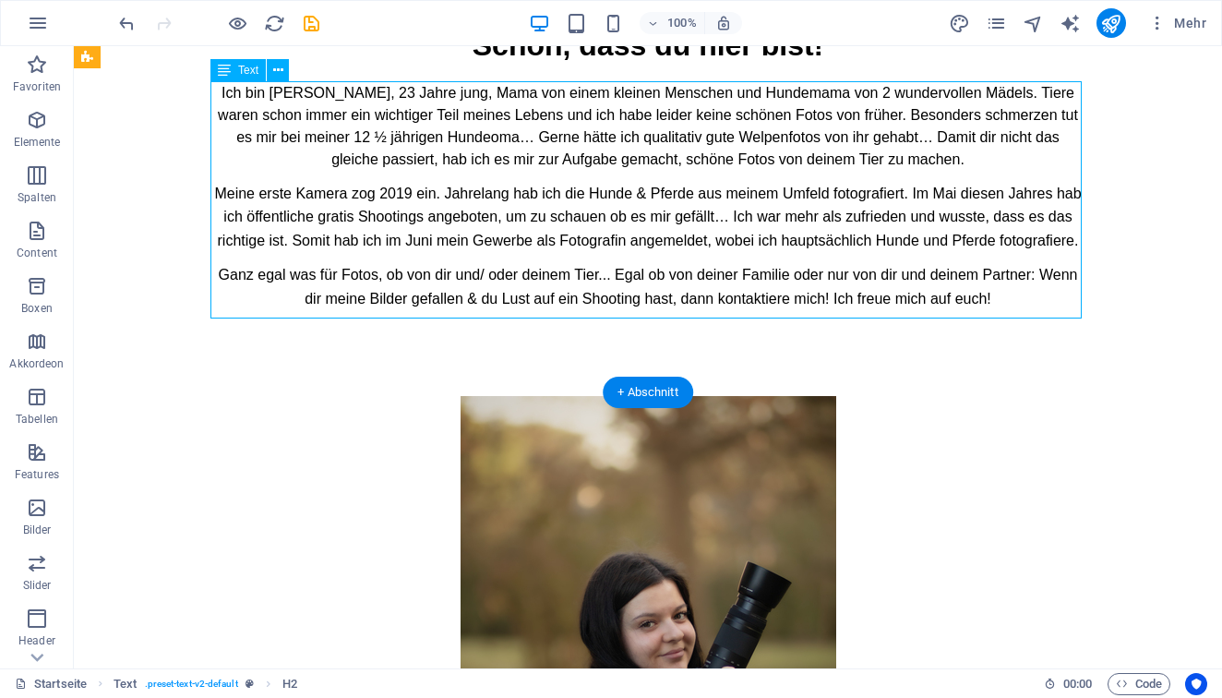
click at [588, 188] on div "Ich bin Justina, 23 Jahre jung, Mama von einem kleinen Menschen und Hundemama v…" at bounding box center [647, 202] width 871 height 240
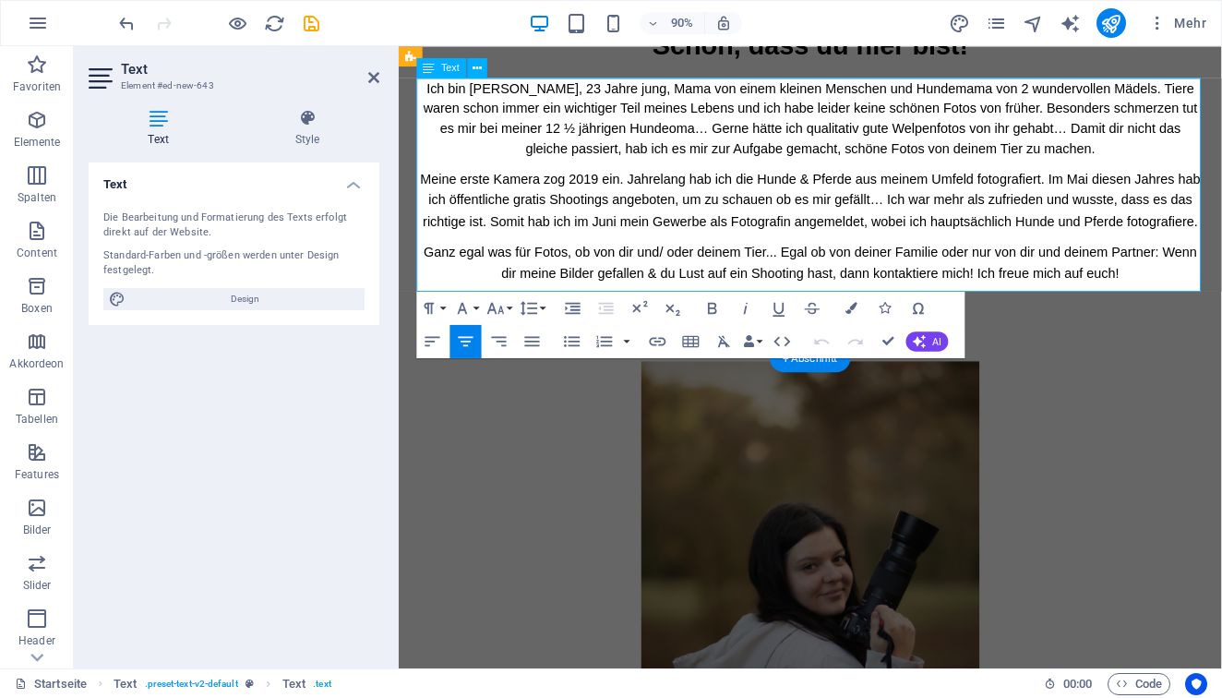
click at [795, 193] on span "Meine erste Kamera zog 2019 ein. Jahrelang hab ich die Hunde & Pferde aus meine…" at bounding box center [856, 217] width 867 height 63
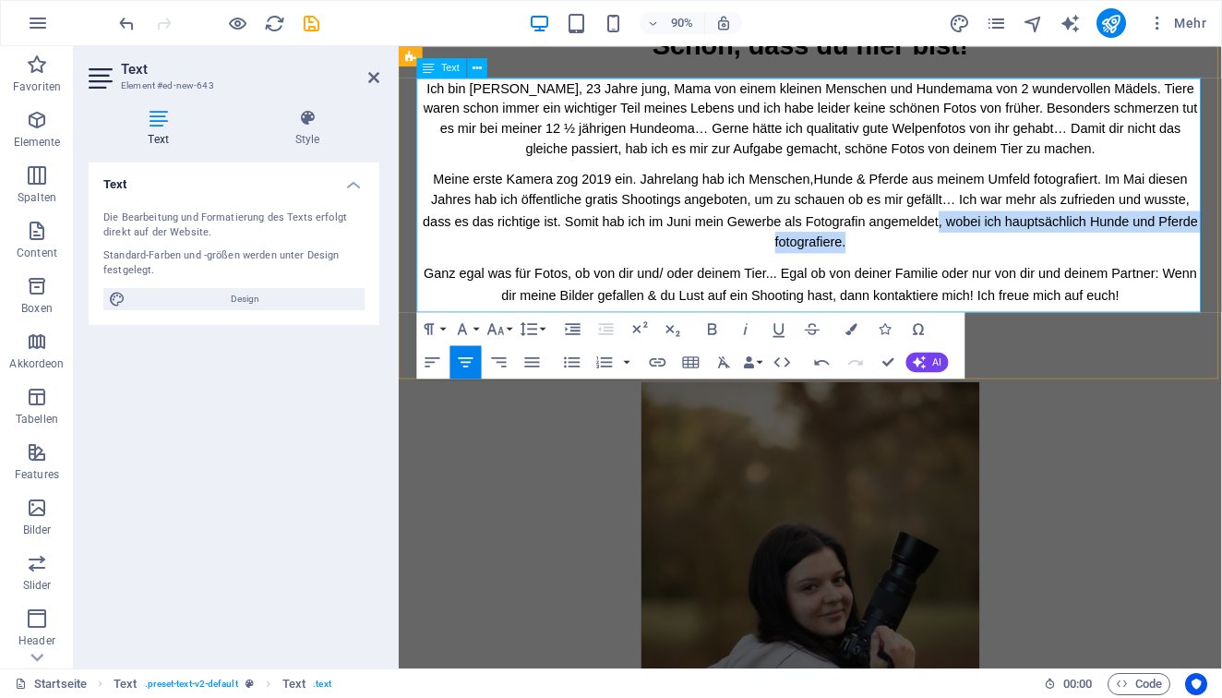
drag, startPoint x: 993, startPoint y: 240, endPoint x: 1014, endPoint y: 258, distance: 27.5
click at [1014, 258] on p "Meine erste Kamera zog 2019 ein. Jahrelang hab ich Menschen, Hunde & Pferde aus…" at bounding box center [856, 229] width 871 height 94
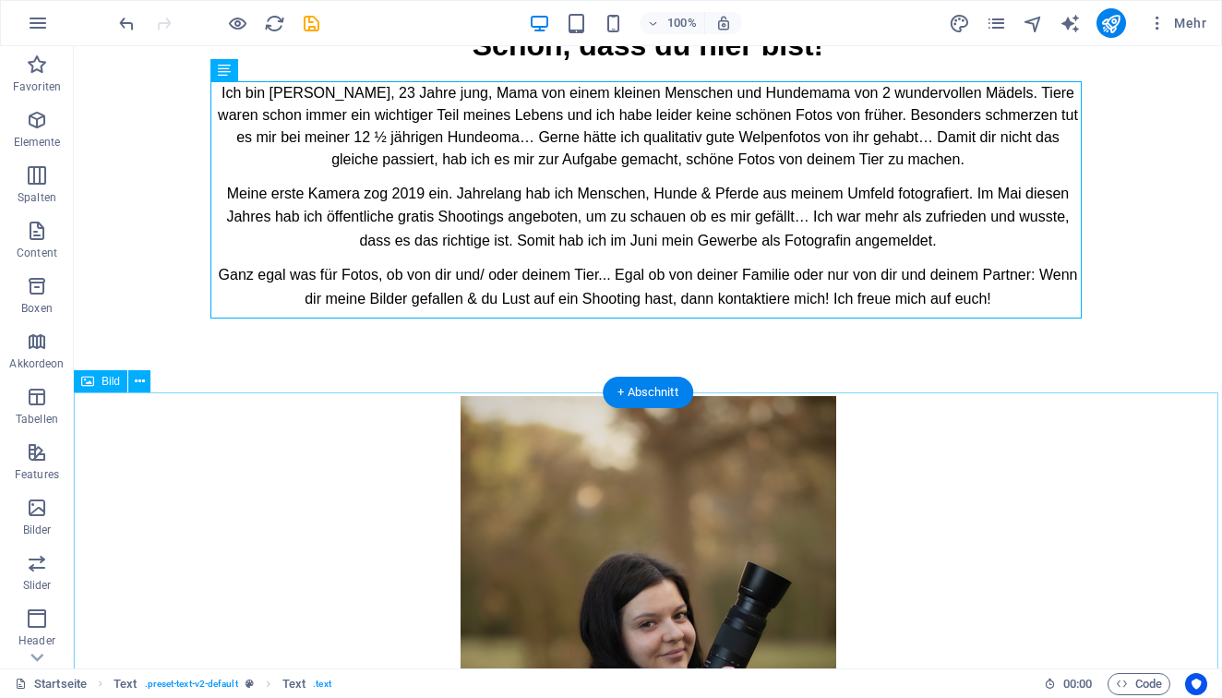
click at [993, 519] on figure at bounding box center [648, 678] width 1148 height 564
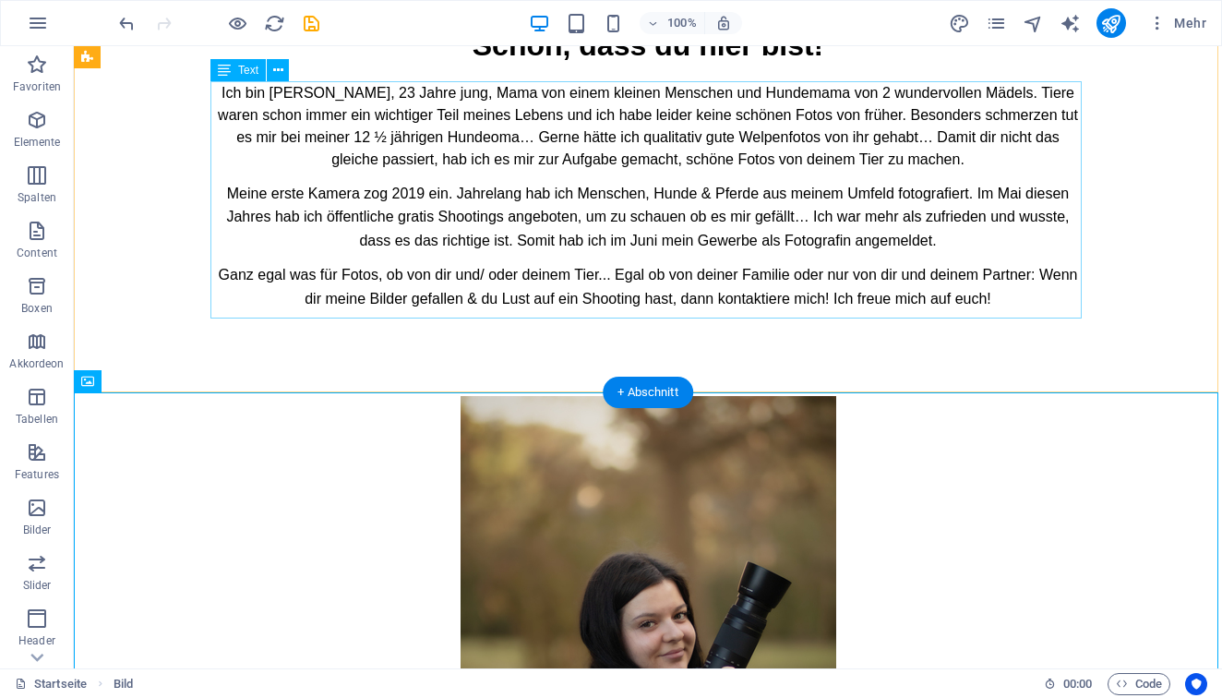
click at [972, 294] on div "Ich bin Justina, 23 Jahre jung, Mama von einem kleinen Menschen und Hundemama v…" at bounding box center [647, 202] width 871 height 240
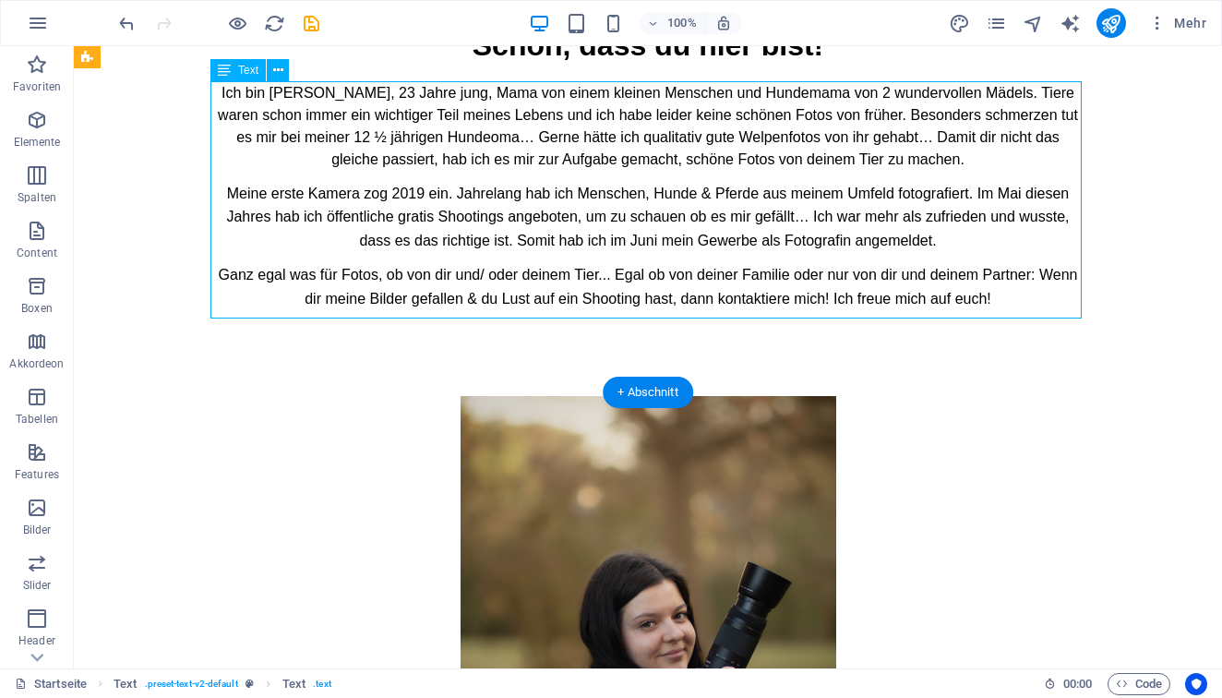
click at [972, 294] on div "Ich bin Justina, 23 Jahre jung, Mama von einem kleinen Menschen und Hundemama v…" at bounding box center [647, 202] width 871 height 240
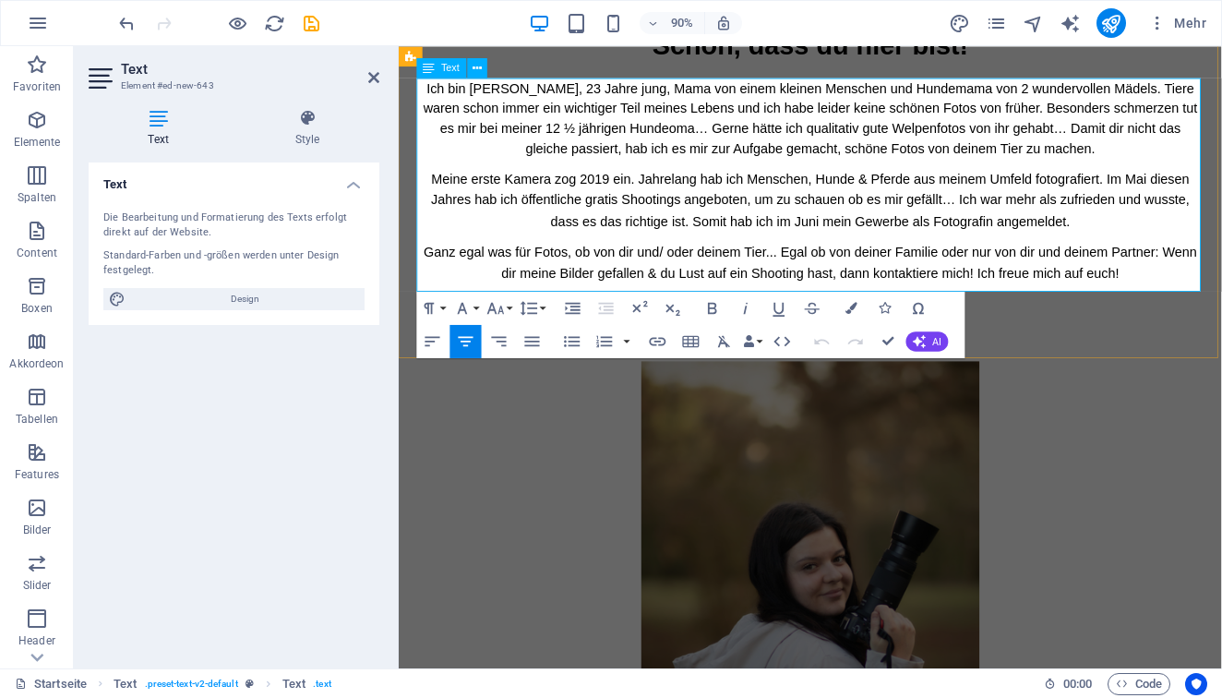
click at [1164, 292] on span "Ganz egal was für Fotos, ob von dir und/ oder deinem Tier... Egal ob von deiner…" at bounding box center [855, 287] width 859 height 40
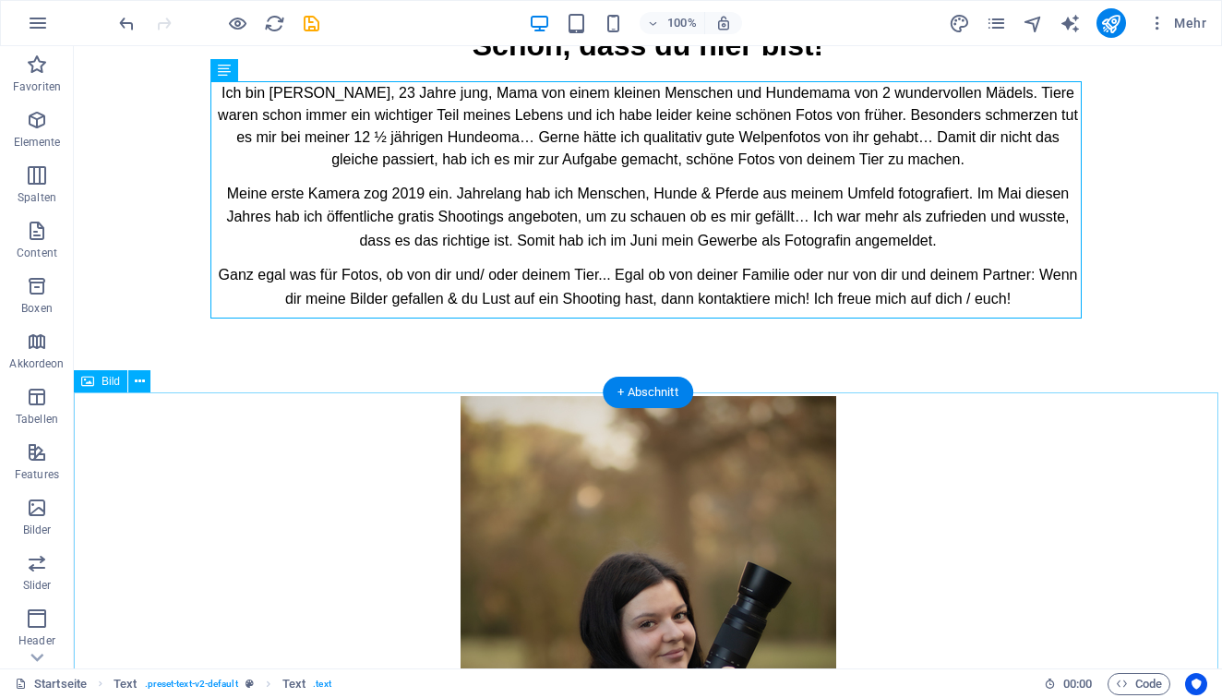
click at [1082, 482] on figure at bounding box center [648, 678] width 1148 height 564
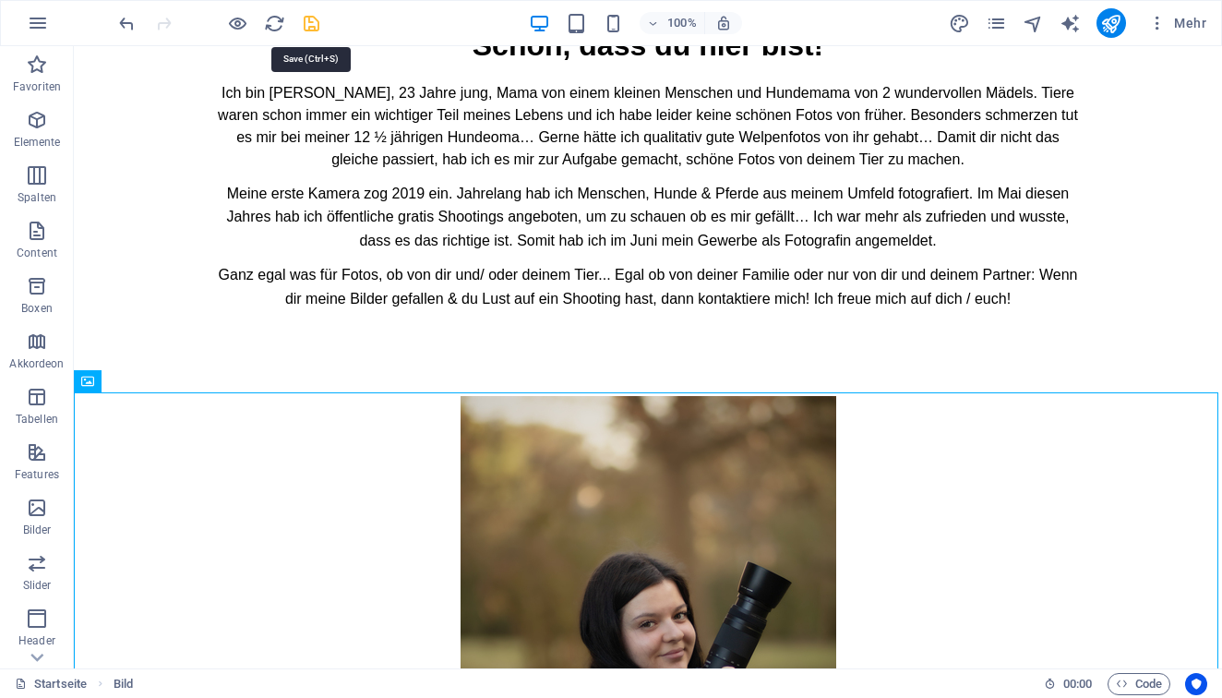
click at [310, 15] on icon "save" at bounding box center [311, 23] width 21 height 21
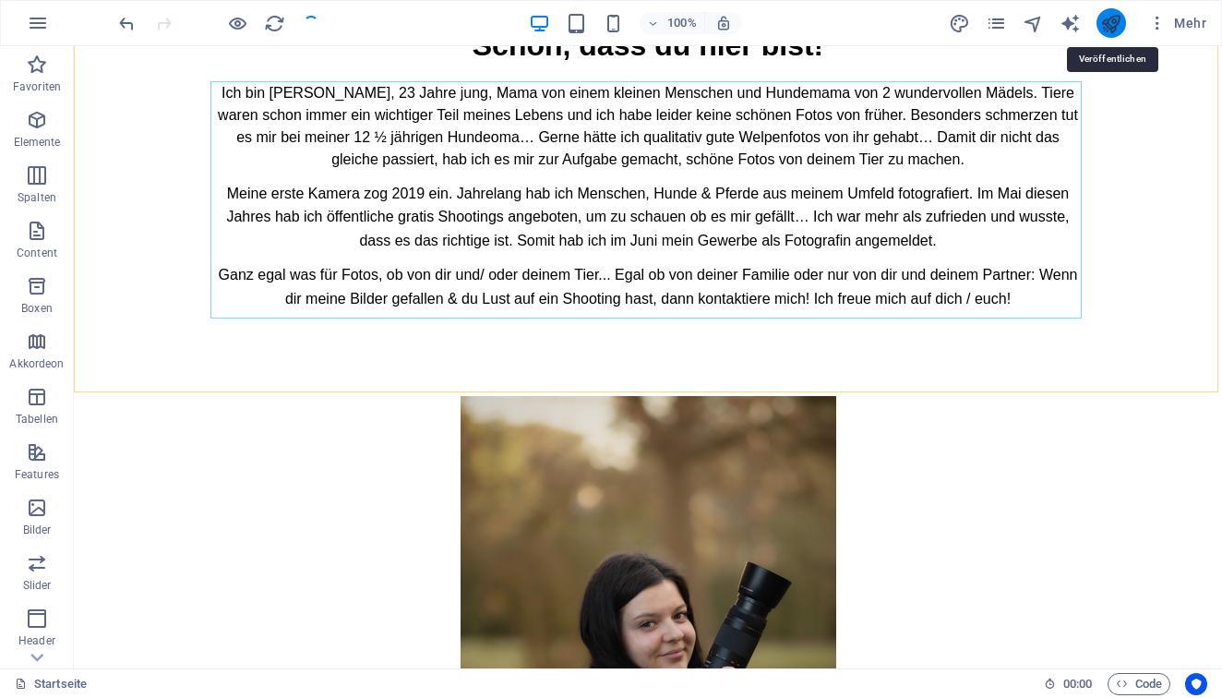
click at [1107, 26] on icon "publish" at bounding box center [1110, 23] width 21 height 21
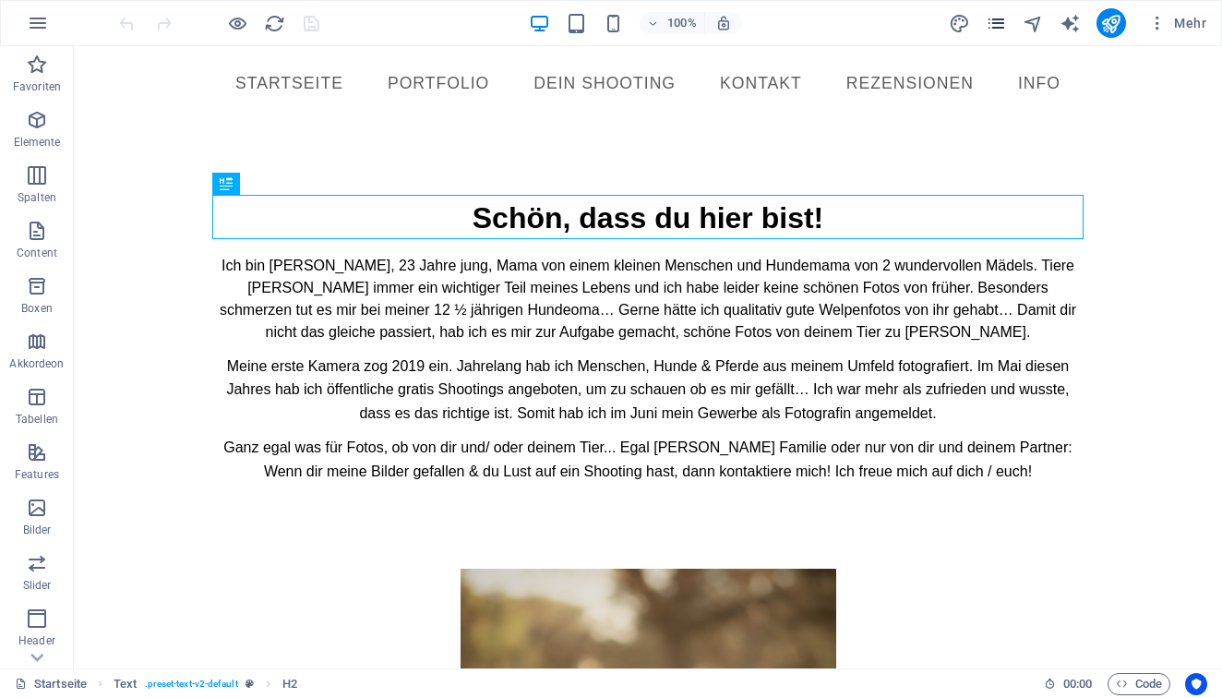
click at [1006, 25] on icon "pages" at bounding box center [996, 23] width 21 height 21
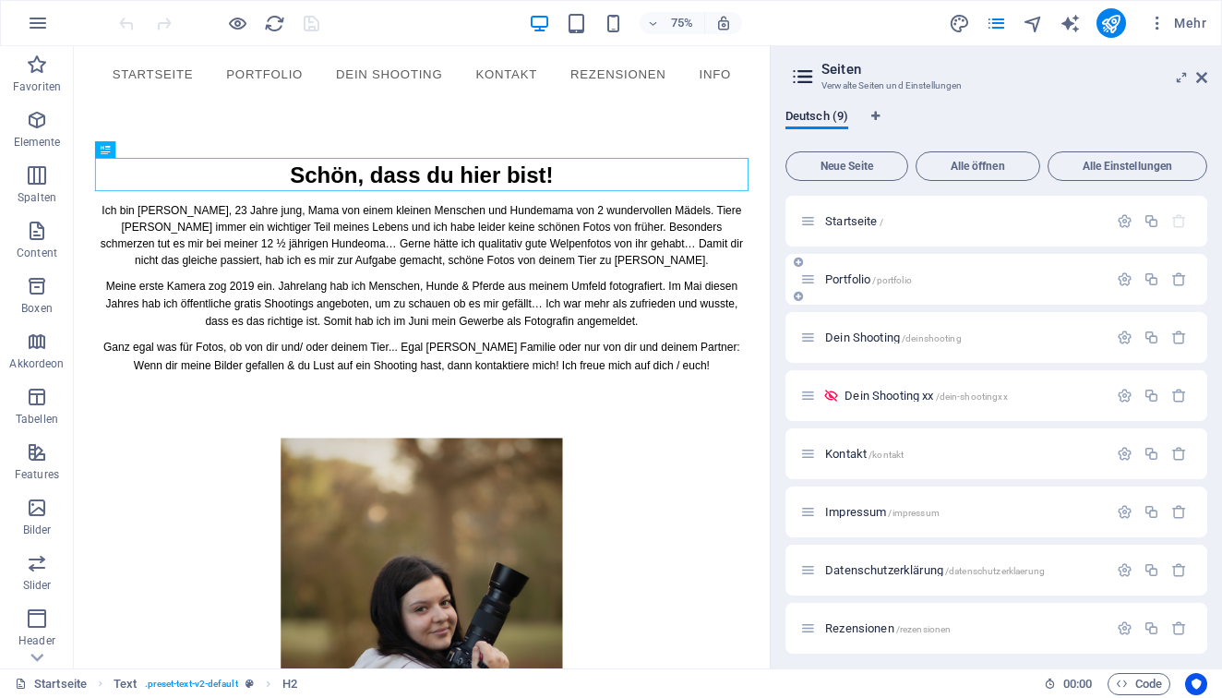
click at [862, 289] on div "Portfolio /portfolio" at bounding box center [953, 279] width 307 height 21
click at [850, 277] on span "Portfolio /portfolio" at bounding box center [868, 279] width 87 height 14
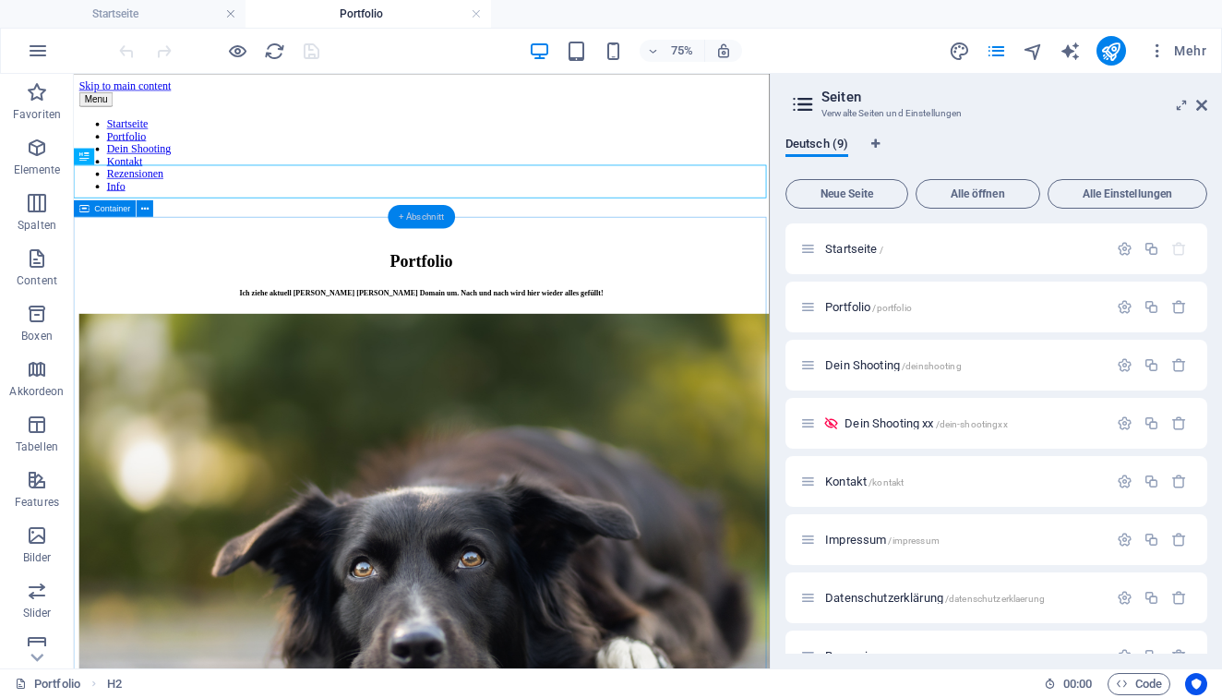
click at [425, 213] on div "+ Abschnitt" at bounding box center [421, 217] width 67 height 24
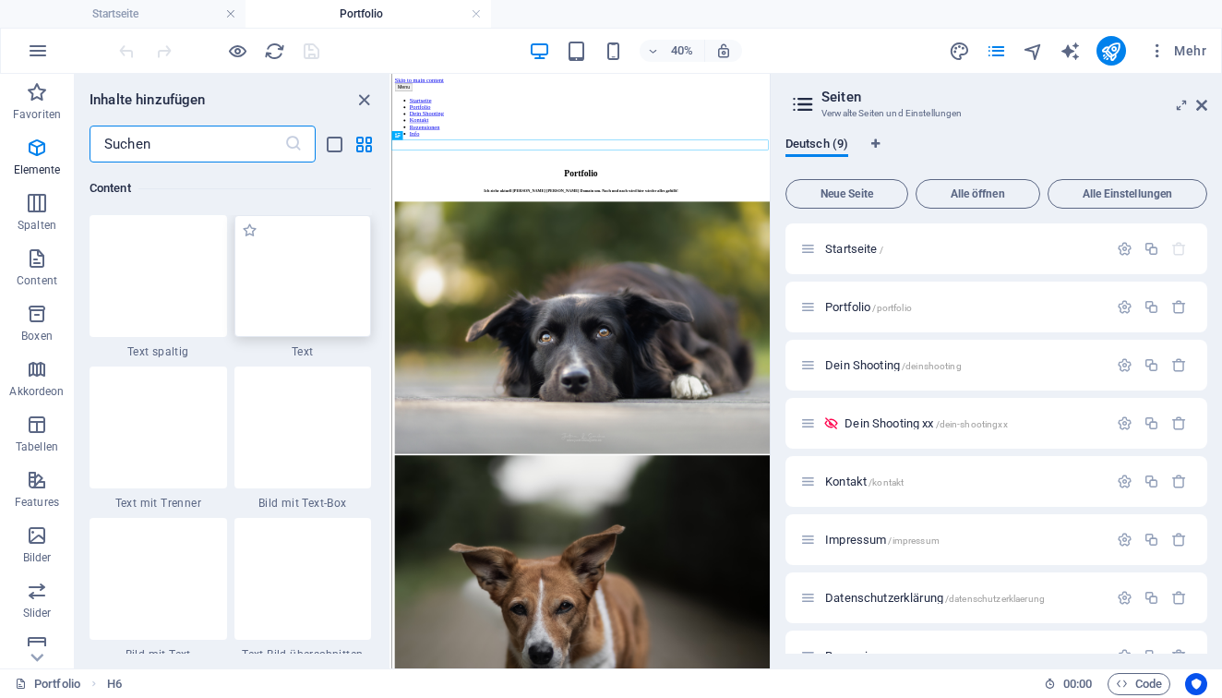
scroll to position [3230, 0]
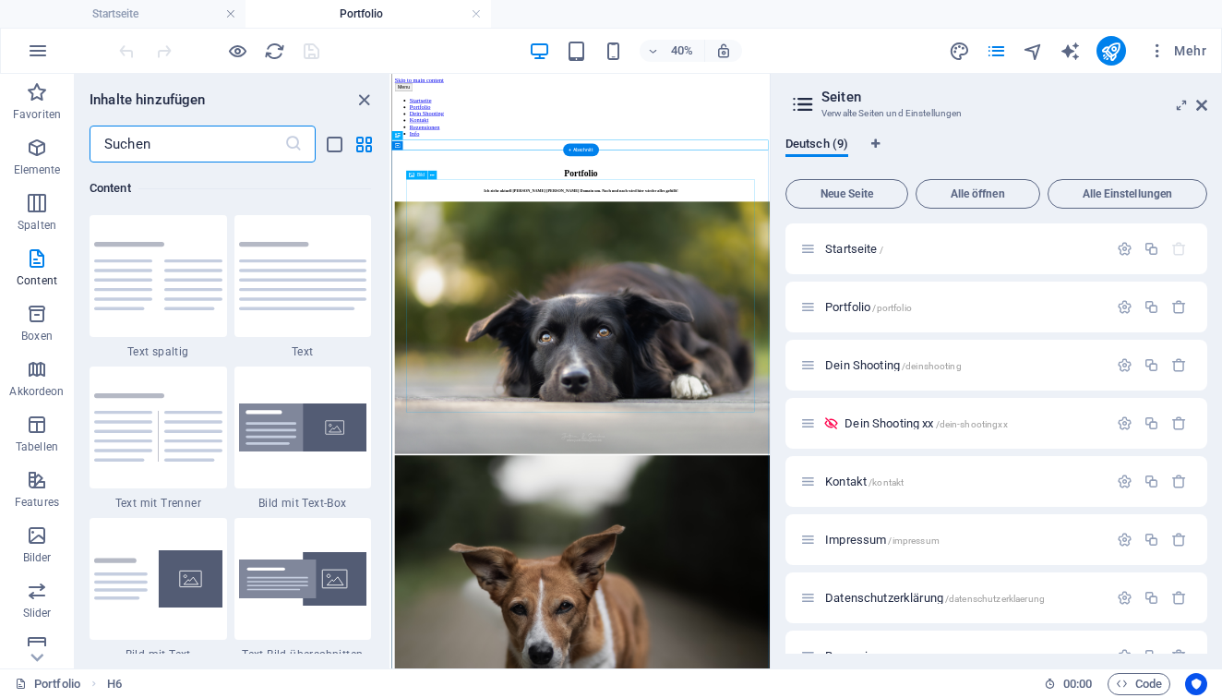
click at [1017, 626] on figure at bounding box center [864, 710] width 931 height 634
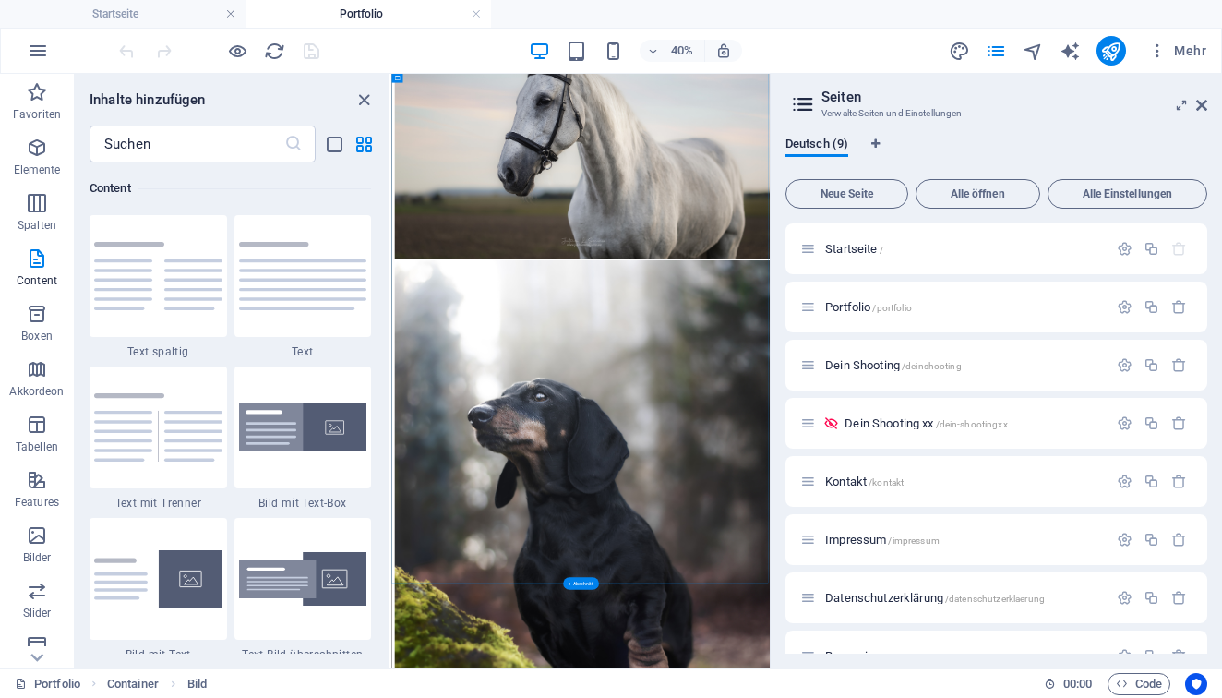
scroll to position [3473, 0]
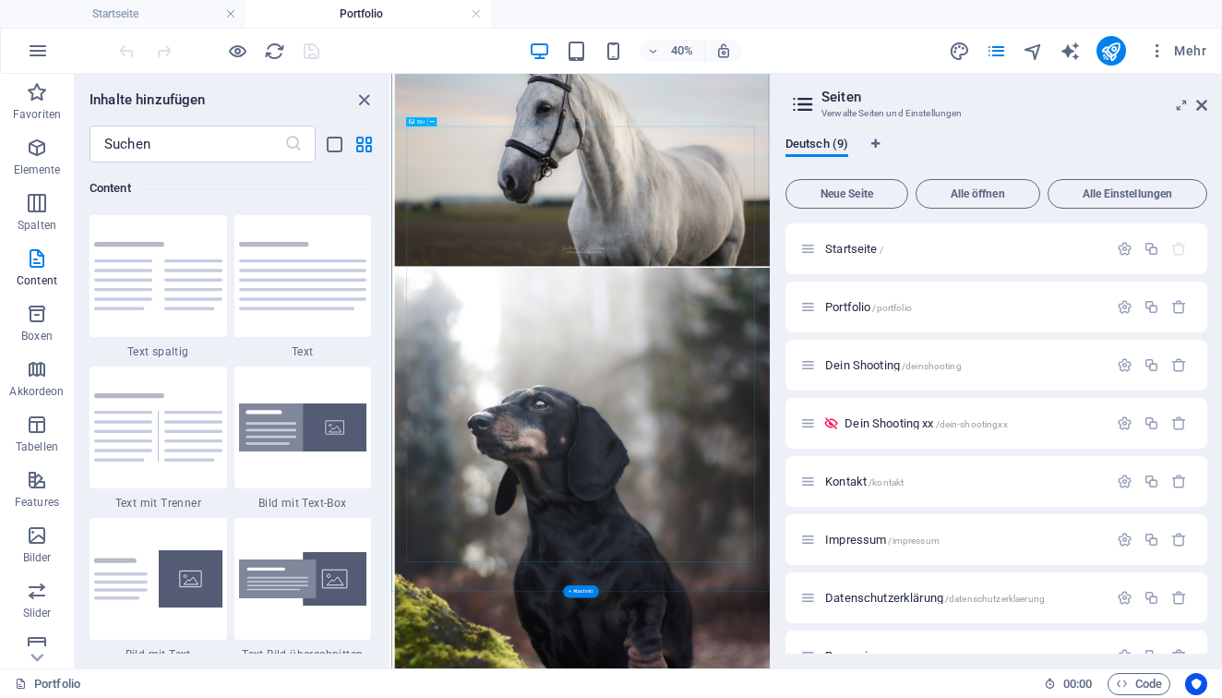
click at [431, 122] on icon at bounding box center [432, 121] width 4 height 7
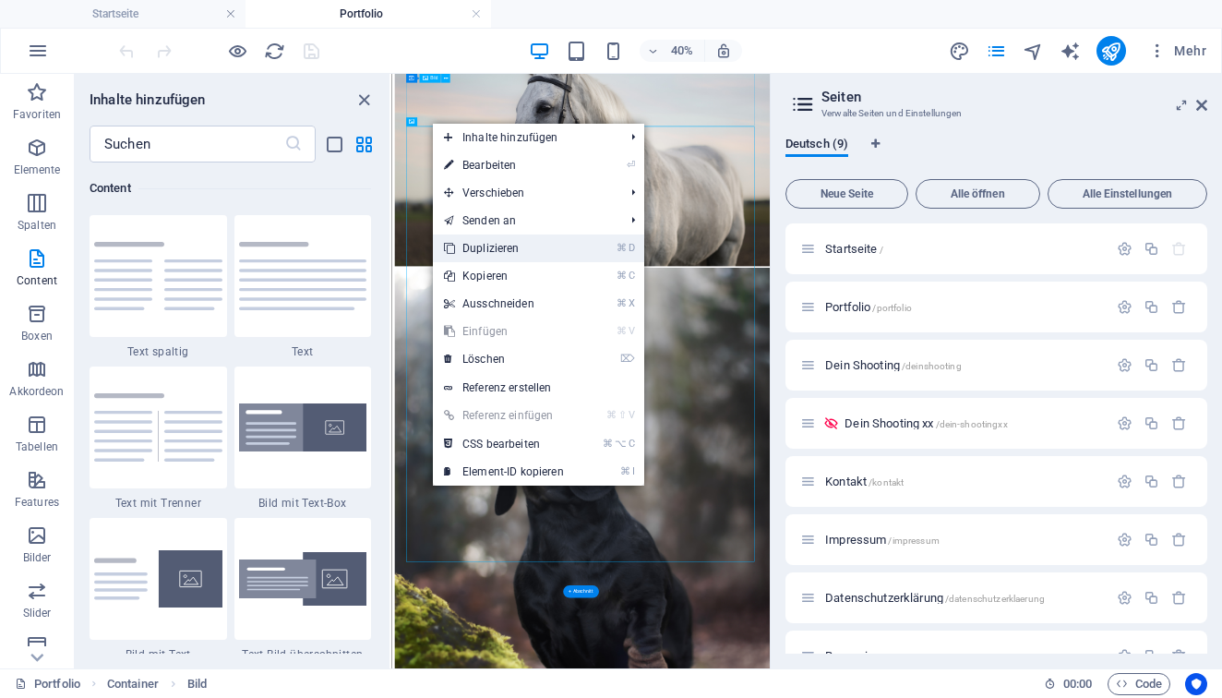
click at [490, 253] on link "⌘ D Duplizieren" at bounding box center [504, 248] width 142 height 28
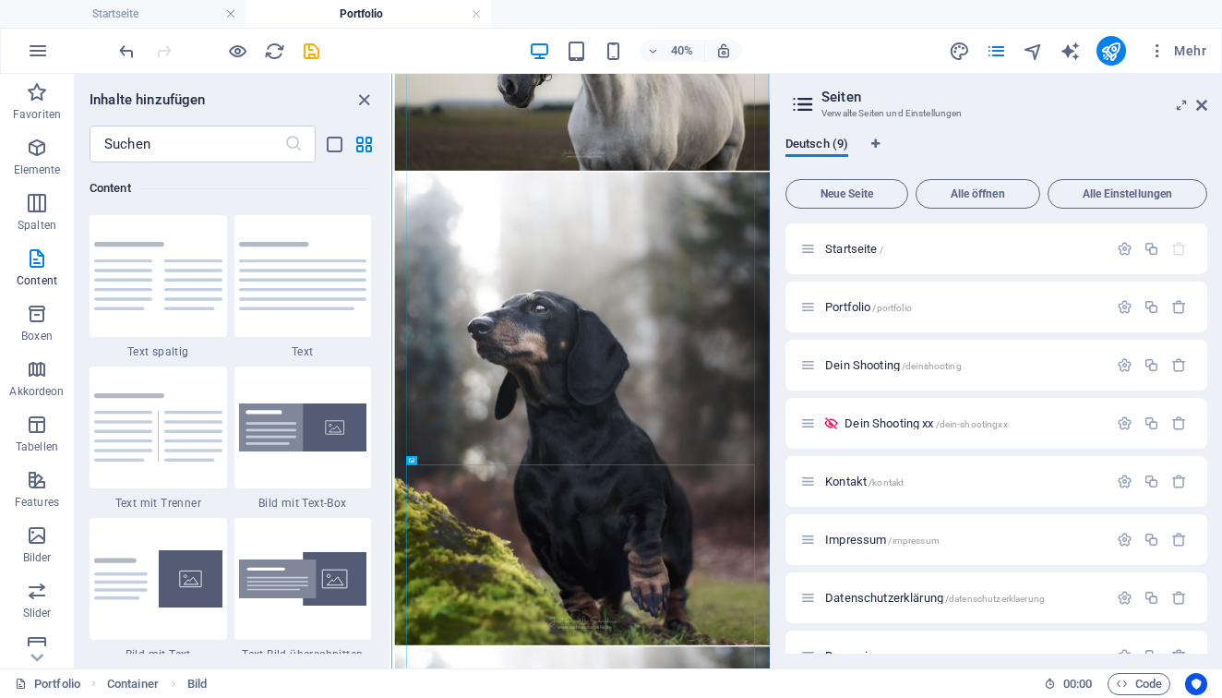
scroll to position [3716, 0]
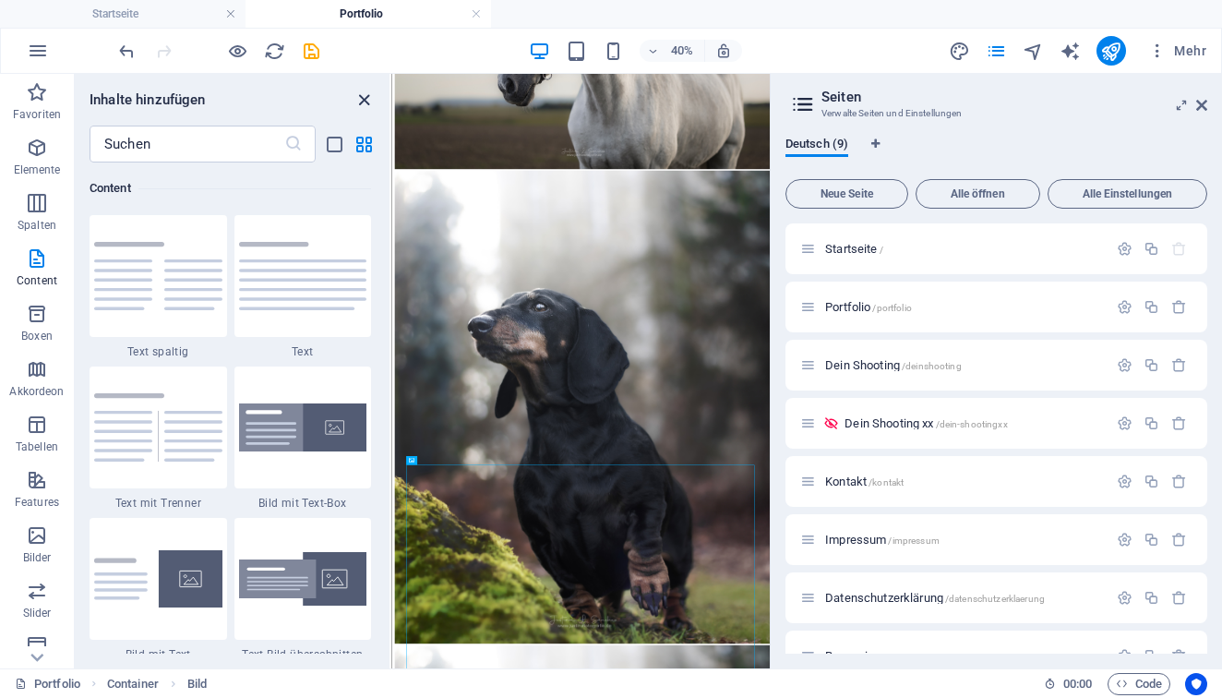
click at [359, 94] on icon "close panel" at bounding box center [364, 100] width 21 height 21
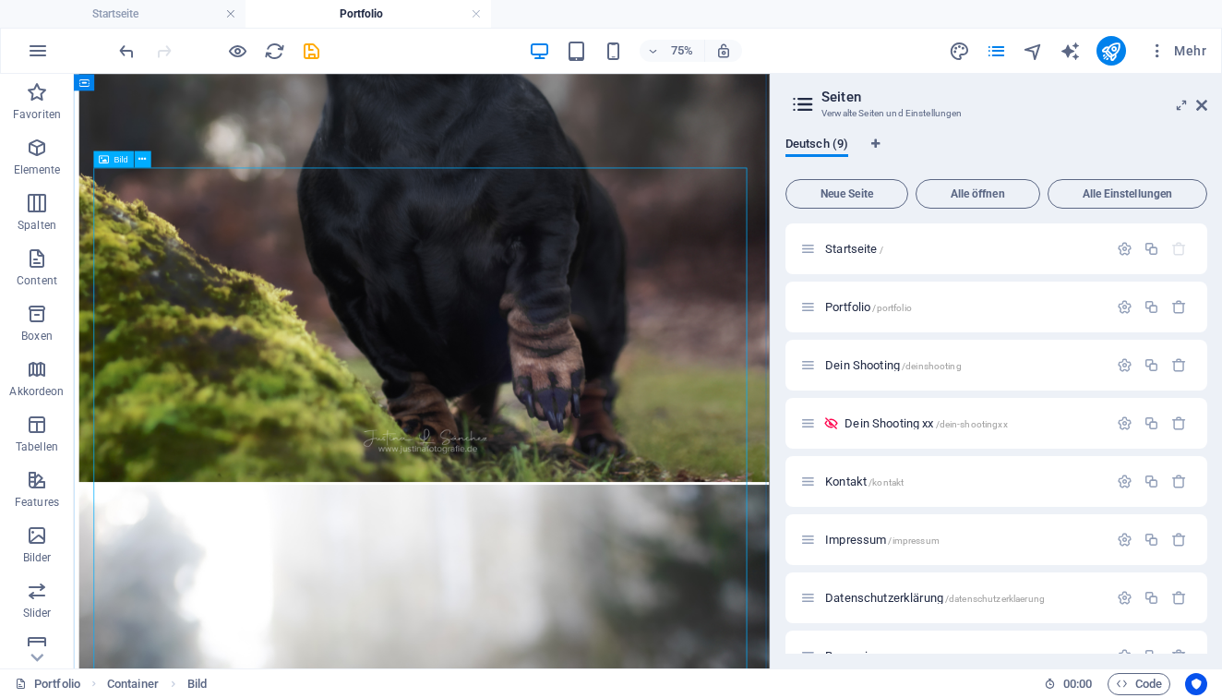
scroll to position [4572, 0]
click at [110, 162] on div "Bild" at bounding box center [113, 156] width 41 height 17
click at [110, 154] on div "Bild" at bounding box center [113, 156] width 41 height 17
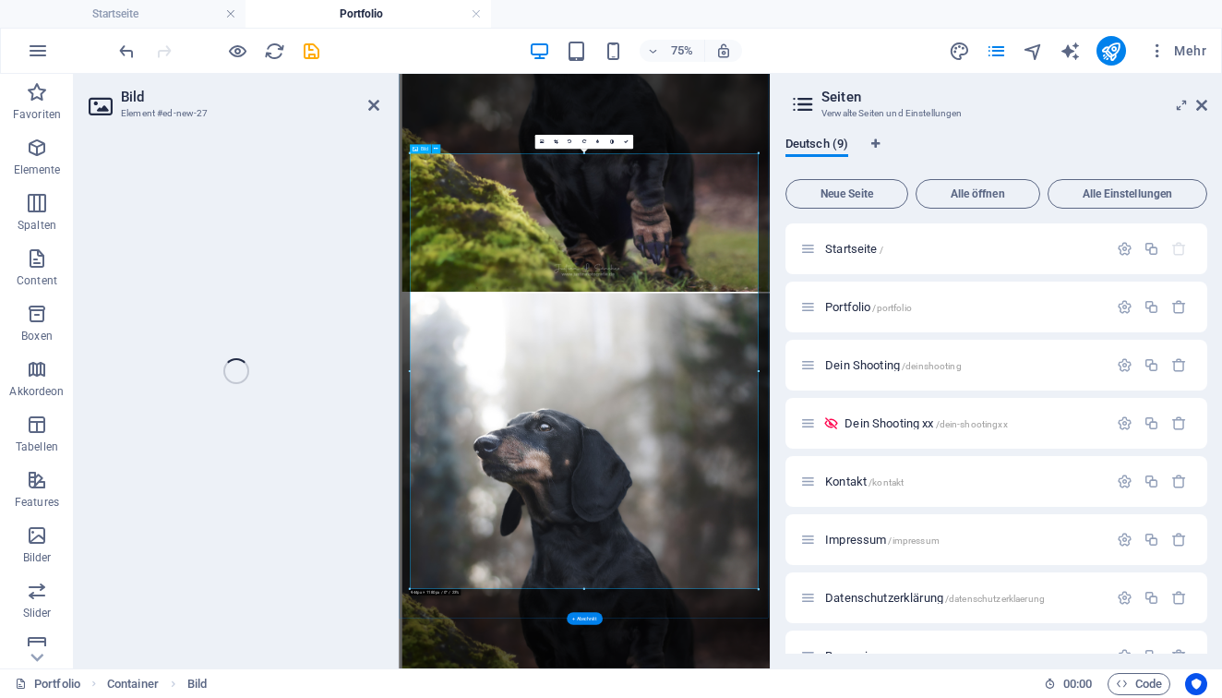
scroll to position [4495, 0]
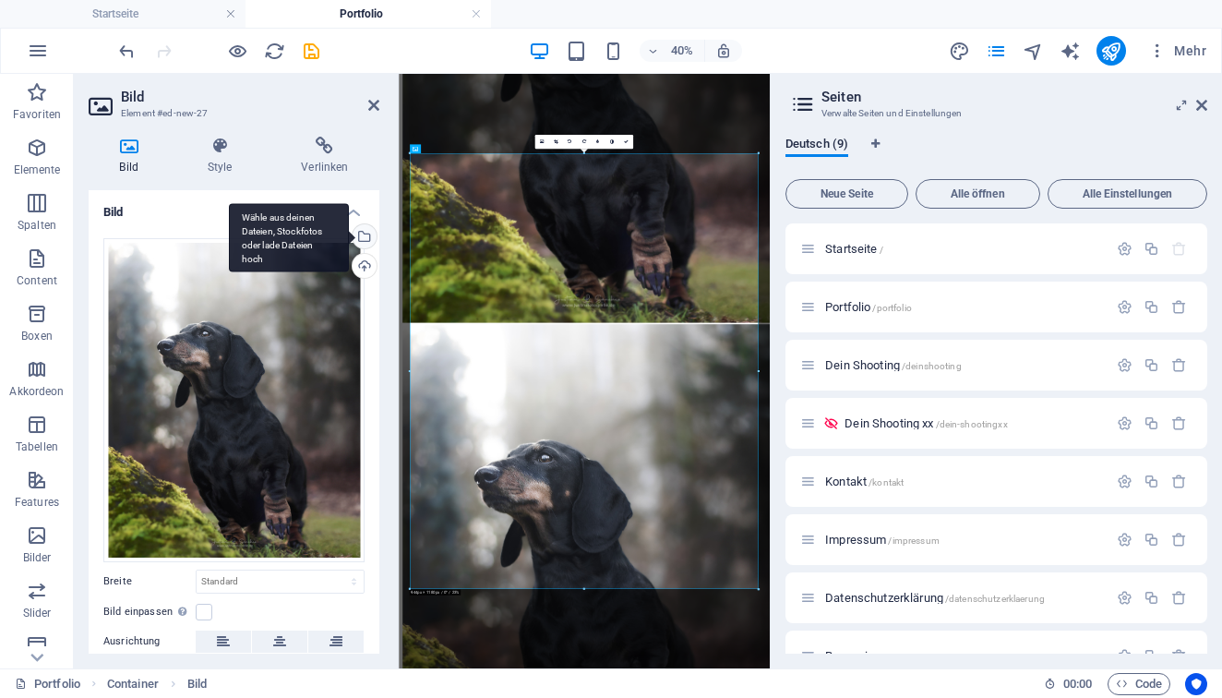
click at [349, 238] on div "Wähle aus deinen Dateien, Stockfotos oder lade Dateien hoch" at bounding box center [289, 237] width 120 height 69
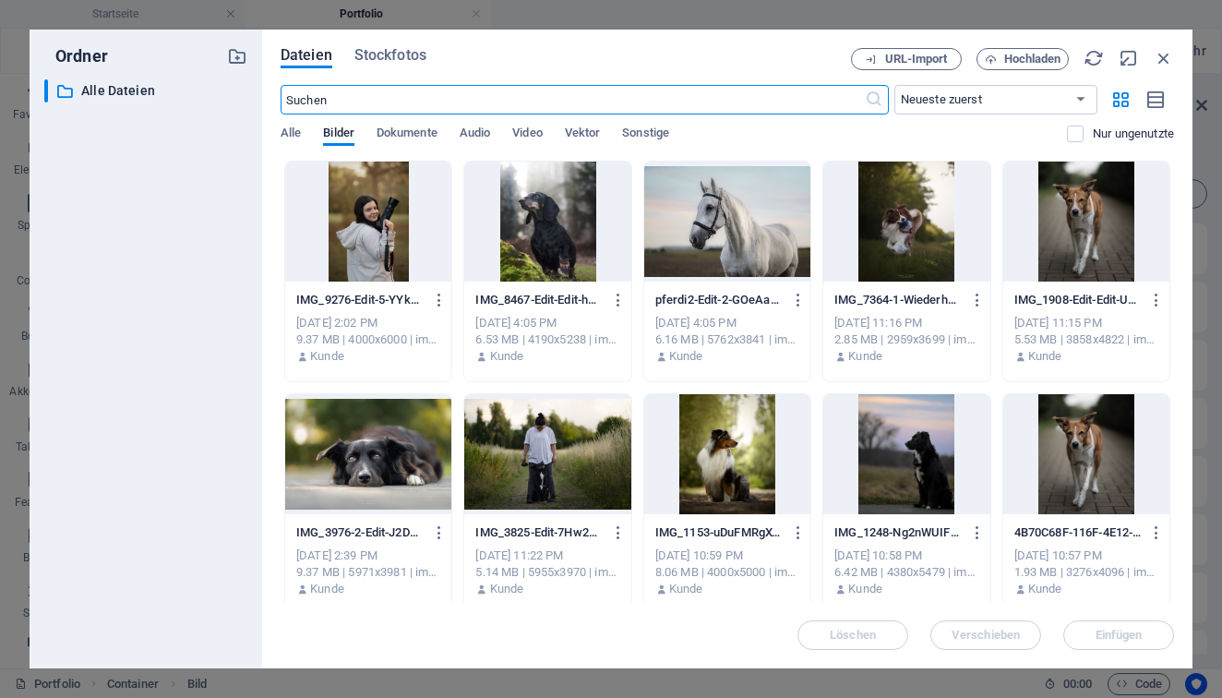
scroll to position [0, 0]
click at [1050, 54] on span "Hochladen" at bounding box center [1032, 59] width 57 height 11
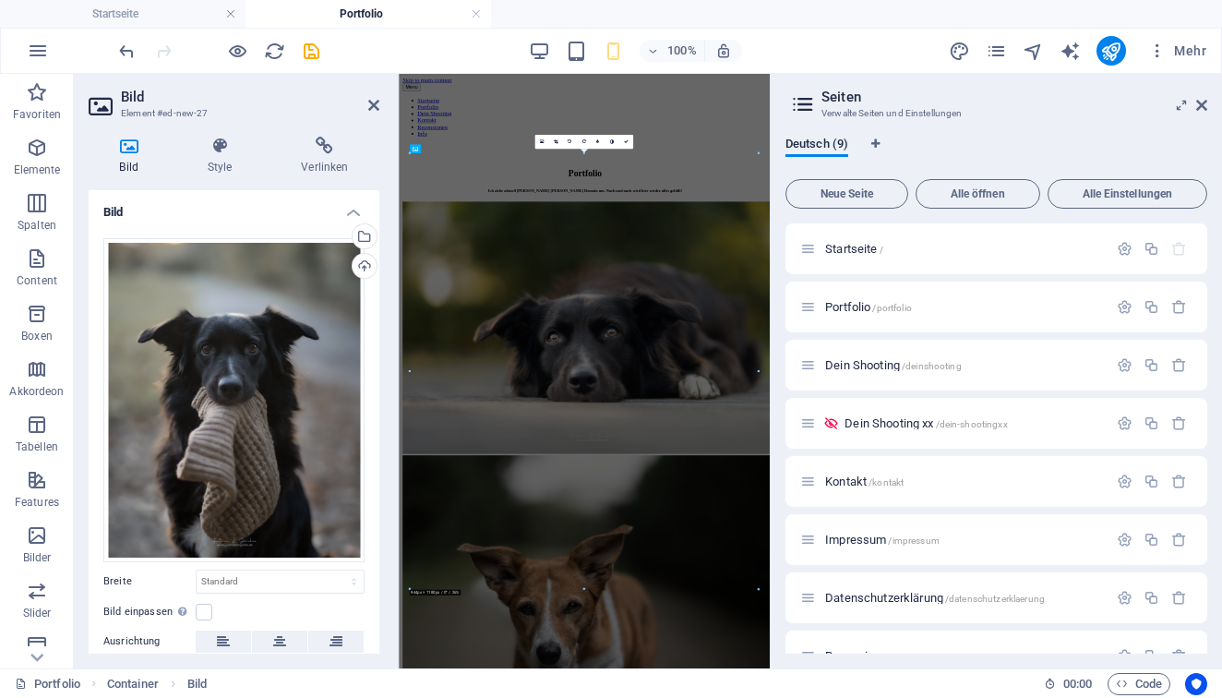
scroll to position [4504, 0]
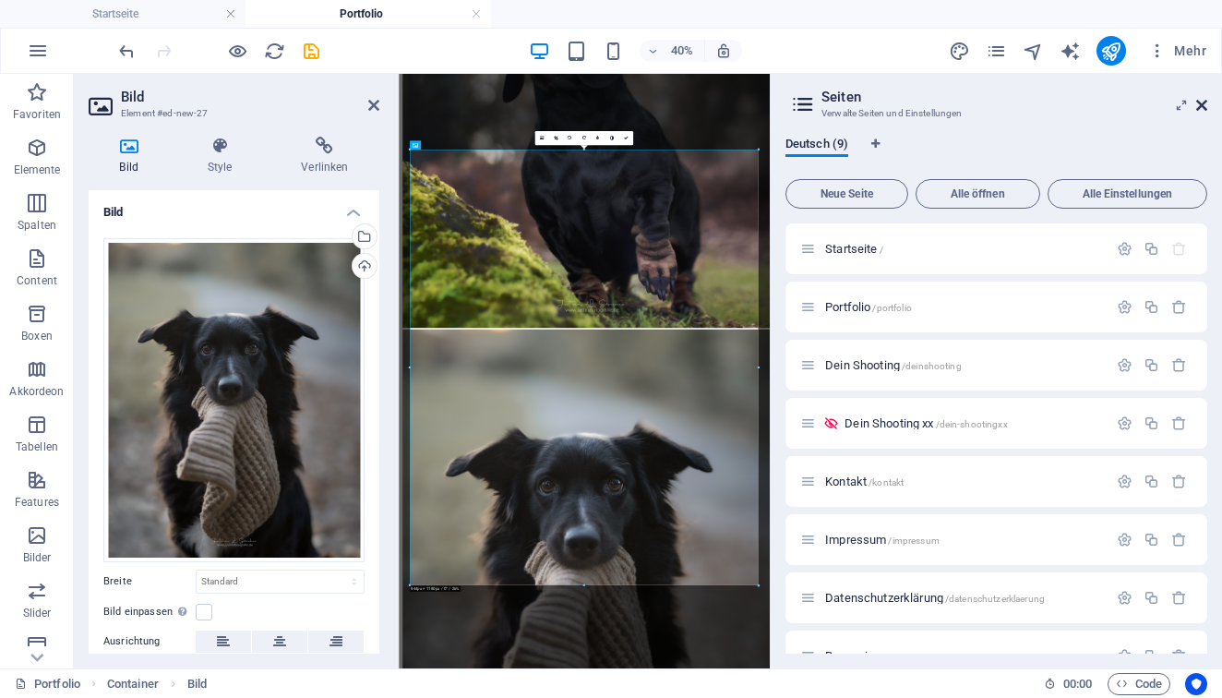
click at [1202, 106] on icon at bounding box center [1201, 105] width 11 height 15
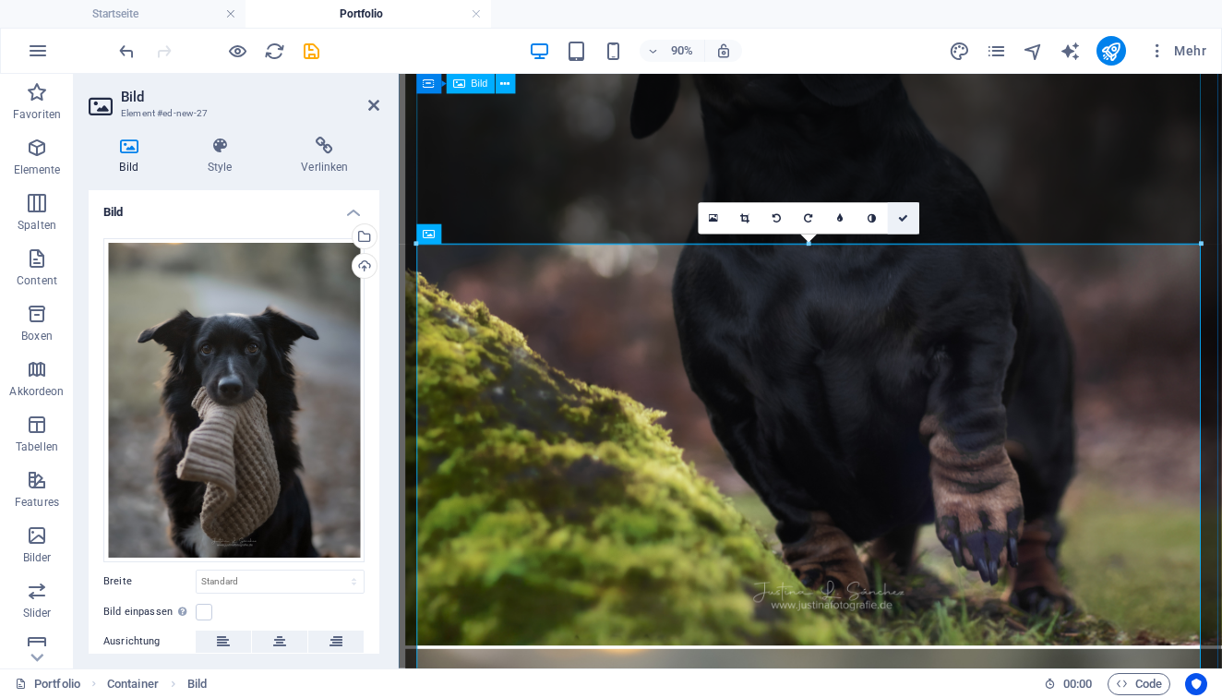
click at [900, 221] on icon at bounding box center [903, 218] width 10 height 10
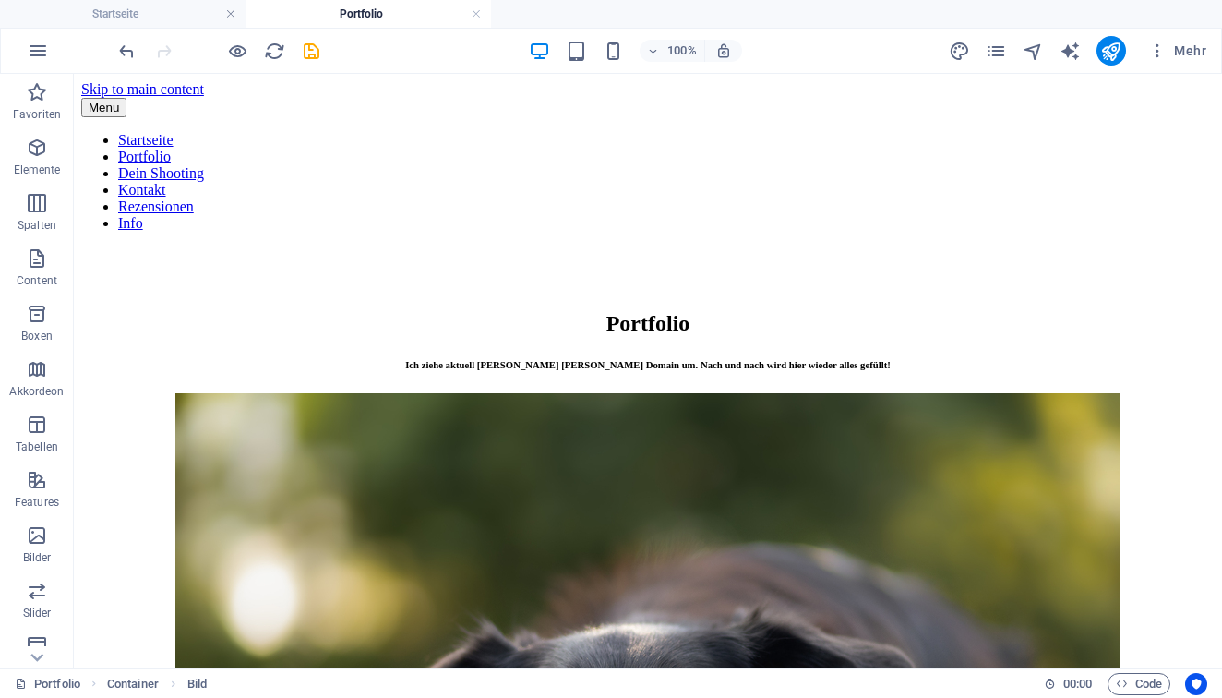
scroll to position [0, 0]
click at [1114, 55] on icon "publish" at bounding box center [1110, 51] width 21 height 21
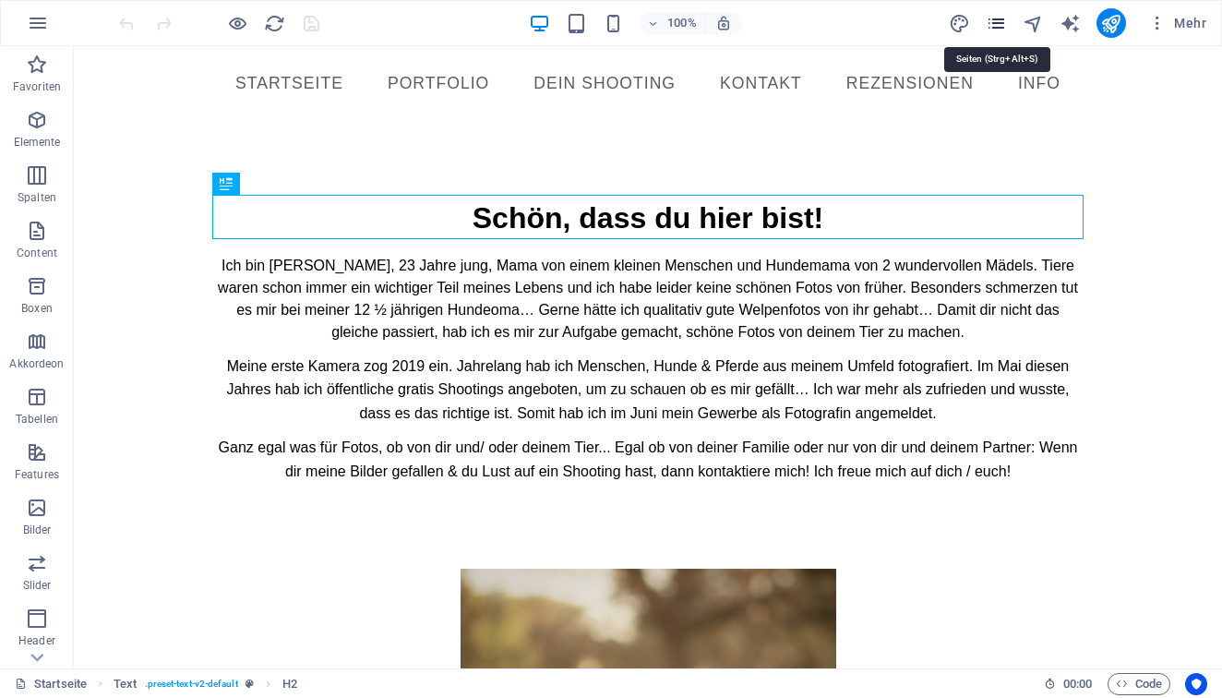
click at [998, 18] on icon "pages" at bounding box center [996, 23] width 21 height 21
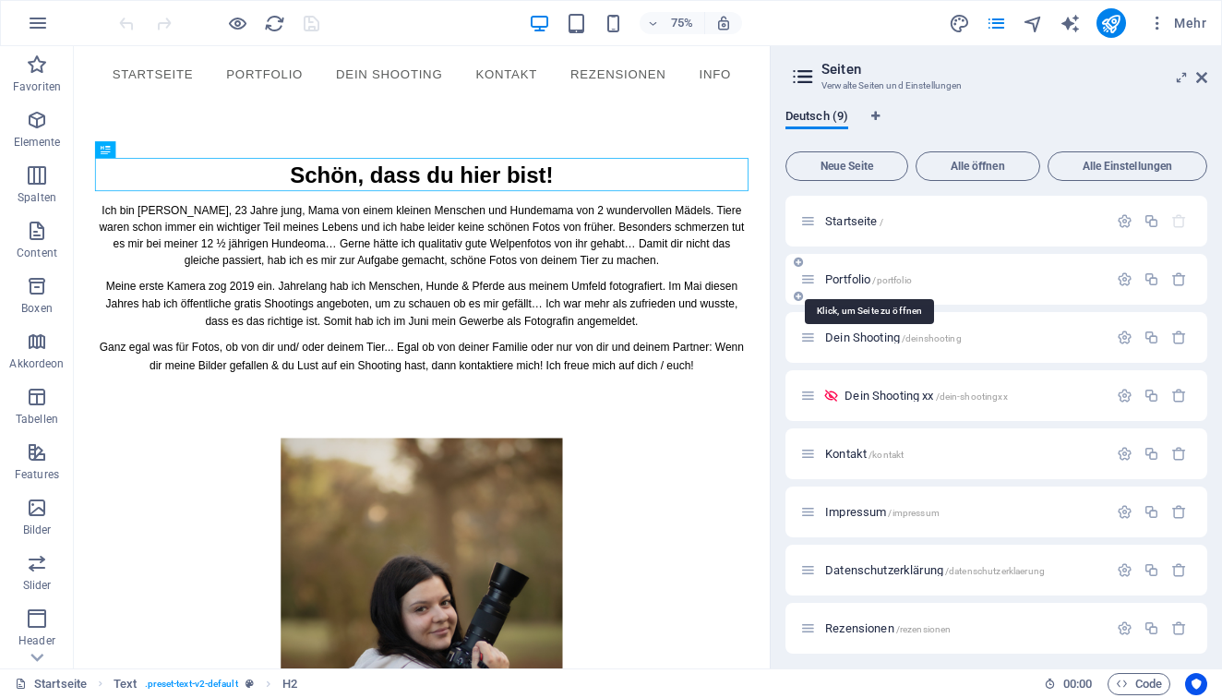
click at [845, 281] on span "Portfolio /portfolio" at bounding box center [868, 279] width 87 height 14
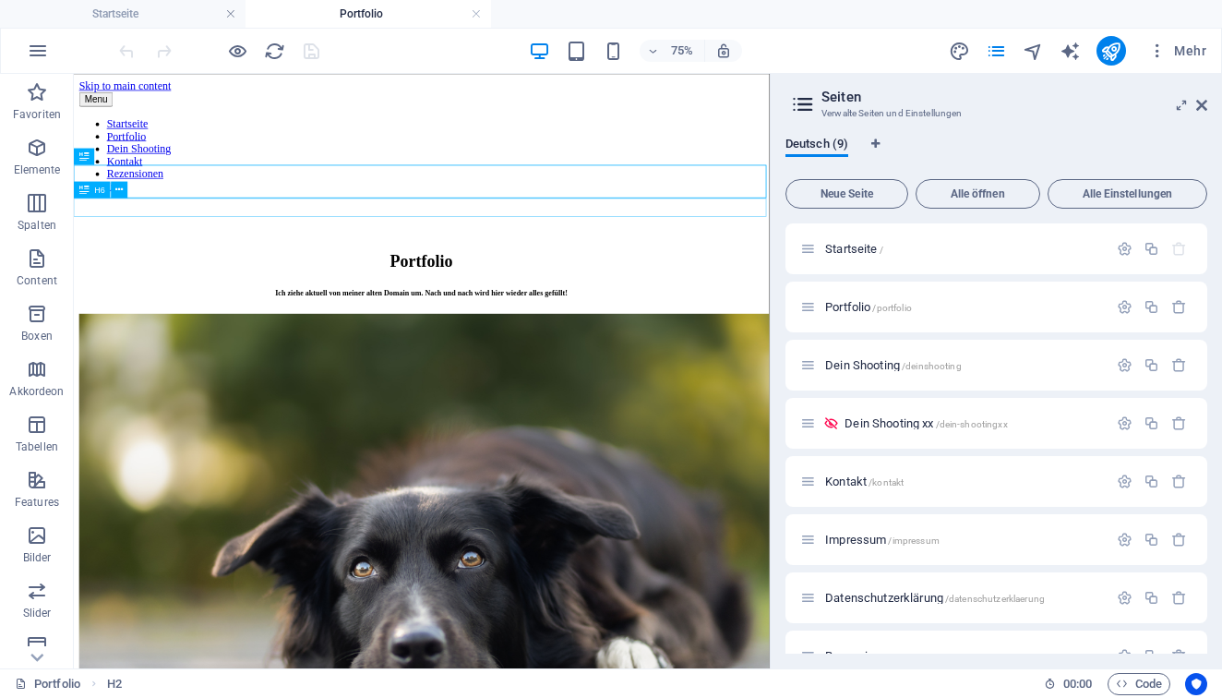
click at [627, 359] on div "Ich ziehe aktuell von meiner alten Domain um. Nach und nach wird hier wieder al…" at bounding box center [537, 364] width 913 height 11
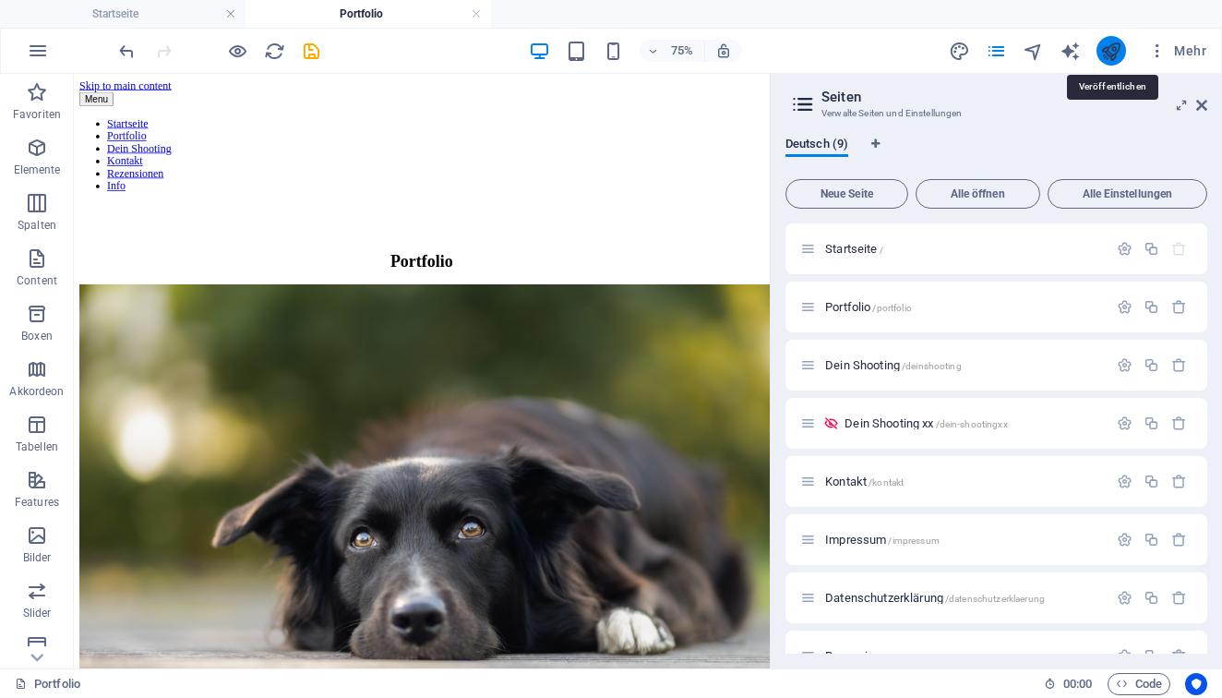
click at [1113, 57] on icon "publish" at bounding box center [1110, 51] width 21 height 21
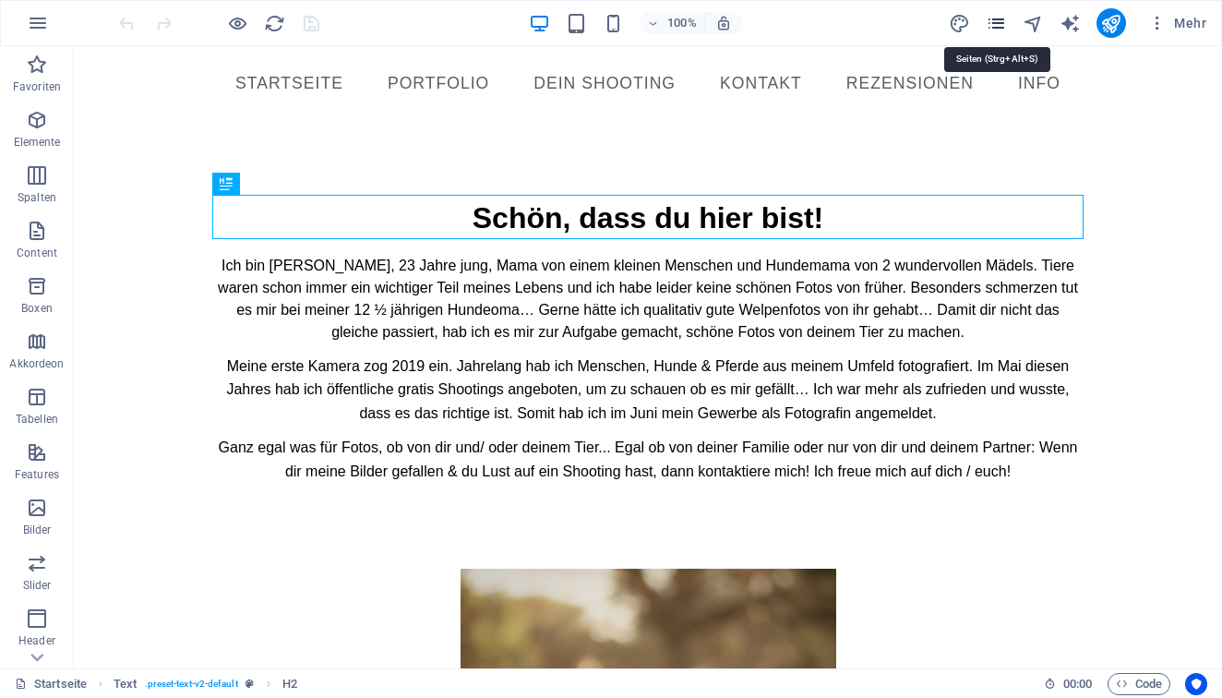
click at [998, 25] on icon "pages" at bounding box center [996, 23] width 21 height 21
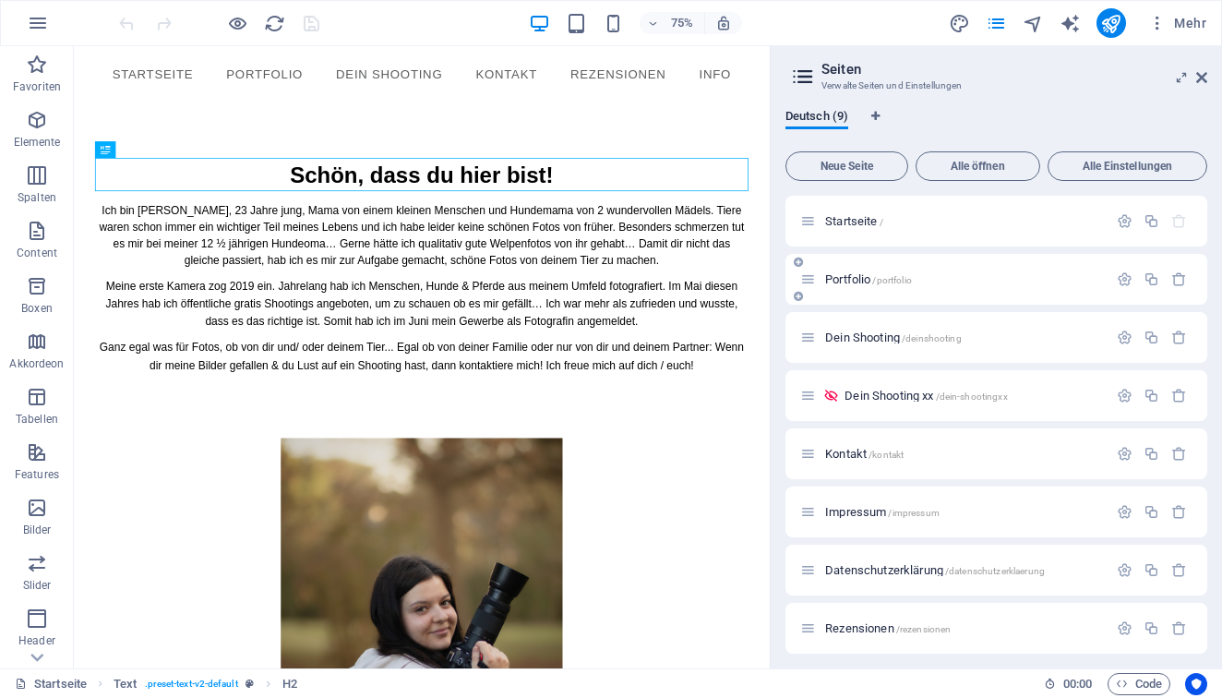
click at [836, 284] on div "Portfolio /portfolio" at bounding box center [953, 279] width 307 height 21
click at [848, 271] on div "Portfolio /portfolio" at bounding box center [953, 279] width 307 height 21
click at [848, 279] on span "Portfolio /portfolio" at bounding box center [868, 279] width 87 height 14
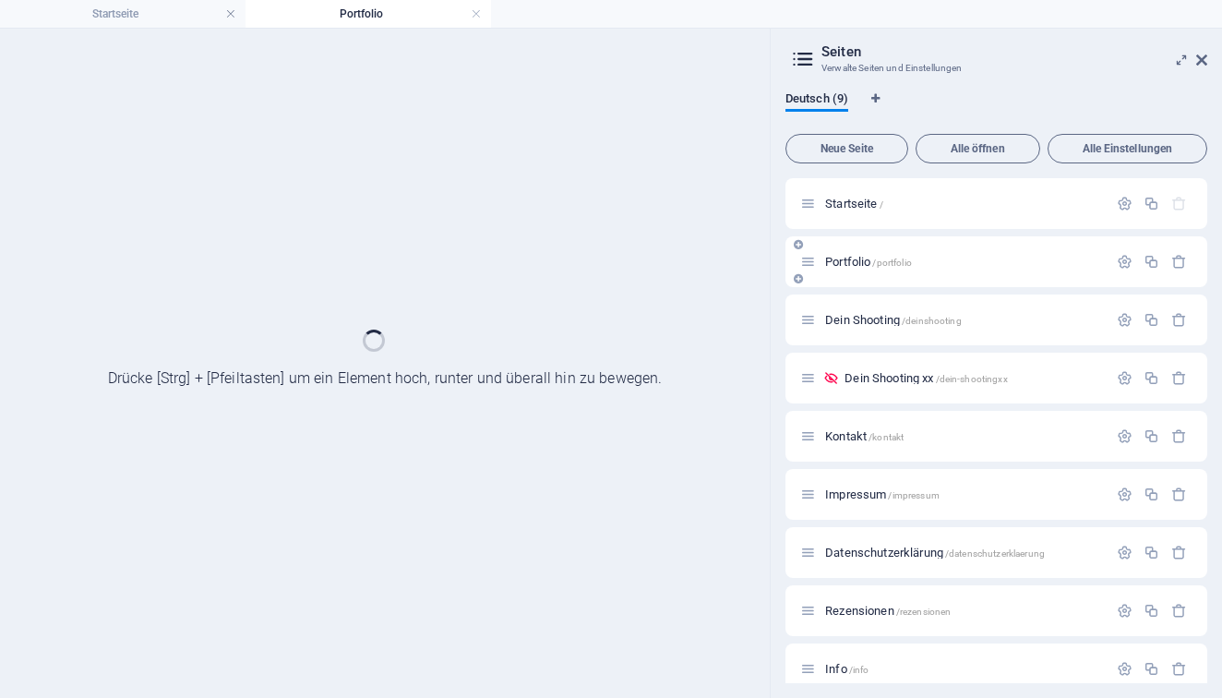
click at [848, 279] on div "Portfolio /portfolio" at bounding box center [996, 261] width 422 height 51
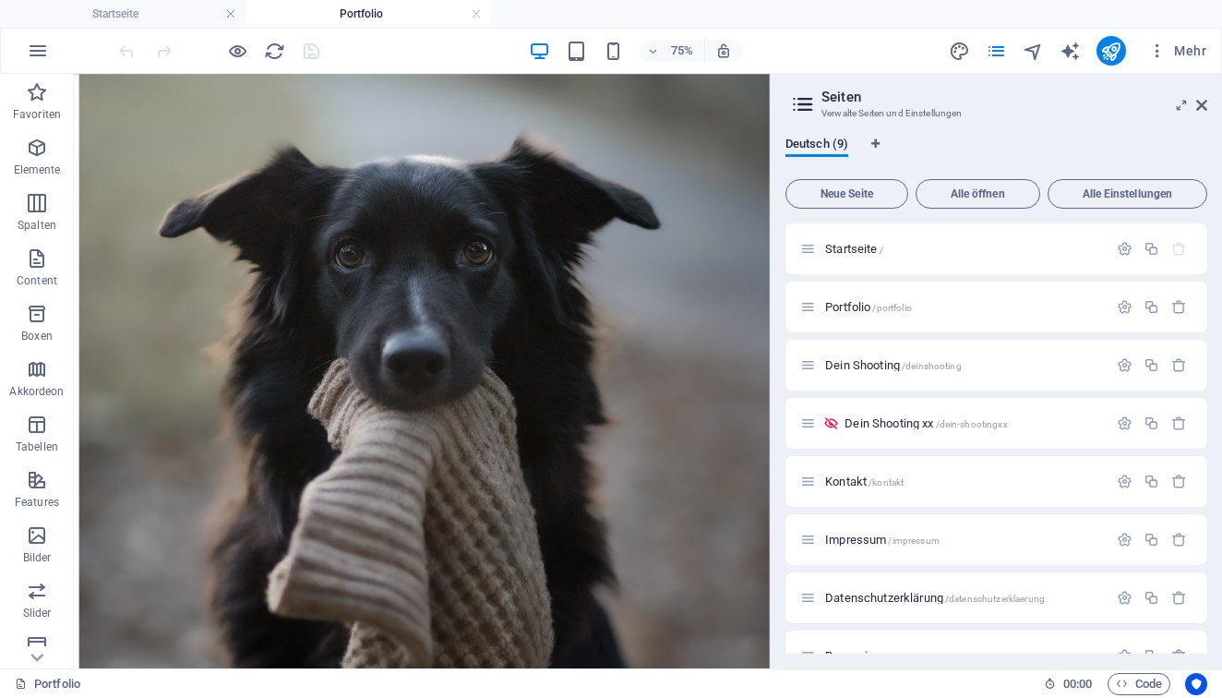
scroll to position [5231, 0]
click at [1102, 55] on icon "publish" at bounding box center [1110, 51] width 21 height 21
